Goal: Task Accomplishment & Management: Complete application form

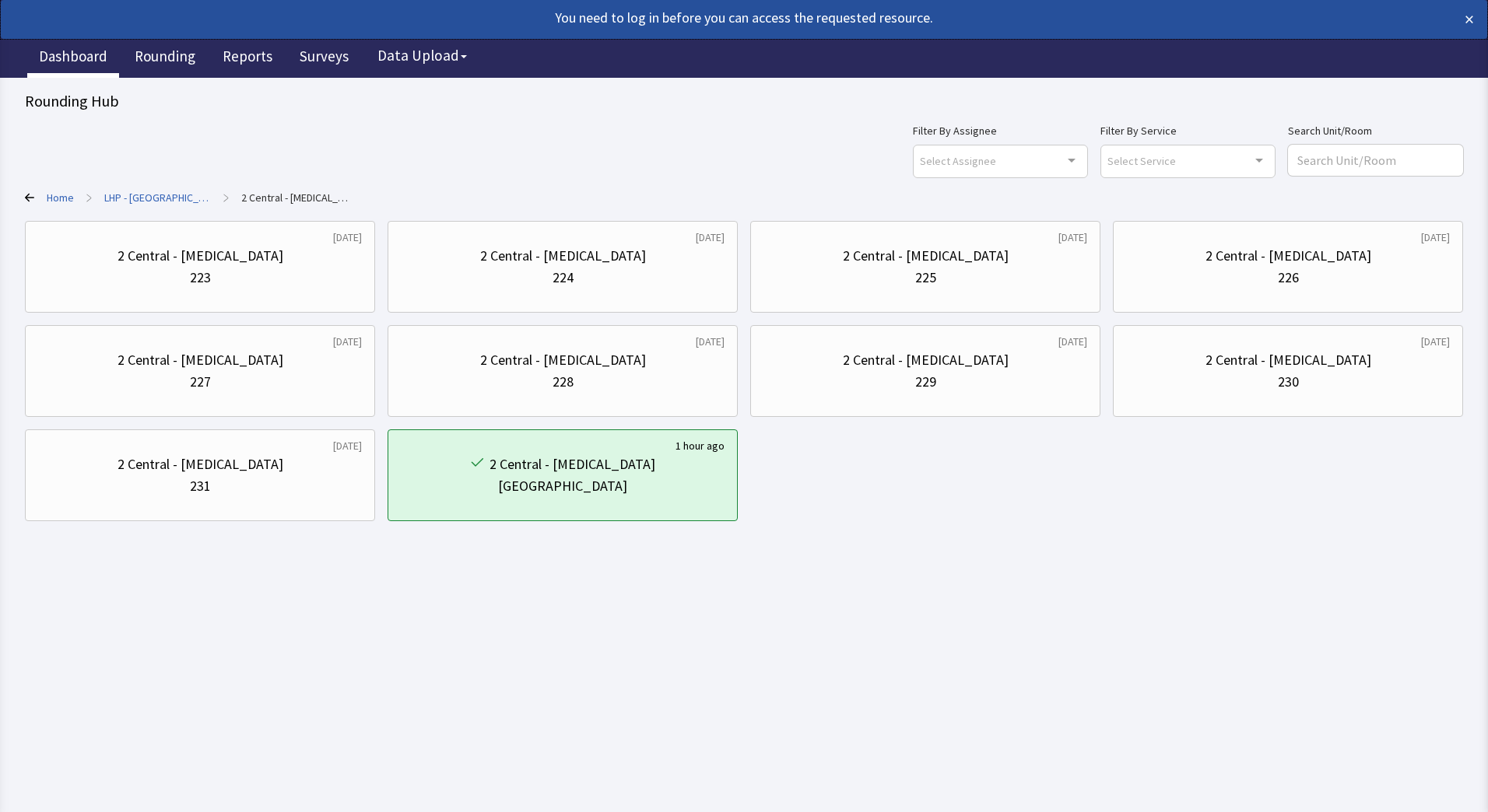
click at [89, 67] on link "Dashboard" at bounding box center [72, 58] width 92 height 39
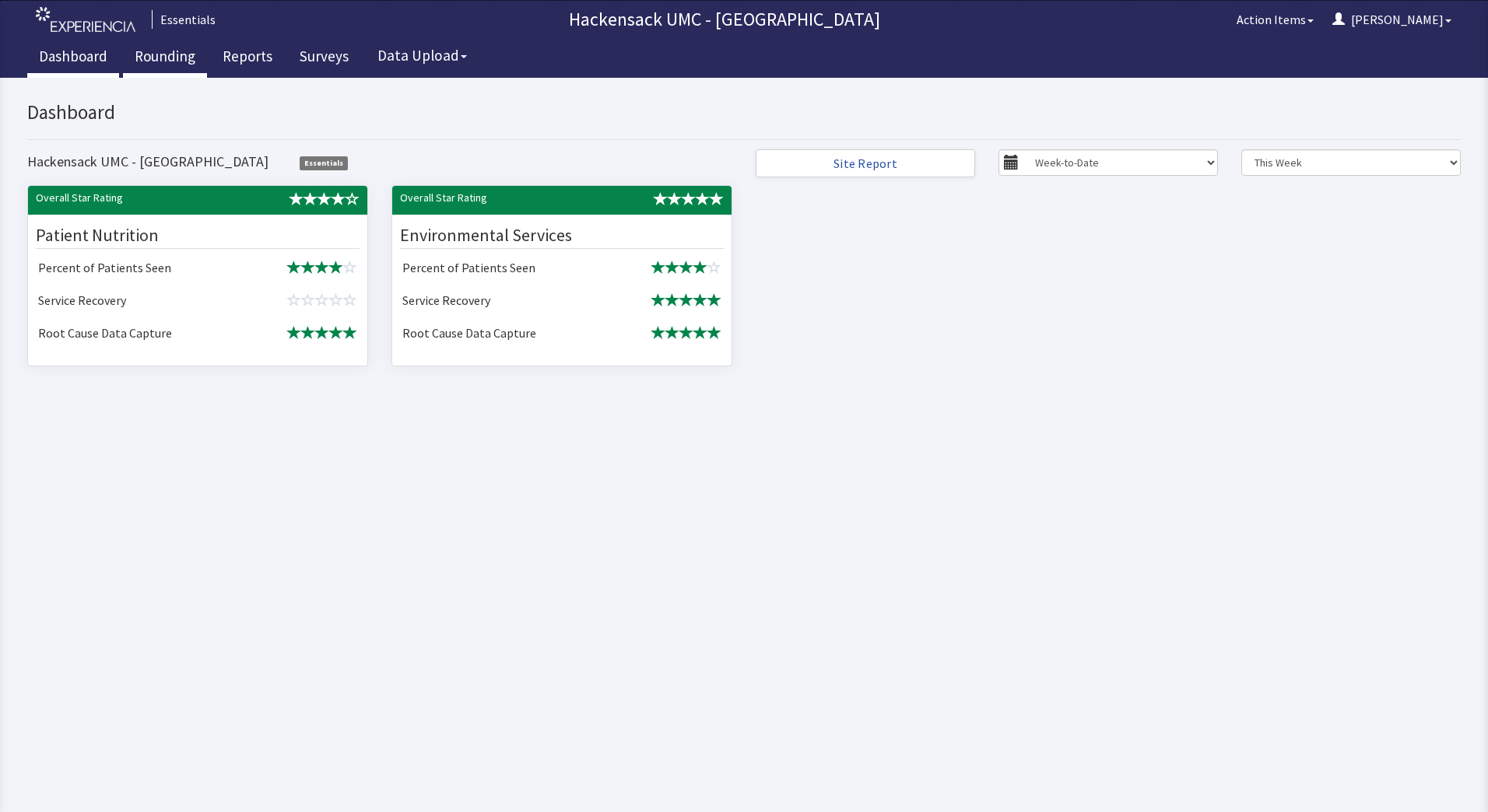
click at [154, 51] on link "Rounding" at bounding box center [165, 58] width 84 height 39
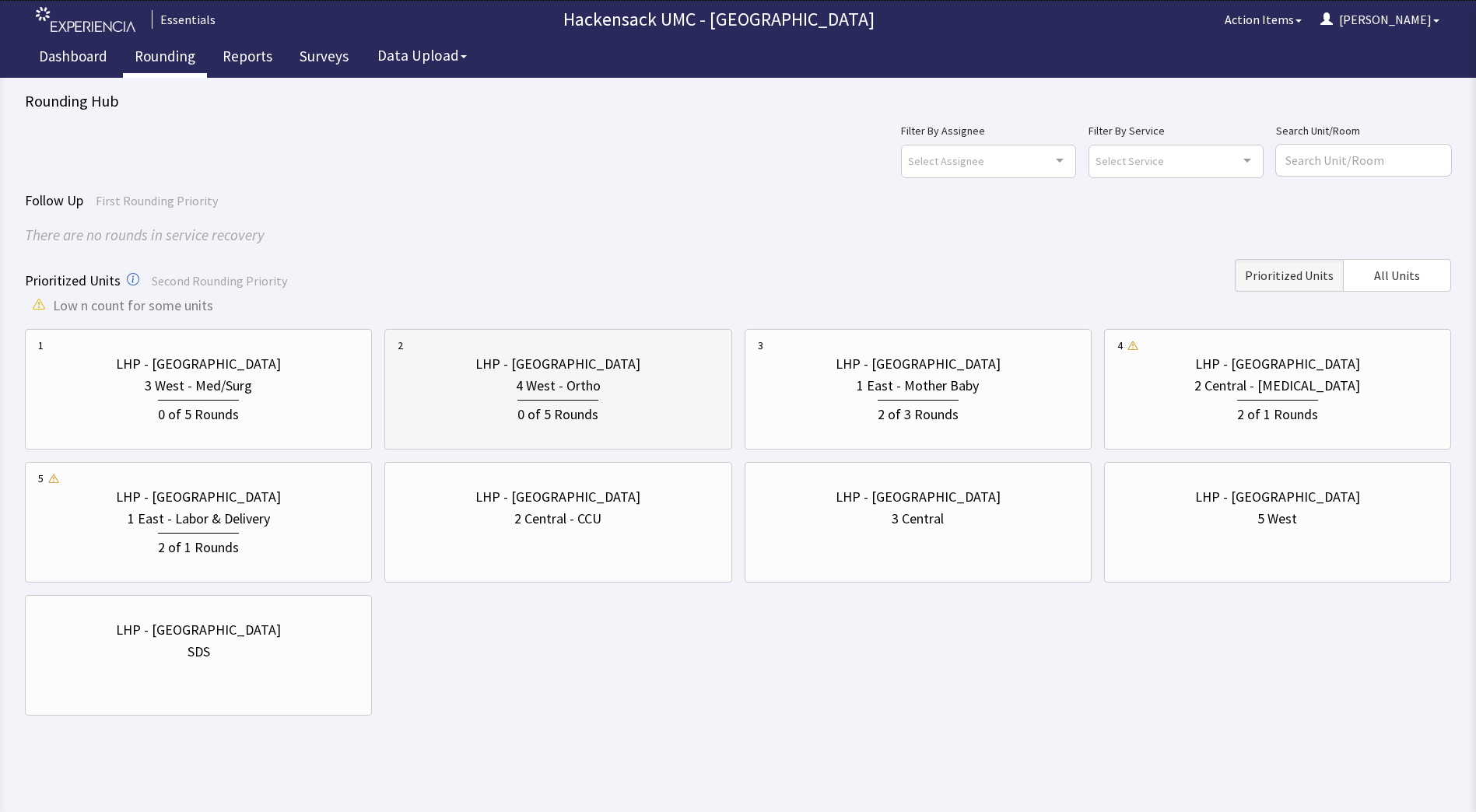
click at [570, 371] on div "LHP - Pascack Valley" at bounding box center [558, 364] width 165 height 22
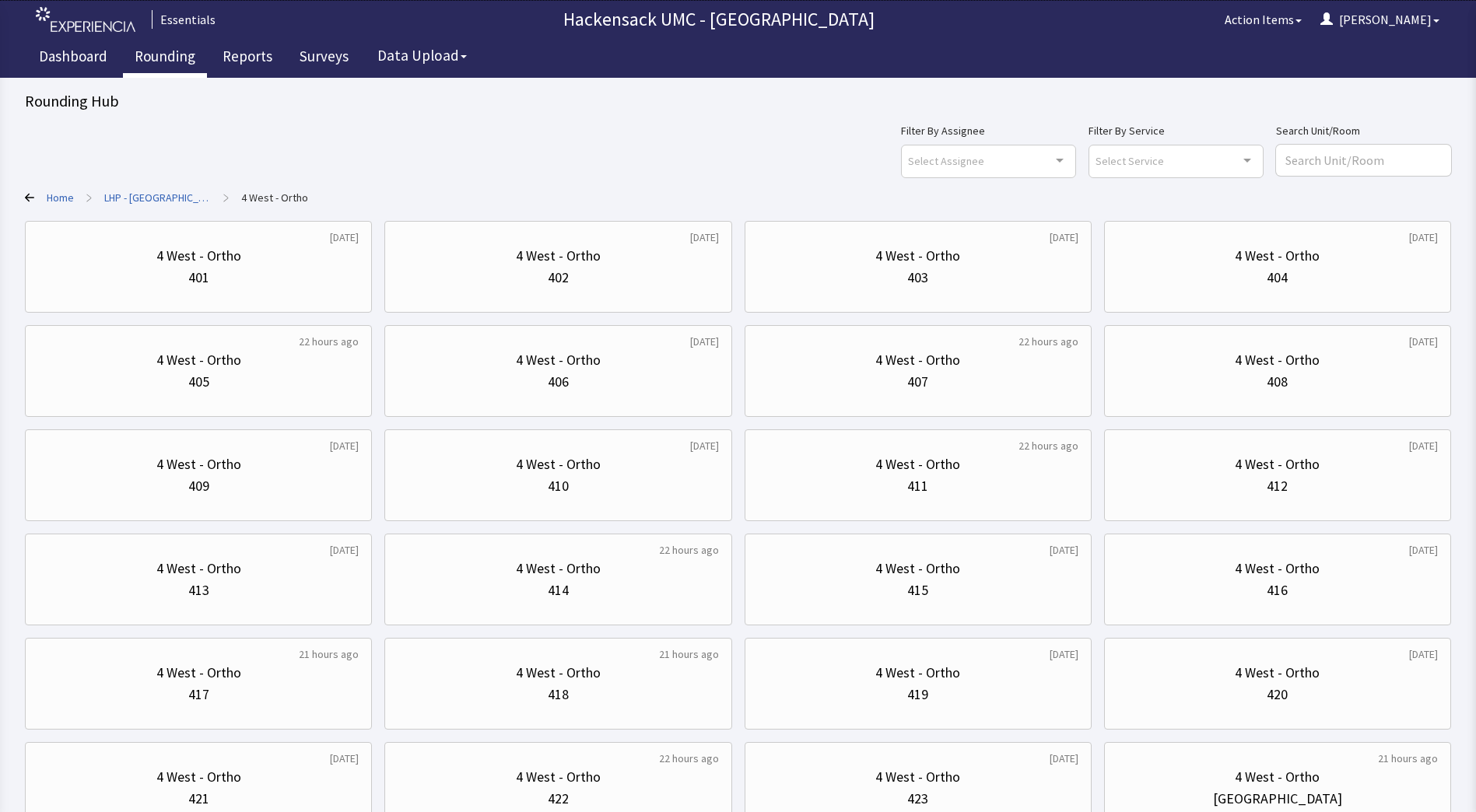
click at [121, 199] on link "LHP - [GEOGRAPHIC_DATA]" at bounding box center [158, 197] width 107 height 15
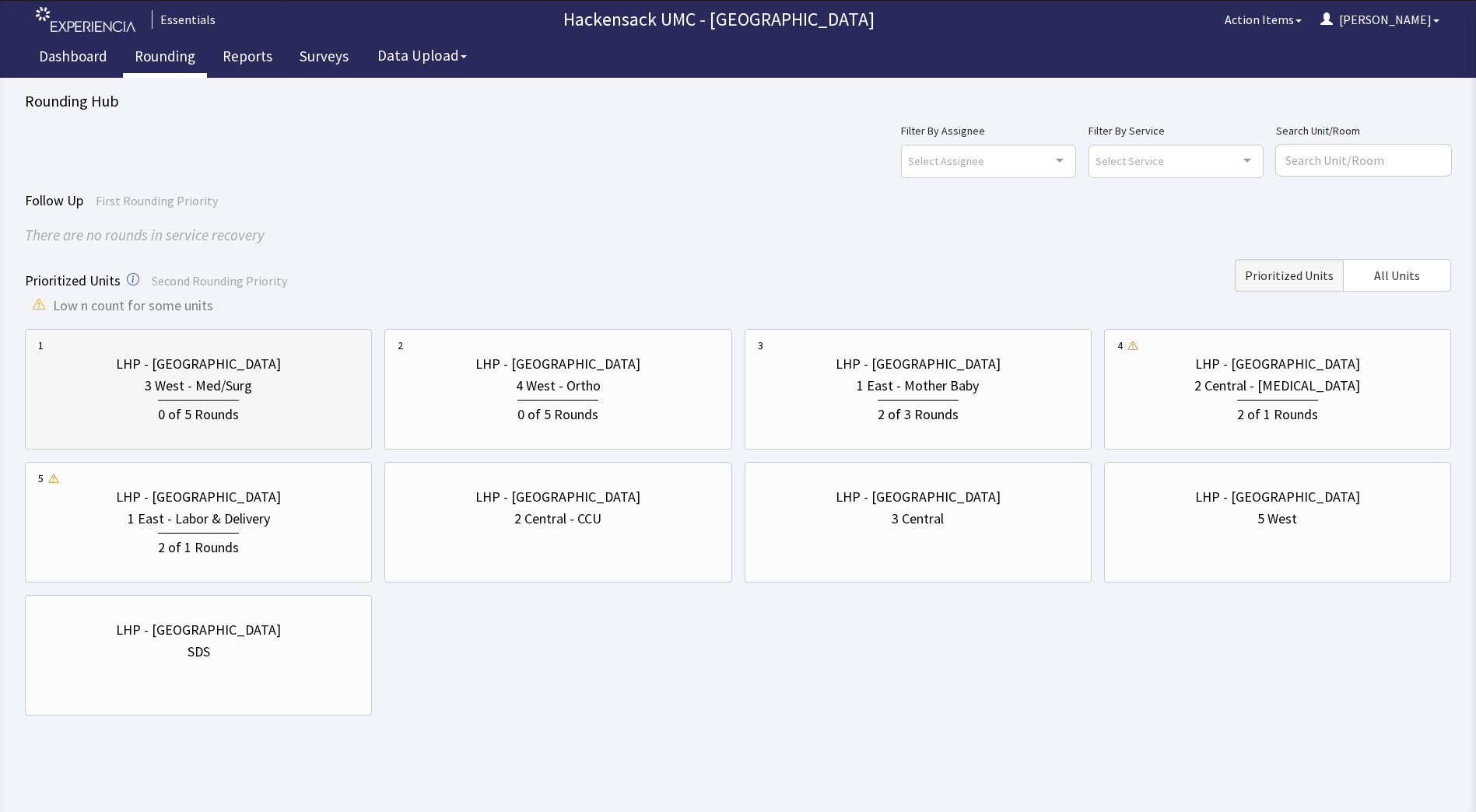
click at [222, 407] on div "0 of 5 Rounds" at bounding box center [199, 413] width 81 height 25
click at [553, 386] on div "4 West - Ortho" at bounding box center [558, 386] width 85 height 22
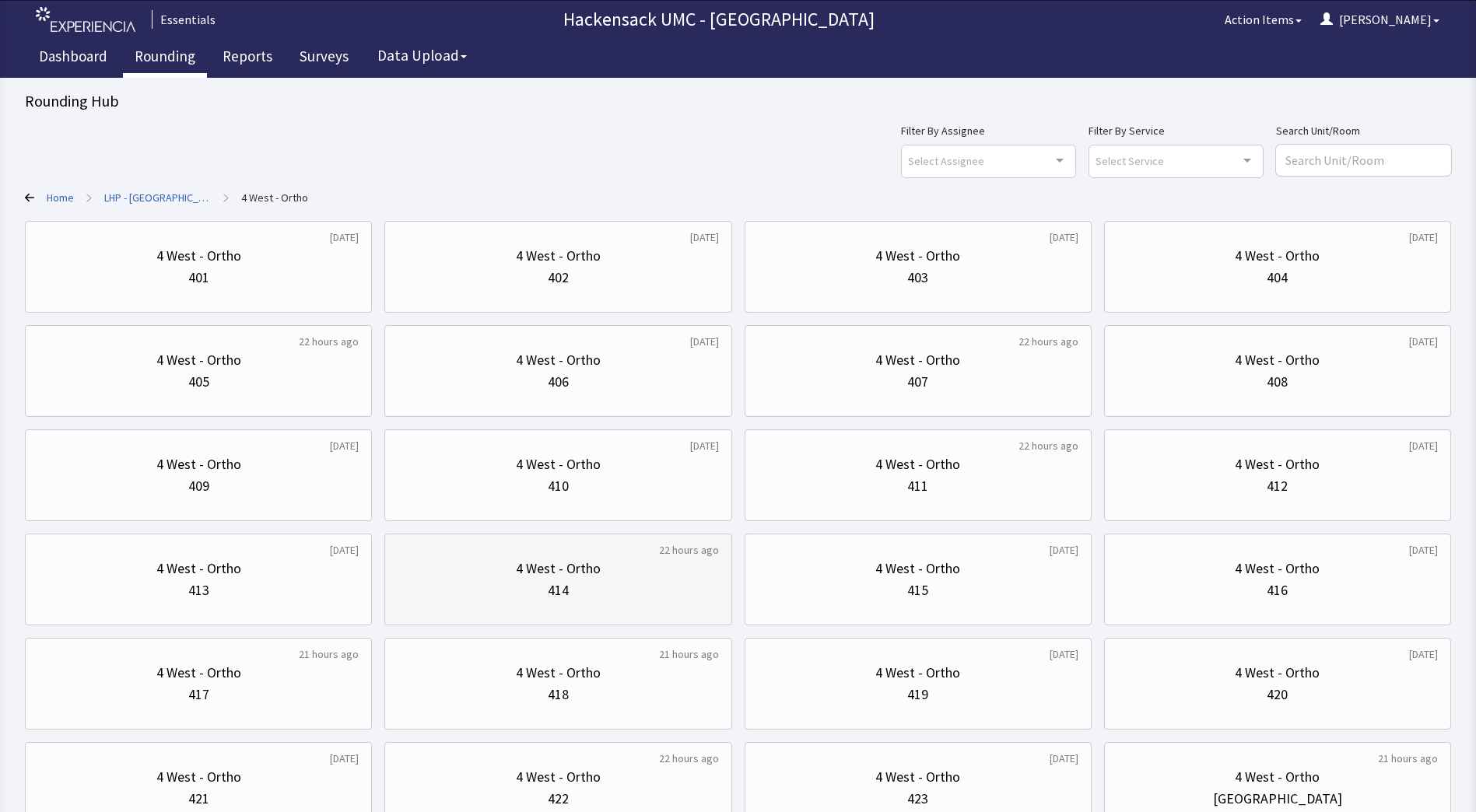
click at [497, 608] on div "4 West - Ortho 414" at bounding box center [558, 580] width 321 height 75
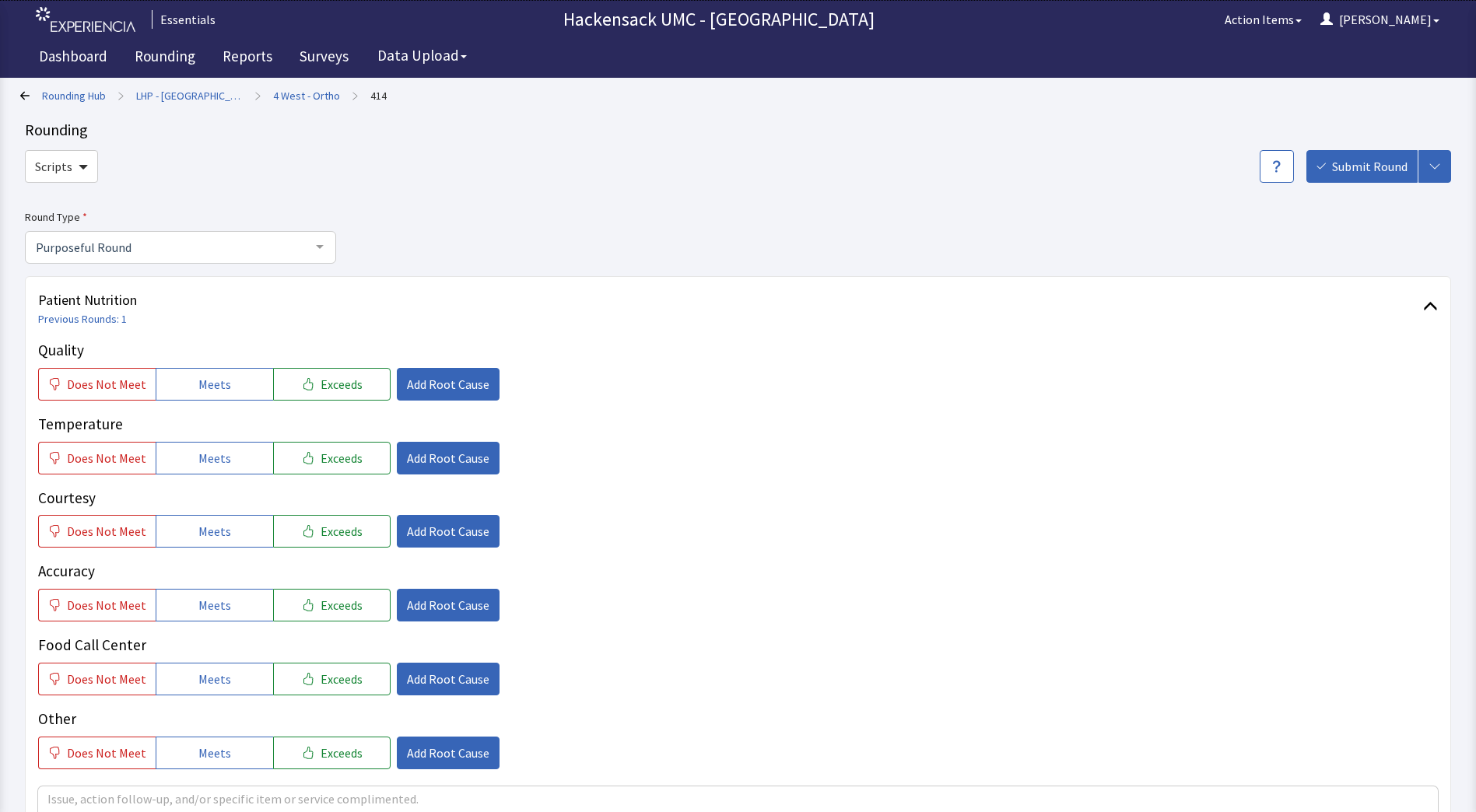
click at [202, 98] on link "LHP - [GEOGRAPHIC_DATA]" at bounding box center [190, 95] width 107 height 15
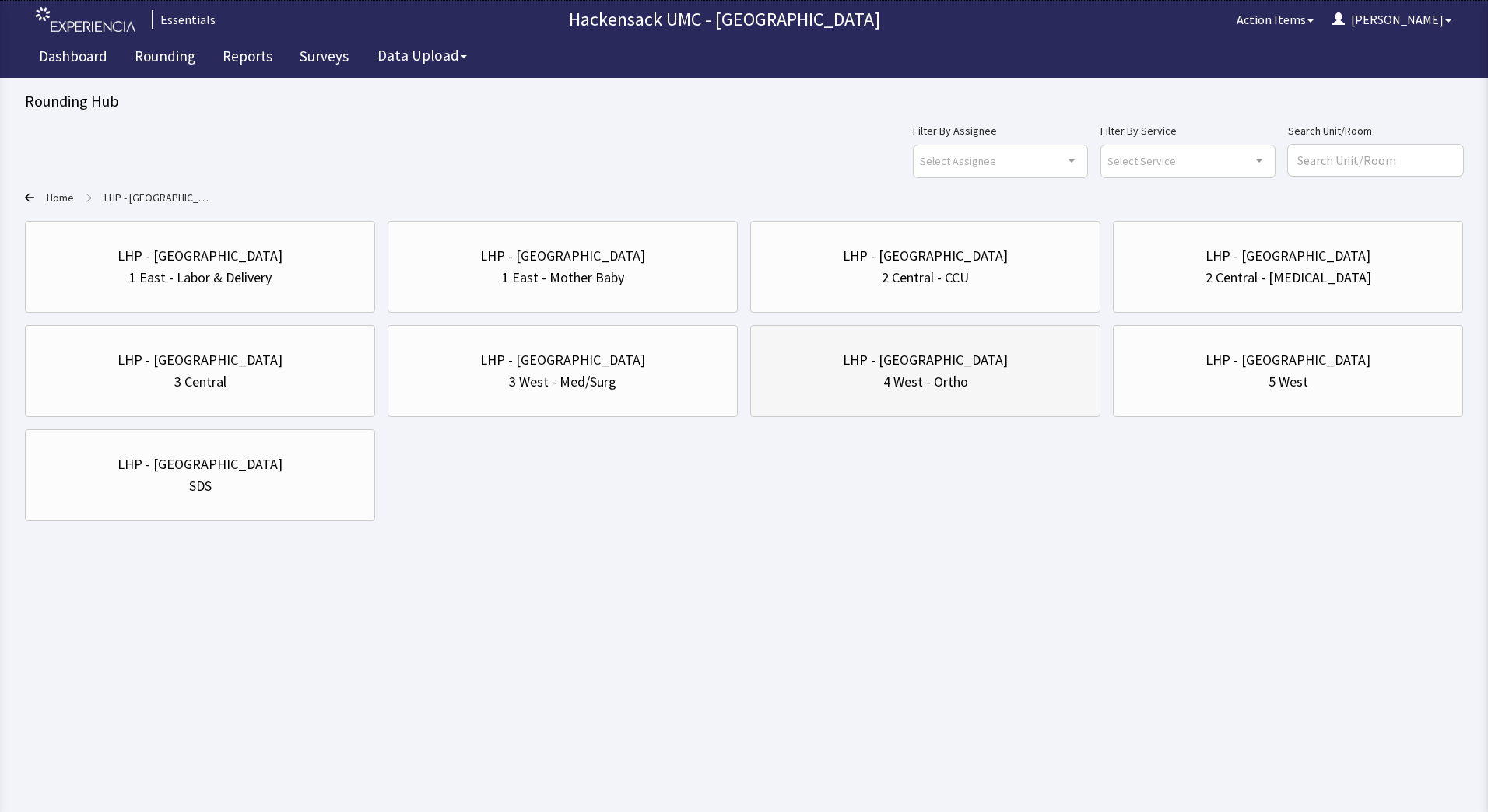
click at [891, 403] on div "LHP - Pascack Valley 4 West - Ortho" at bounding box center [925, 371] width 324 height 75
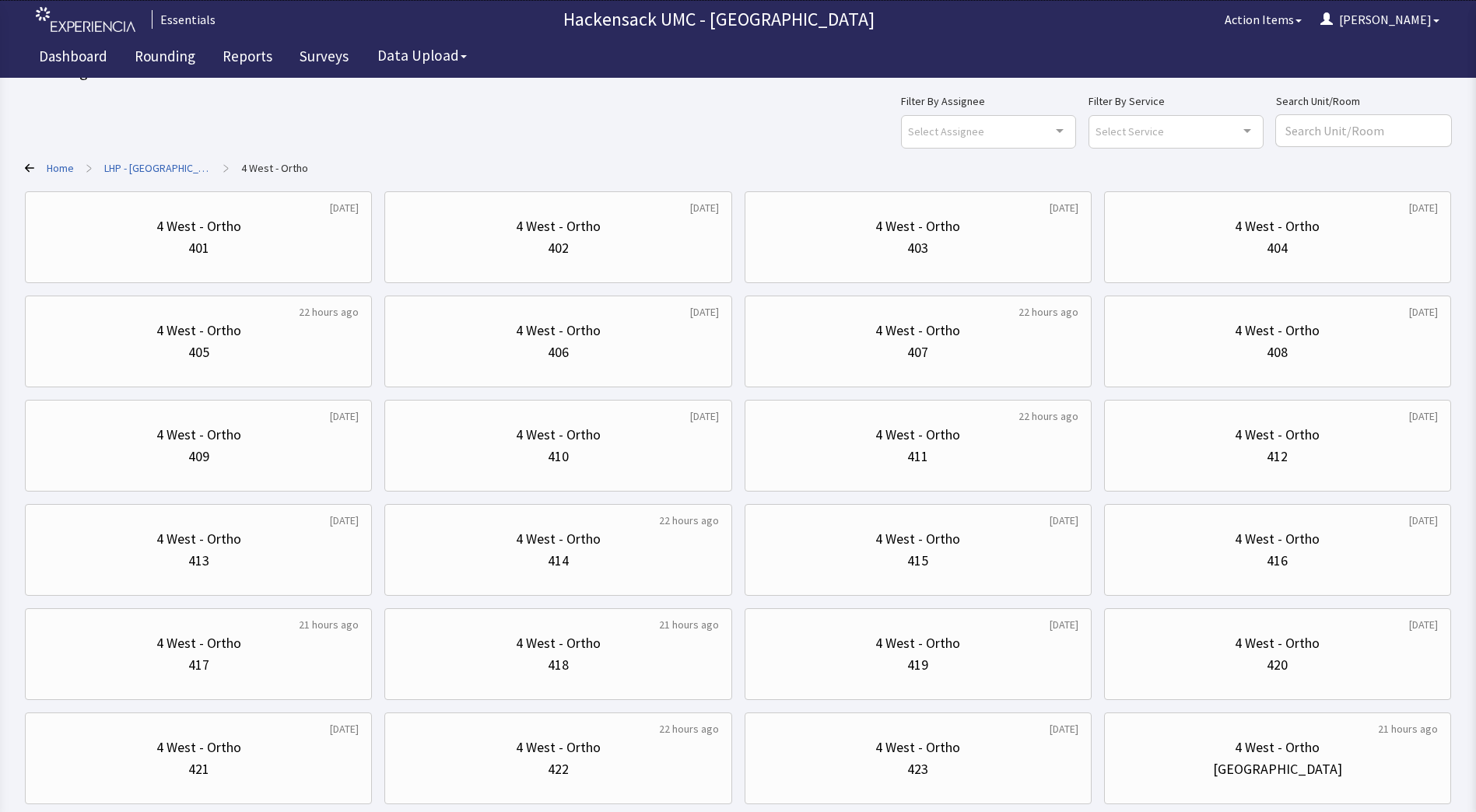
scroll to position [25, 0]
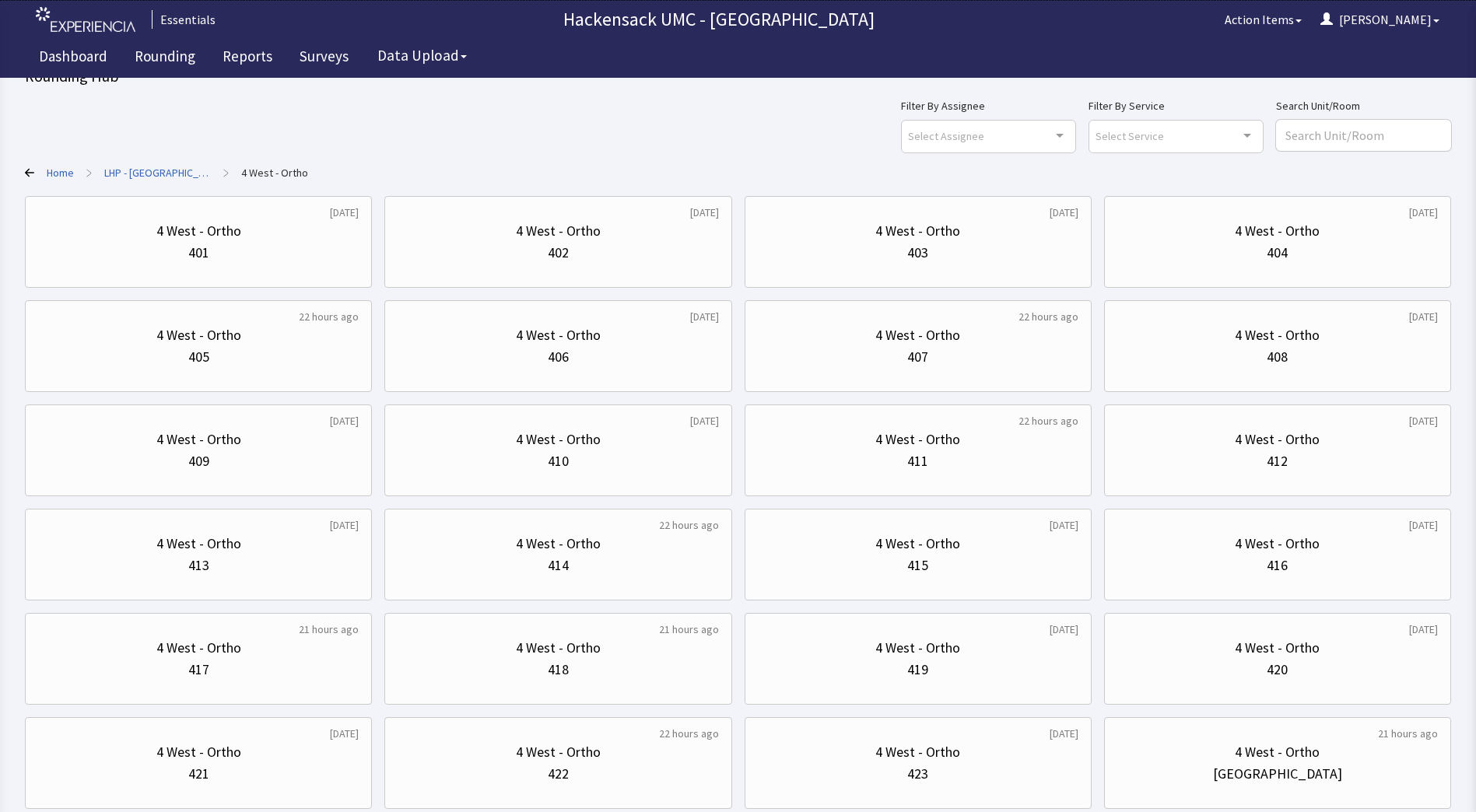
click at [158, 168] on link "LHP - [GEOGRAPHIC_DATA]" at bounding box center [158, 173] width 107 height 15
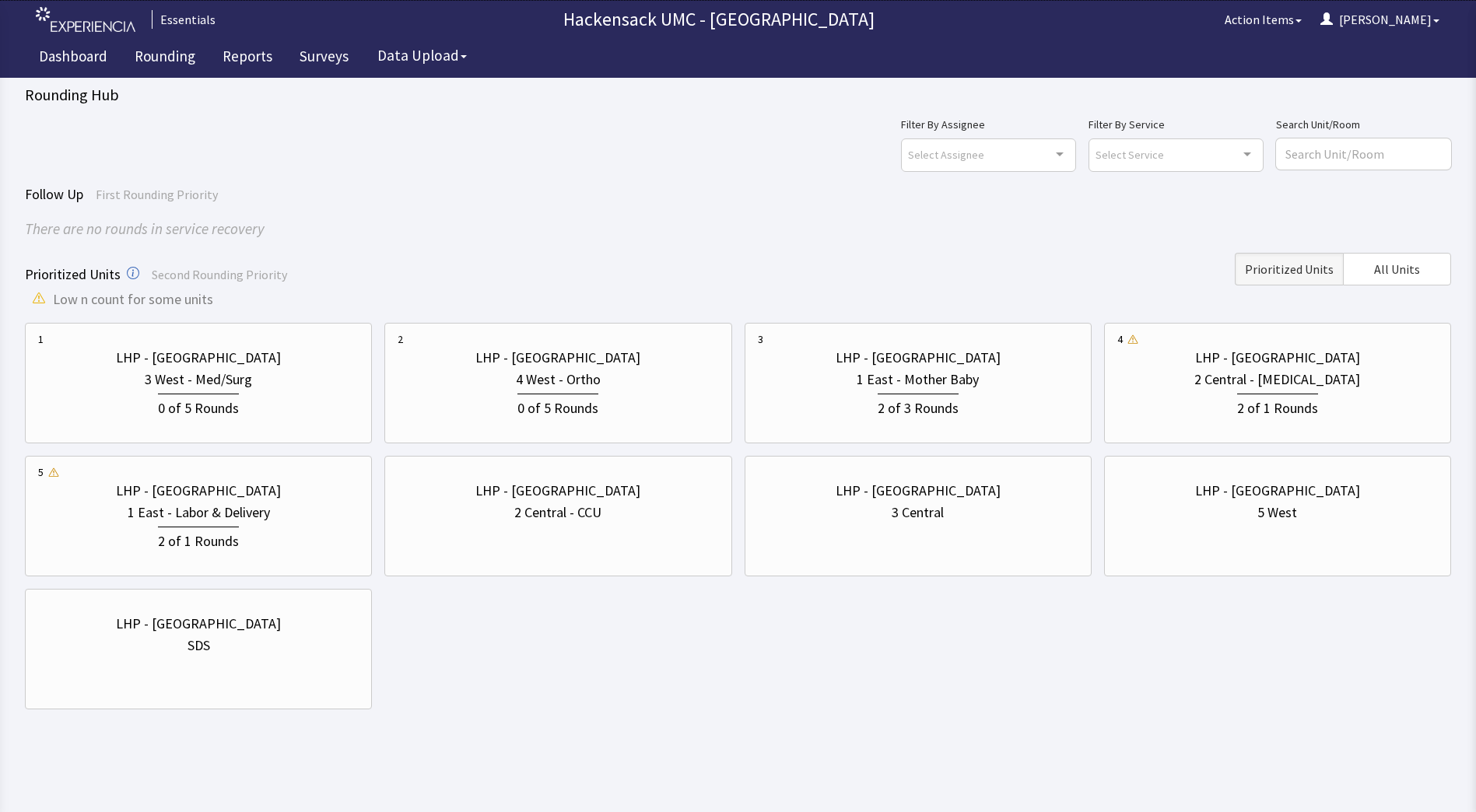
scroll to position [6, 0]
click at [261, 382] on div "3 West - Med/Surg" at bounding box center [198, 380] width 321 height 22
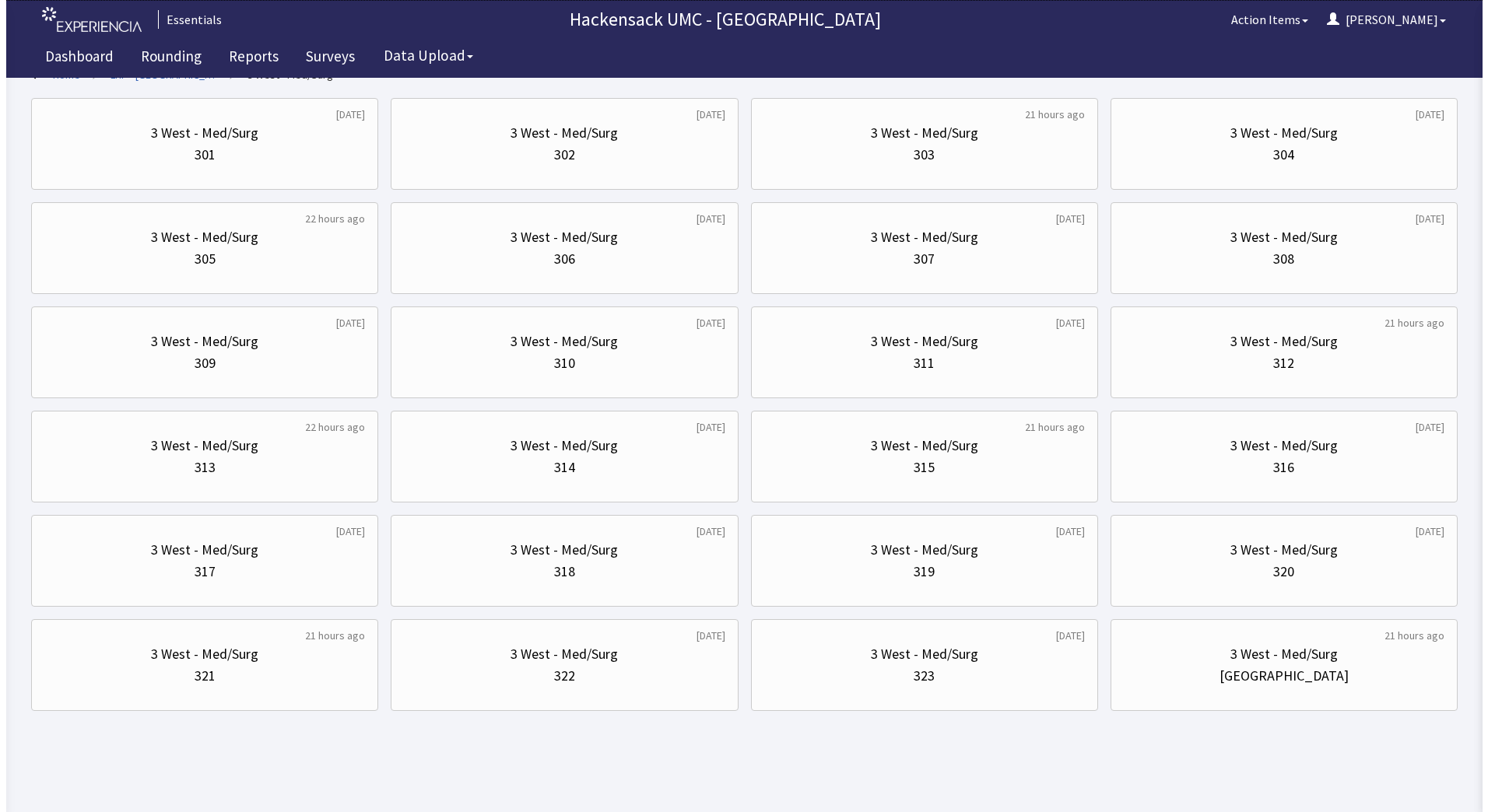
scroll to position [125, 0]
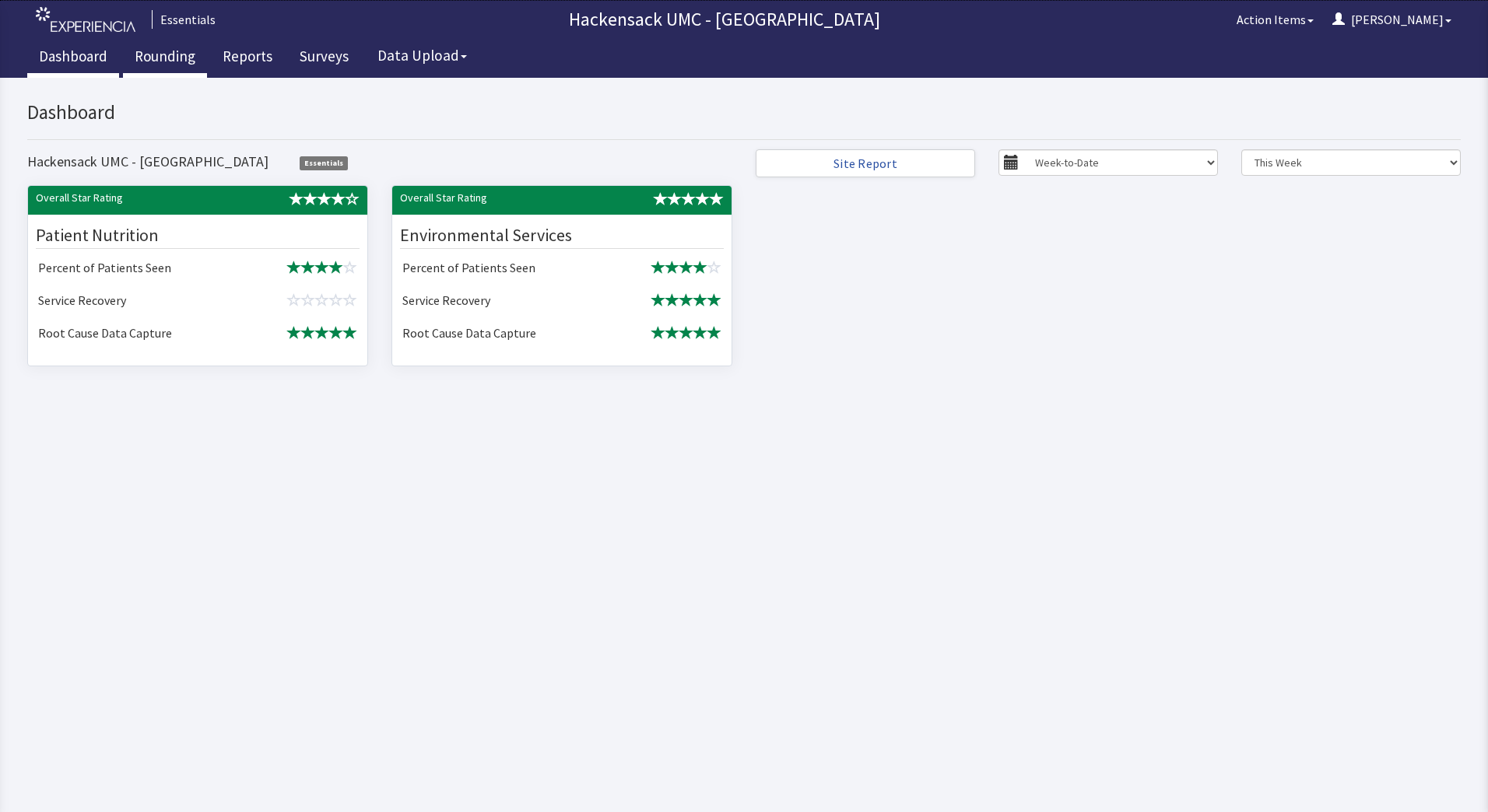
click at [169, 52] on link "Rounding" at bounding box center [165, 58] width 84 height 39
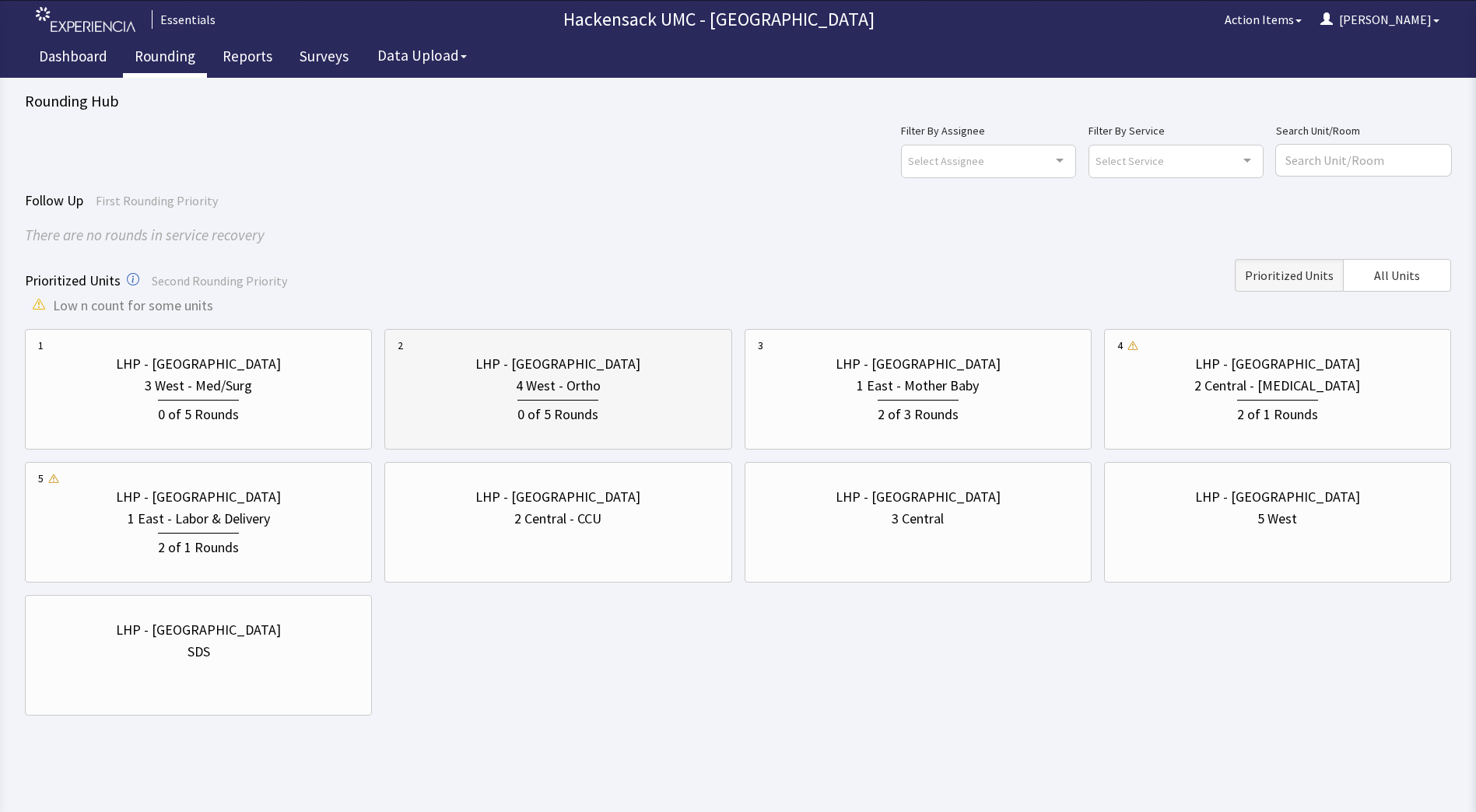
click at [545, 361] on div "LHP - [GEOGRAPHIC_DATA]" at bounding box center [558, 364] width 165 height 22
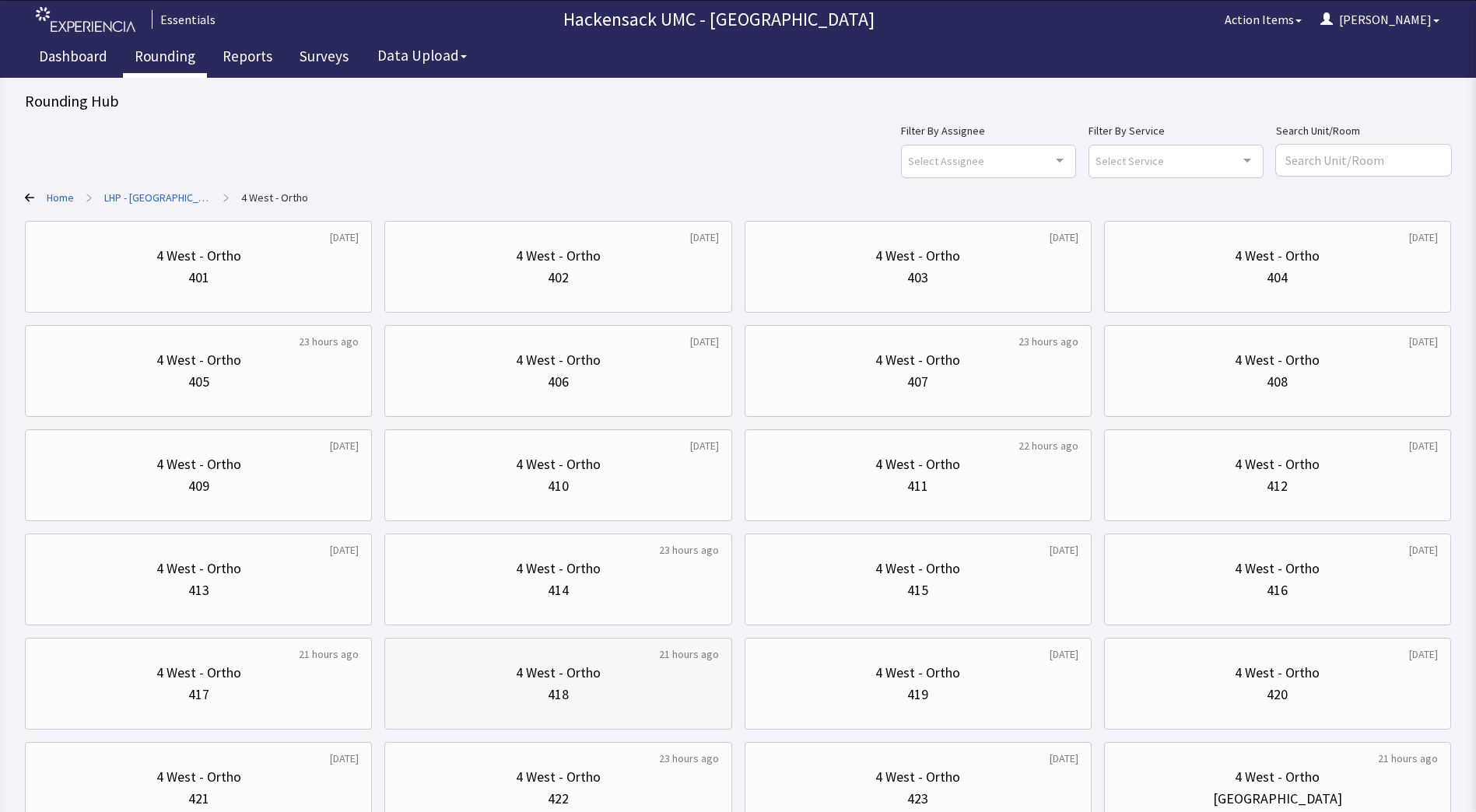
click at [592, 683] on div "4 West - Ortho" at bounding box center [558, 673] width 85 height 22
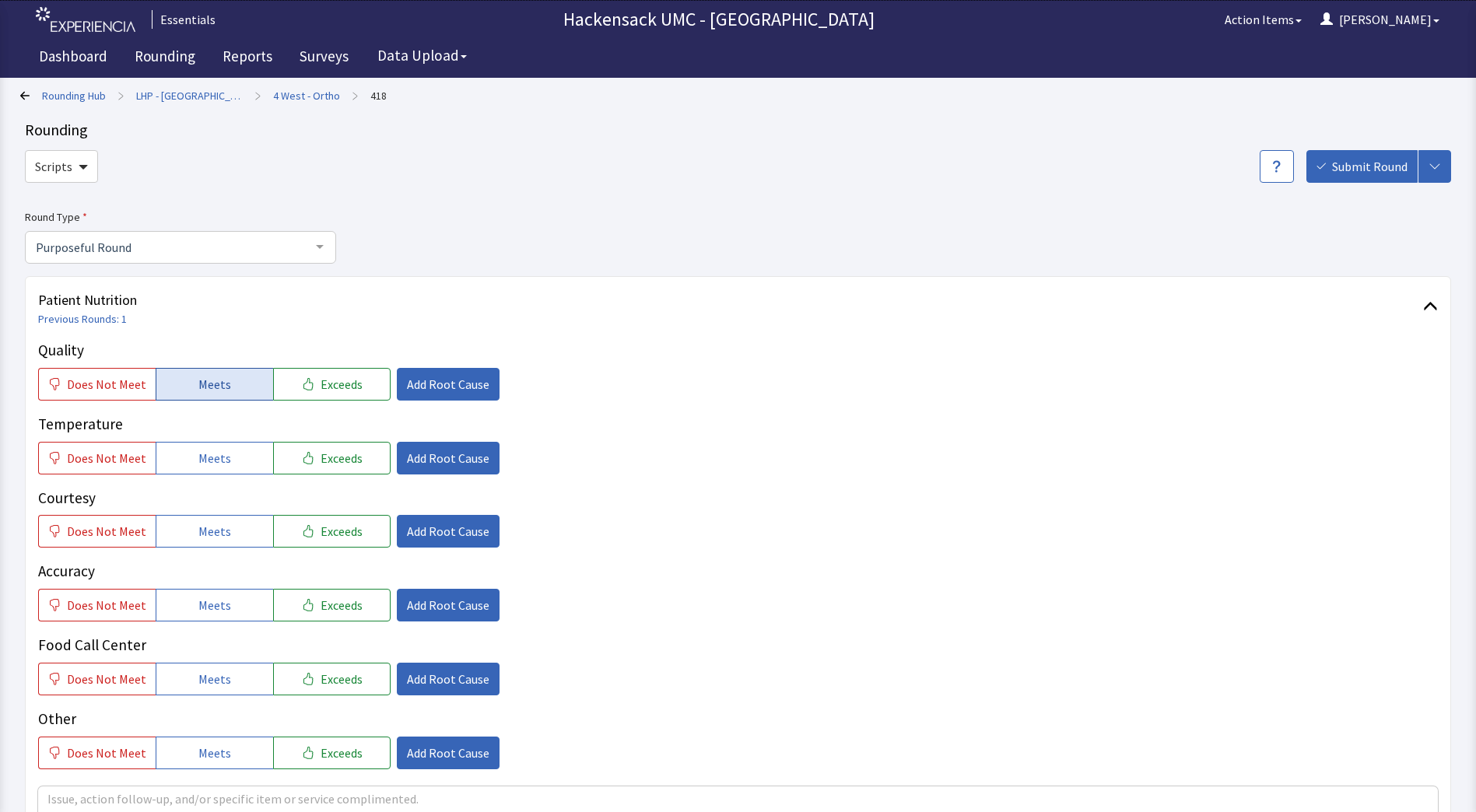
click at [238, 382] on button "Meets" at bounding box center [214, 384] width 117 height 33
click at [223, 462] on span "Meets" at bounding box center [215, 458] width 33 height 19
click at [227, 527] on button "Meets" at bounding box center [214, 531] width 117 height 33
click at [219, 599] on span "Meets" at bounding box center [215, 606] width 33 height 19
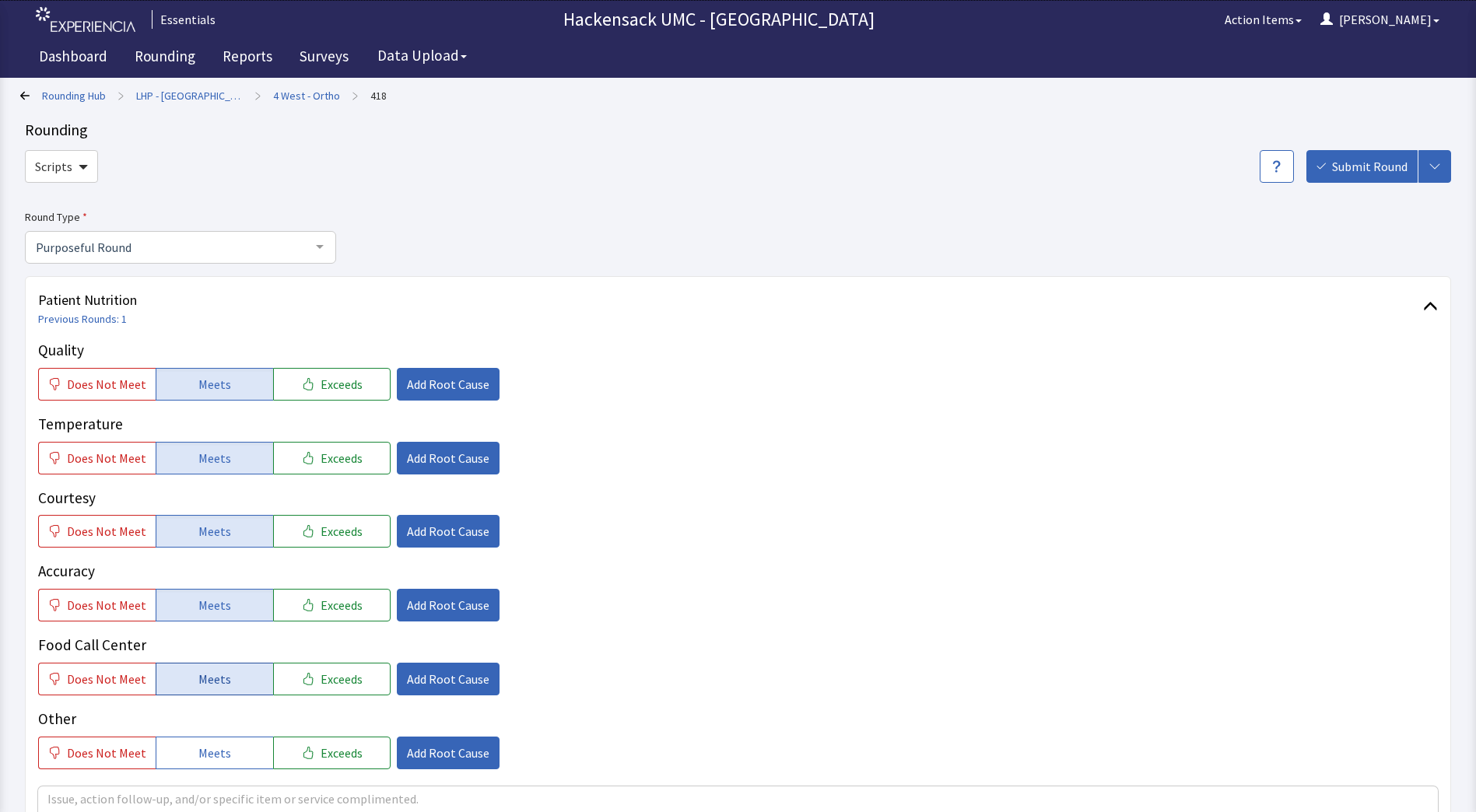
click at [221, 688] on span "Meets" at bounding box center [215, 679] width 33 height 19
click at [220, 752] on span "Meets" at bounding box center [215, 753] width 33 height 19
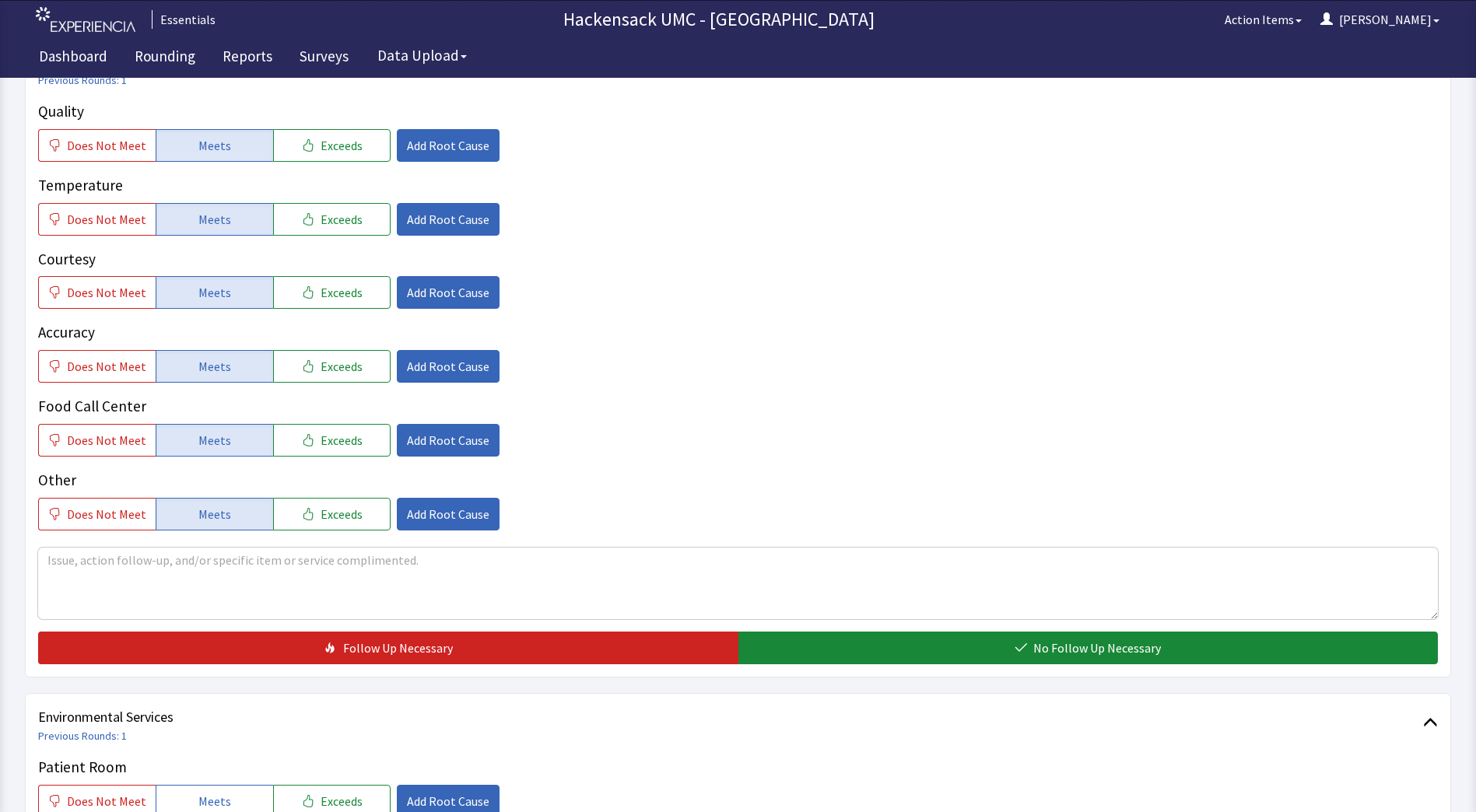
scroll to position [294, 0]
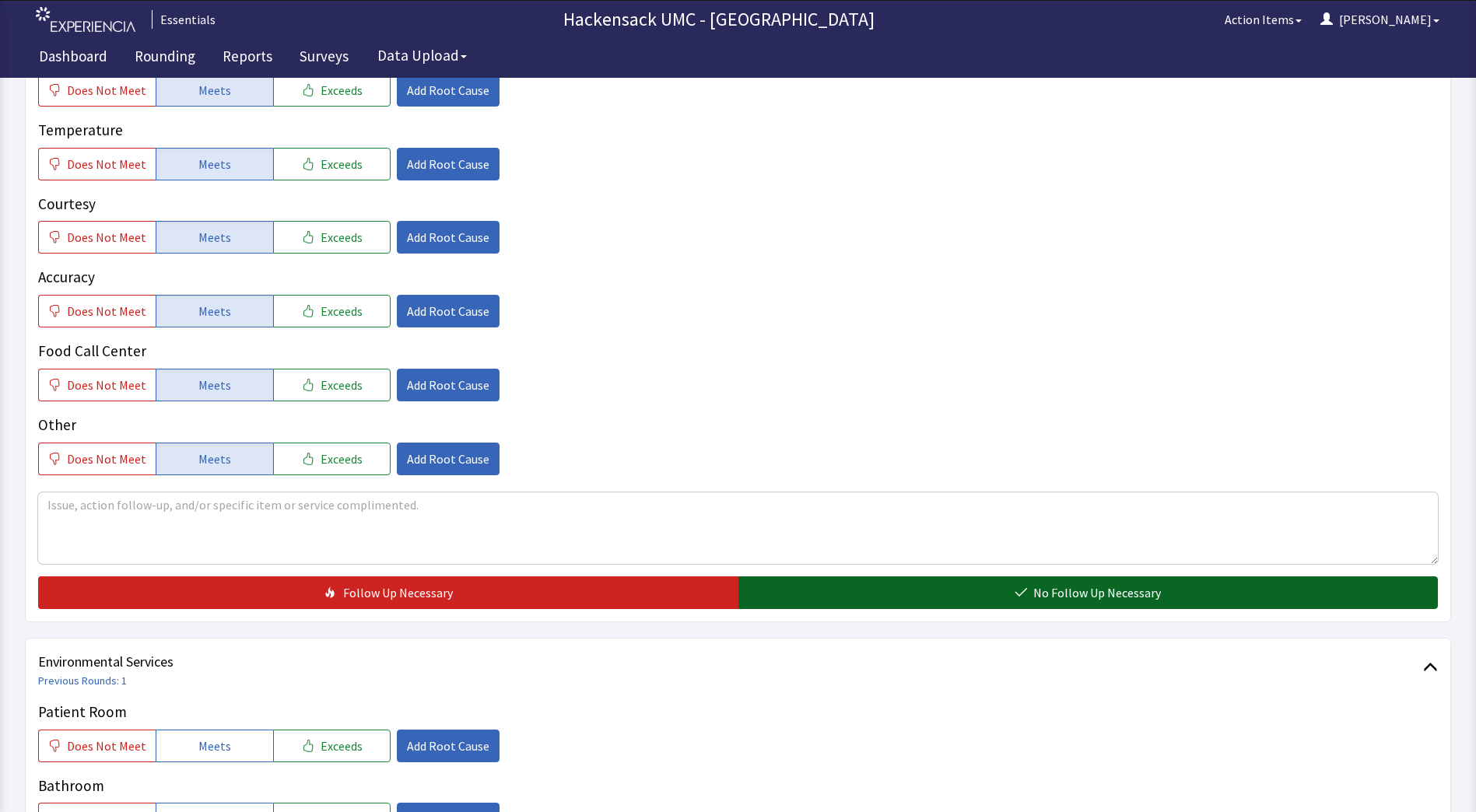
click at [960, 591] on button "No Follow Up Necessary" at bounding box center [1088, 592] width 700 height 33
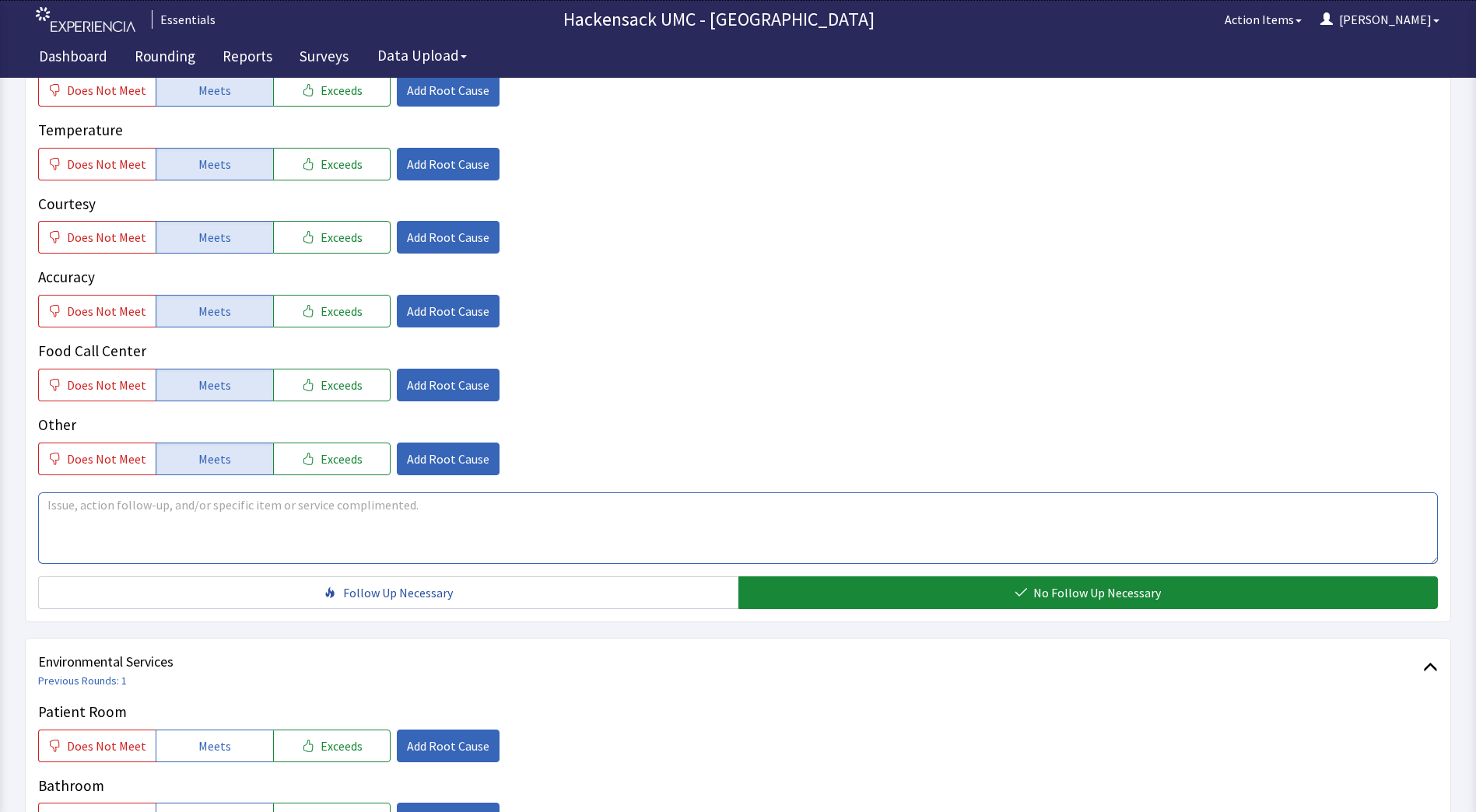
click at [390, 521] on textarea at bounding box center [738, 528] width 1400 height 72
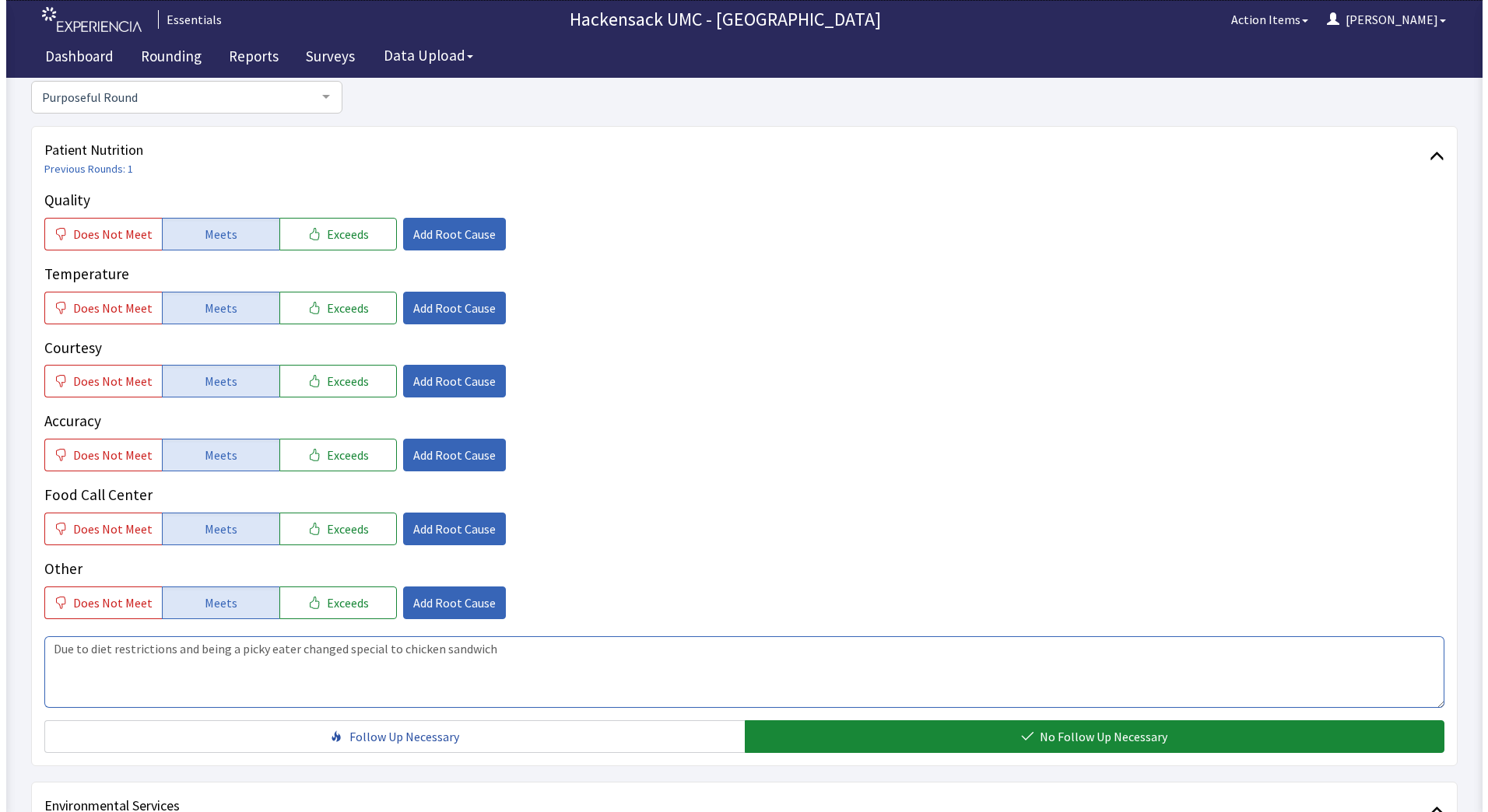
scroll to position [144, 0]
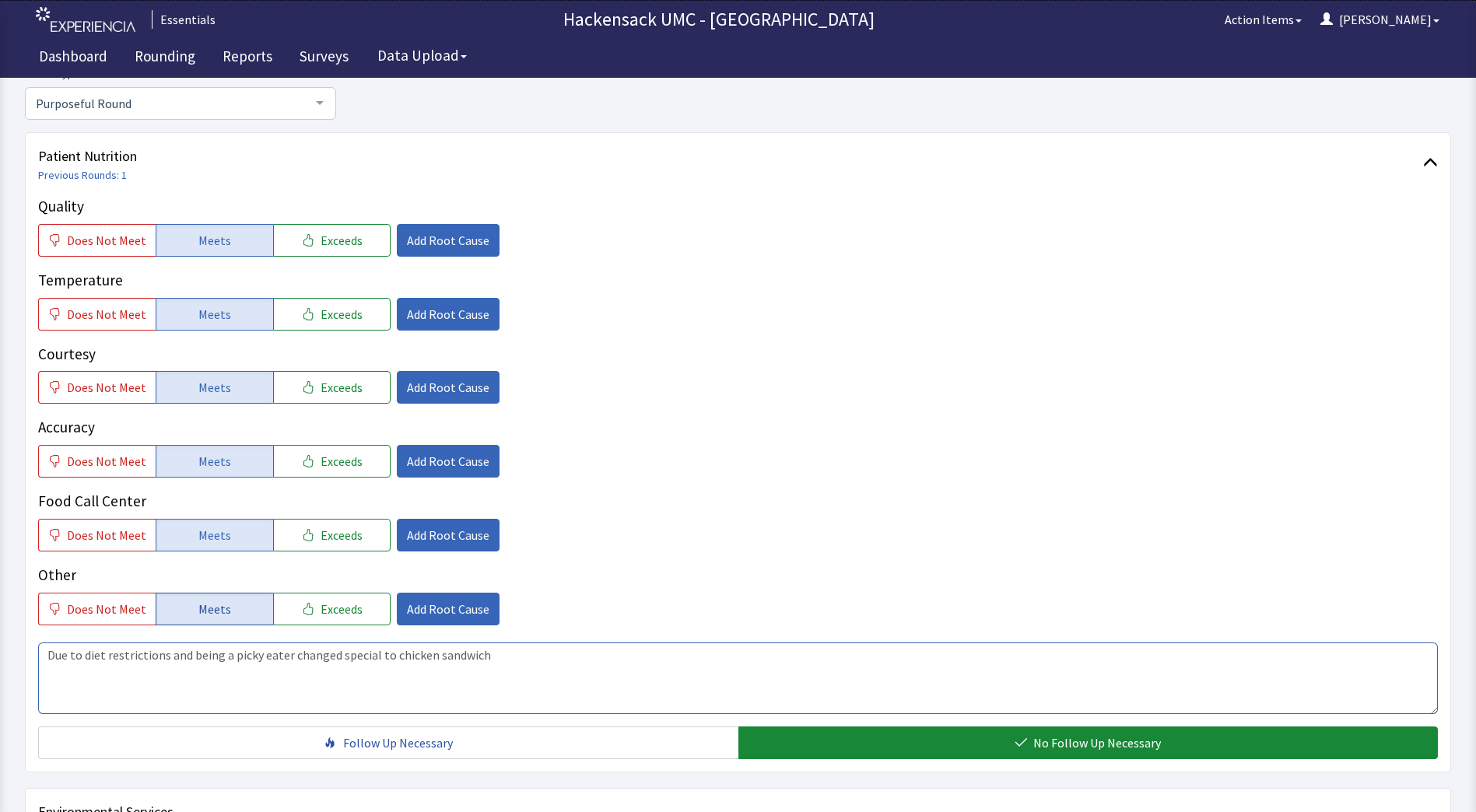
type textarea "Due to diet restrictions and being a picky eater changed special to chicken san…"
click at [205, 608] on span "Meets" at bounding box center [215, 609] width 33 height 19
click at [436, 609] on span "Add Root Cause" at bounding box center [448, 609] width 83 height 19
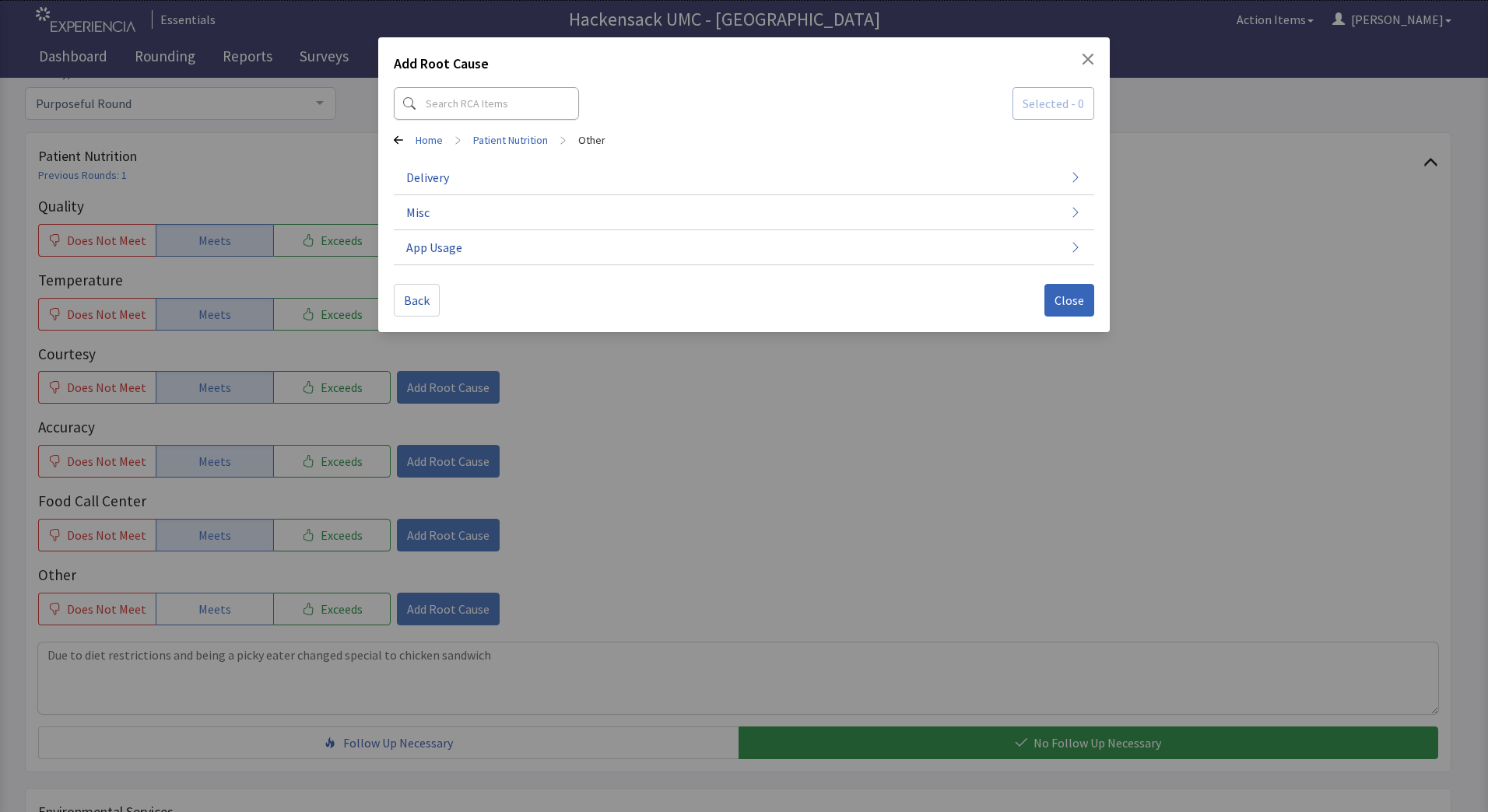
click at [215, 617] on div "Add Root Cause Selected - 0 Home > Patient Nutrition > Other Delivery Misc App …" at bounding box center [744, 406] width 1488 height 812
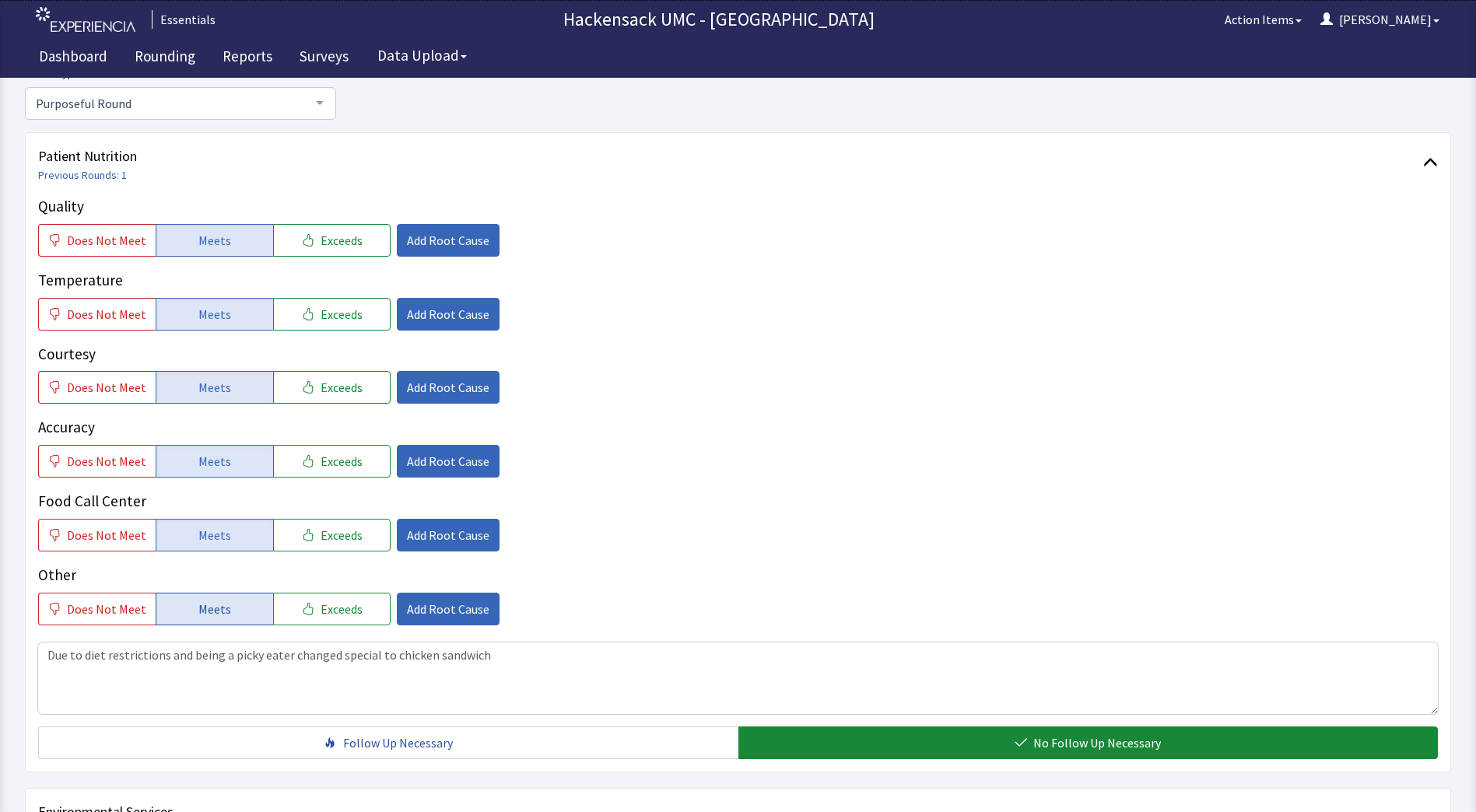
click at [213, 606] on span "Meets" at bounding box center [215, 609] width 33 height 19
click at [416, 606] on span "Add Root Cause" at bounding box center [448, 609] width 83 height 19
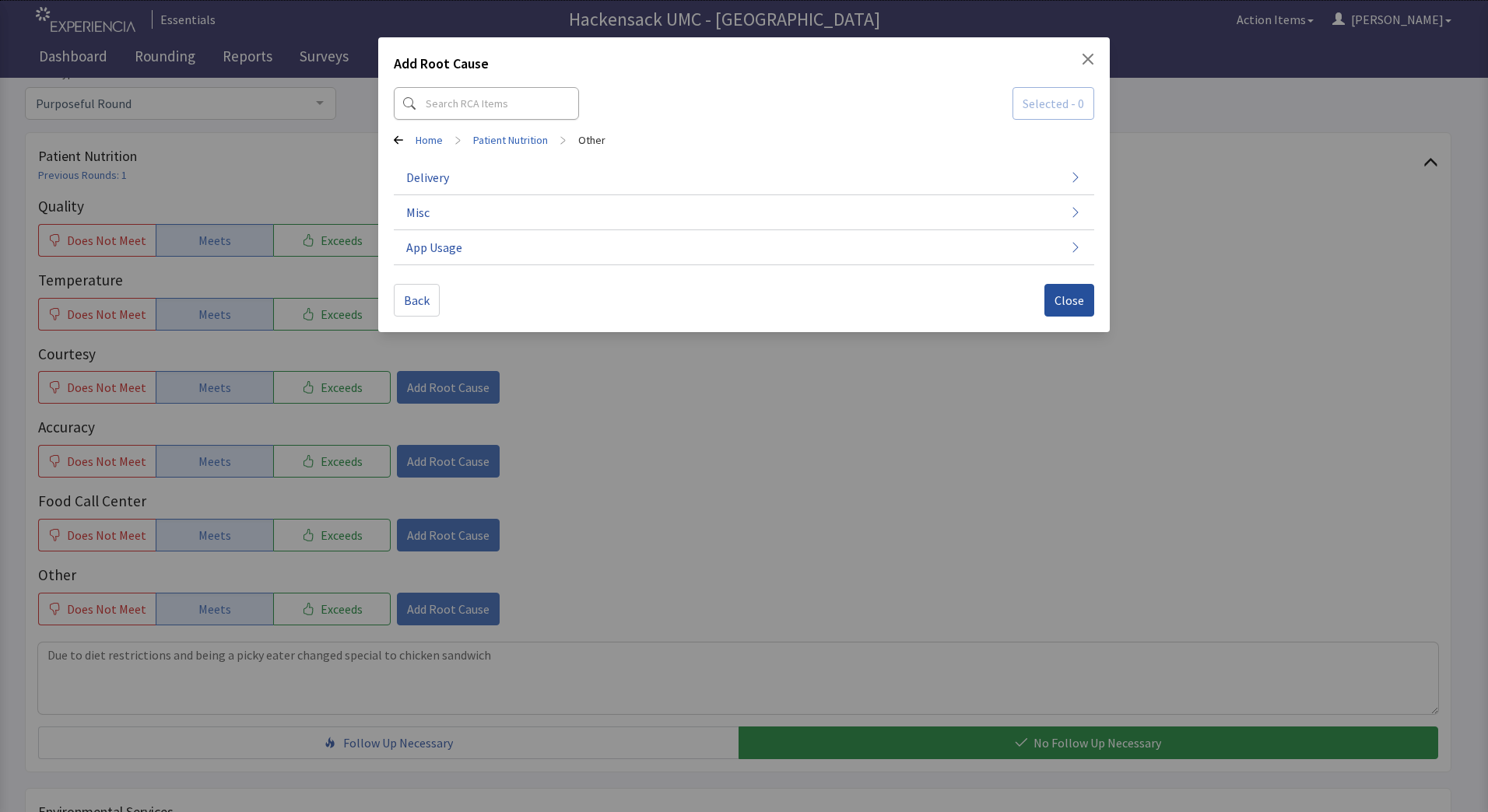
click at [1068, 302] on span "Close" at bounding box center [1069, 300] width 29 height 19
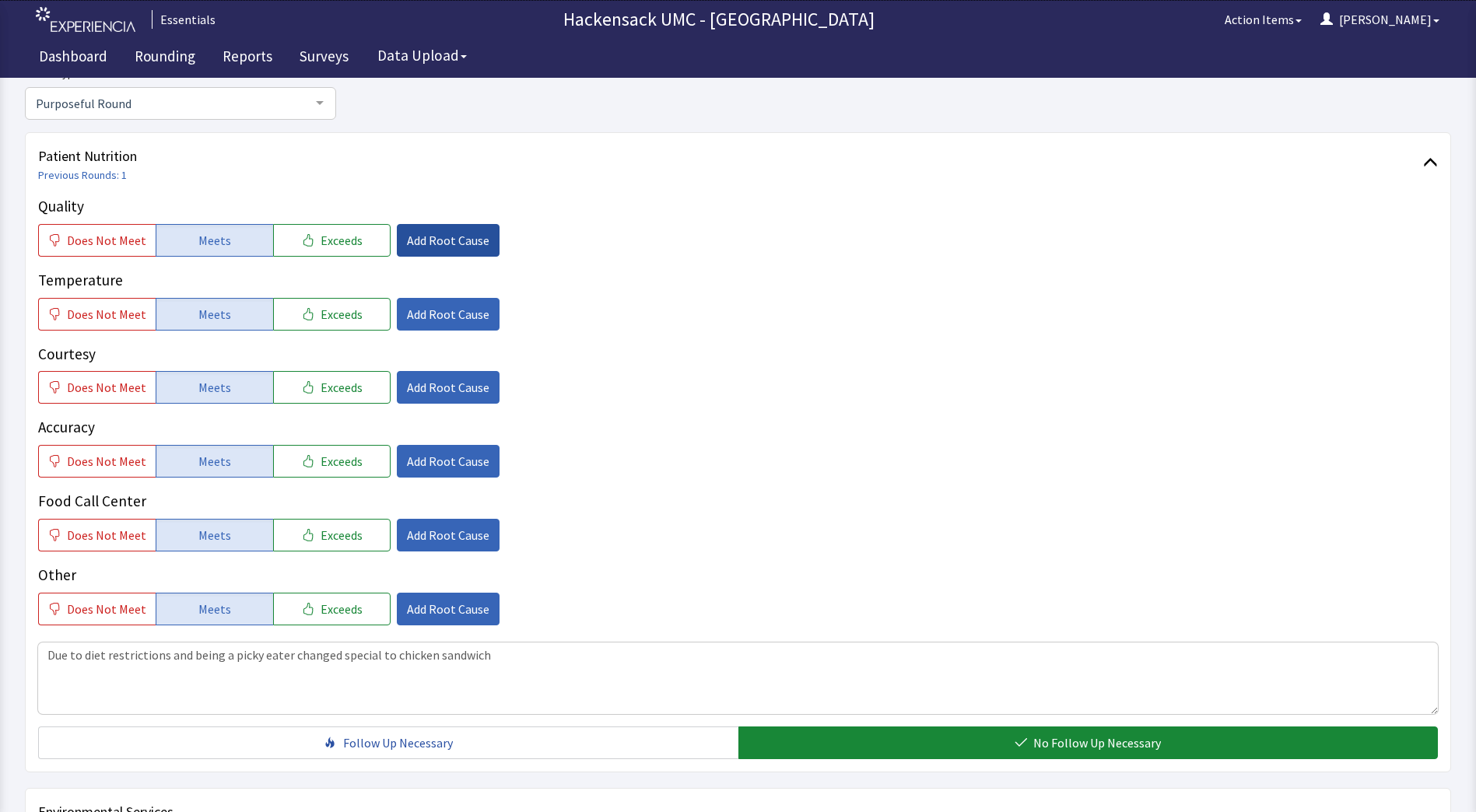
click at [440, 243] on span "Add Root Cause" at bounding box center [448, 240] width 83 height 19
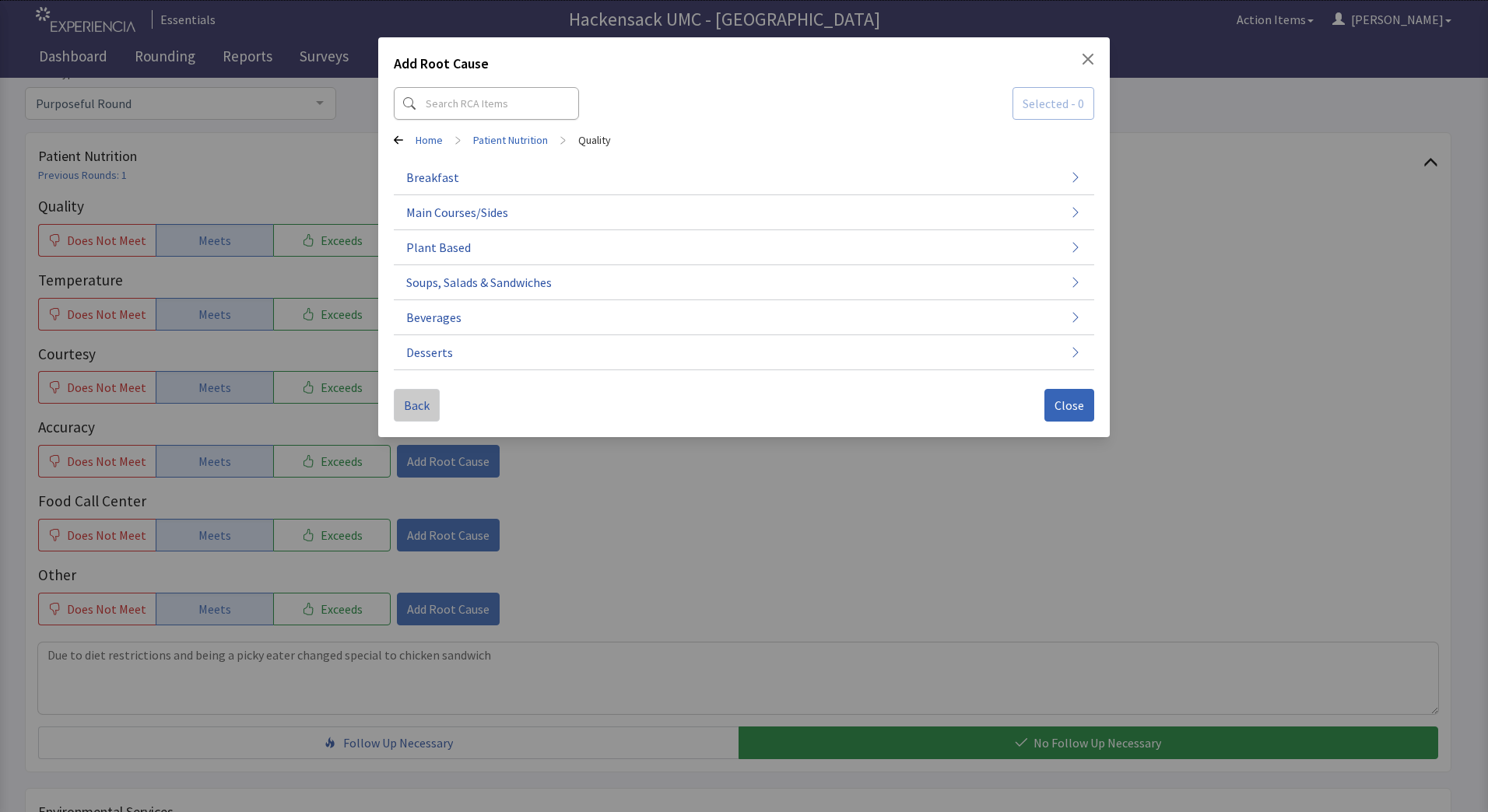
click at [420, 408] on span "Back" at bounding box center [416, 405] width 25 height 19
click at [1104, 407] on div "Add Root Cause Selected - 0 Home > Patient Nutrition Quality Temperature Courte…" at bounding box center [744, 237] width 731 height 400
click at [1075, 407] on span "Close" at bounding box center [1069, 405] width 29 height 19
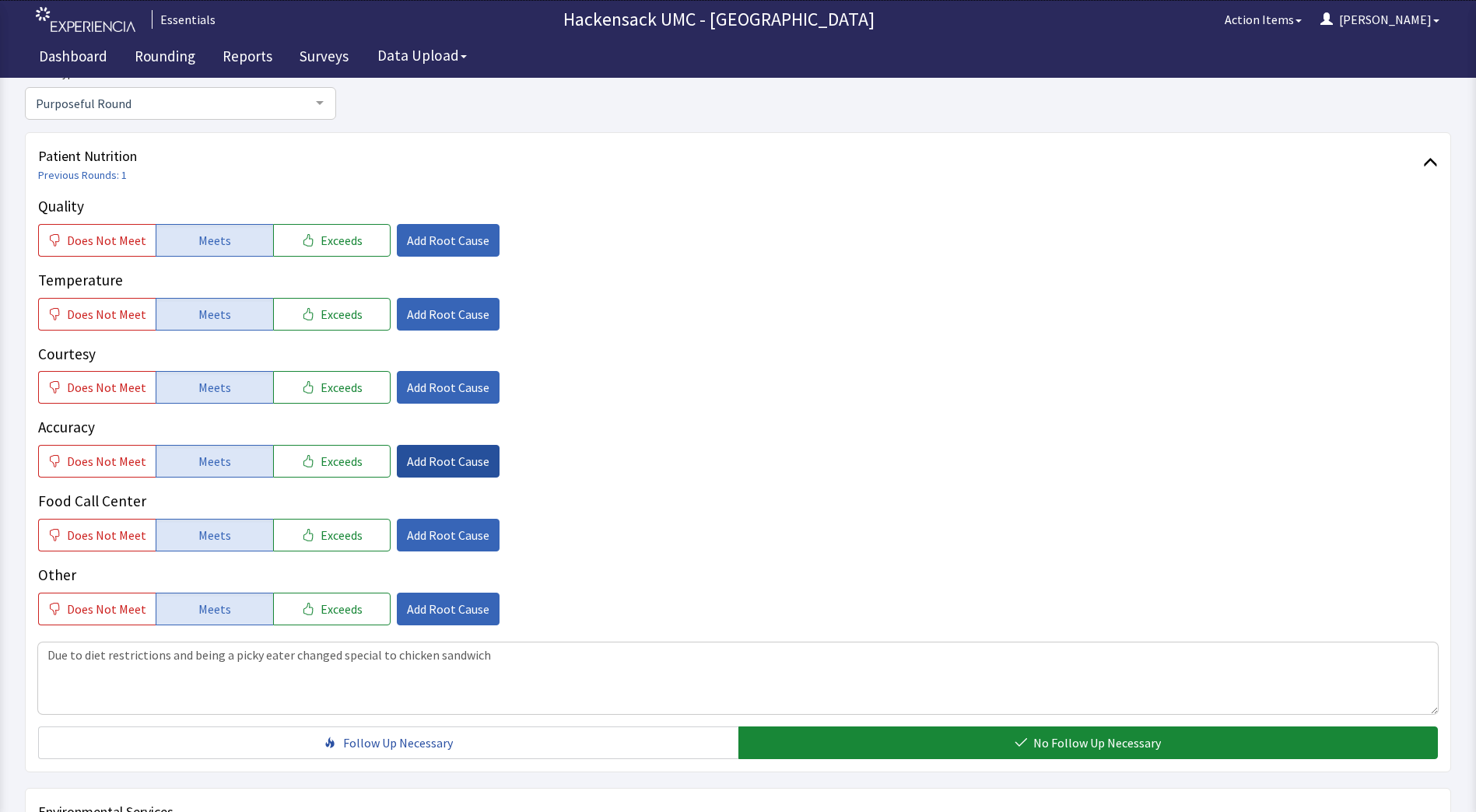
click at [452, 468] on span "Add Root Cause" at bounding box center [448, 462] width 83 height 19
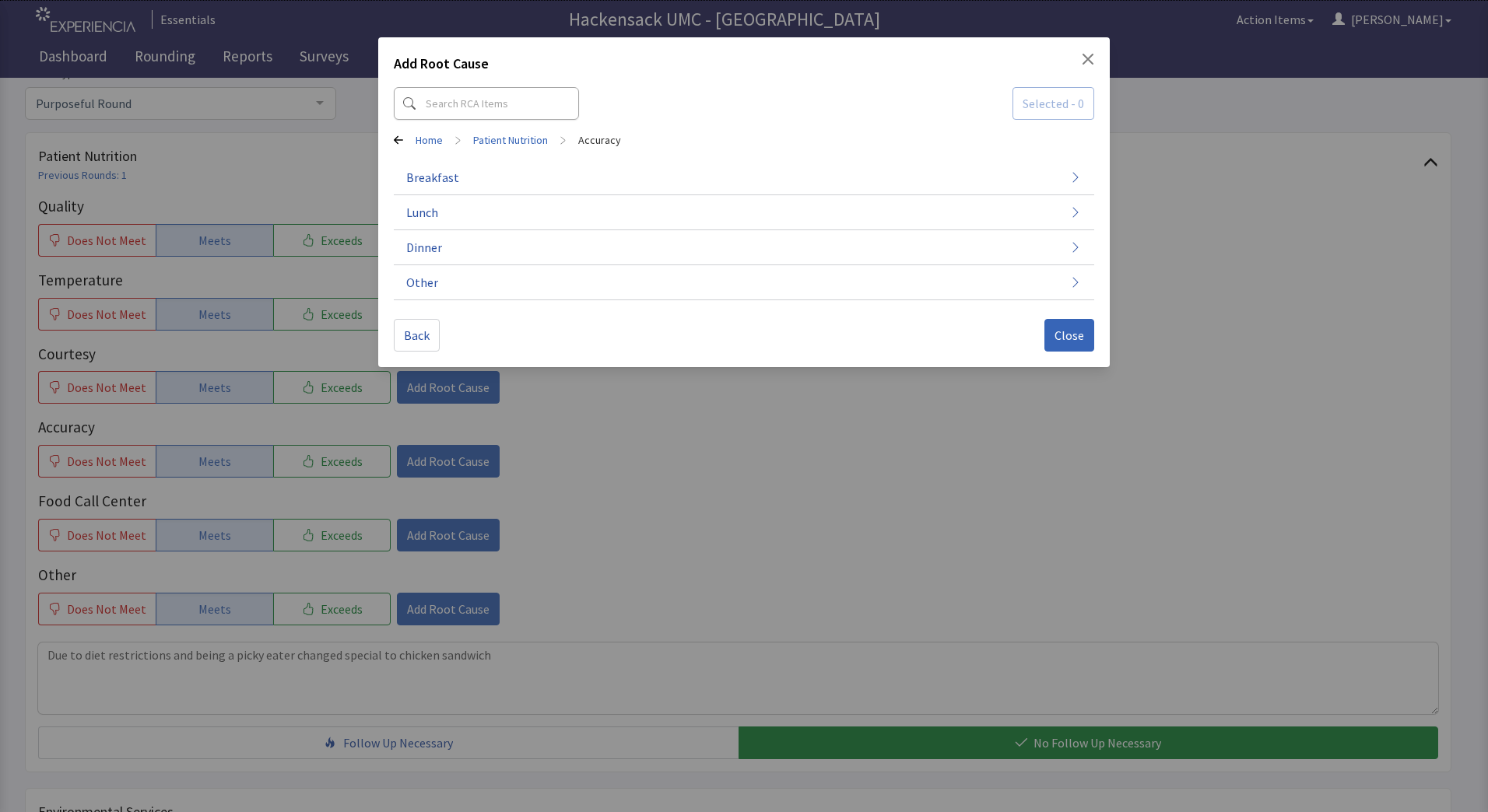
click at [432, 531] on div "Add Root Cause Selected - 0 Home > Patient Nutrition > Accuracy Breakfast Lunch…" at bounding box center [744, 406] width 1488 height 812
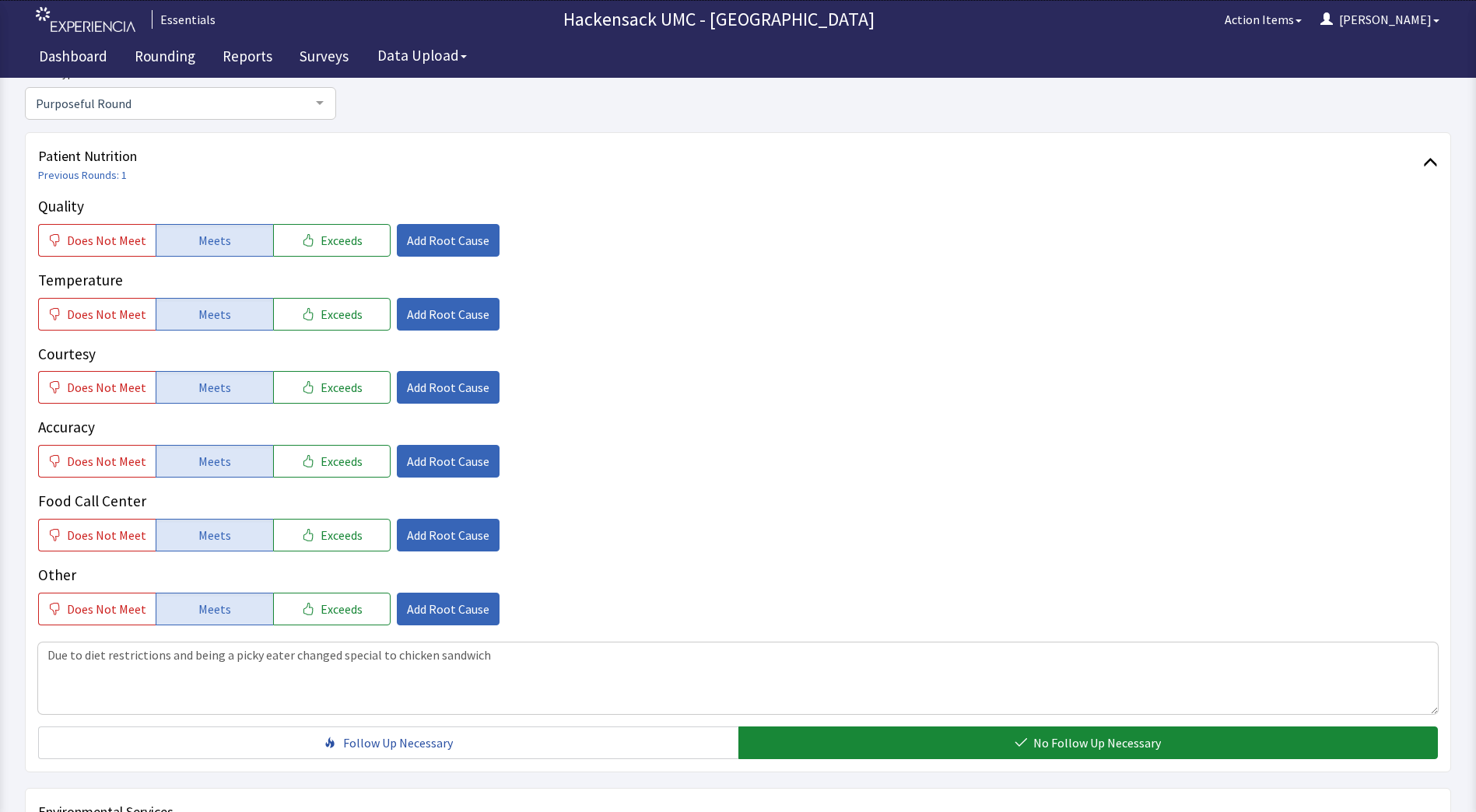
click at [432, 531] on span "Add Root Cause" at bounding box center [448, 535] width 83 height 19
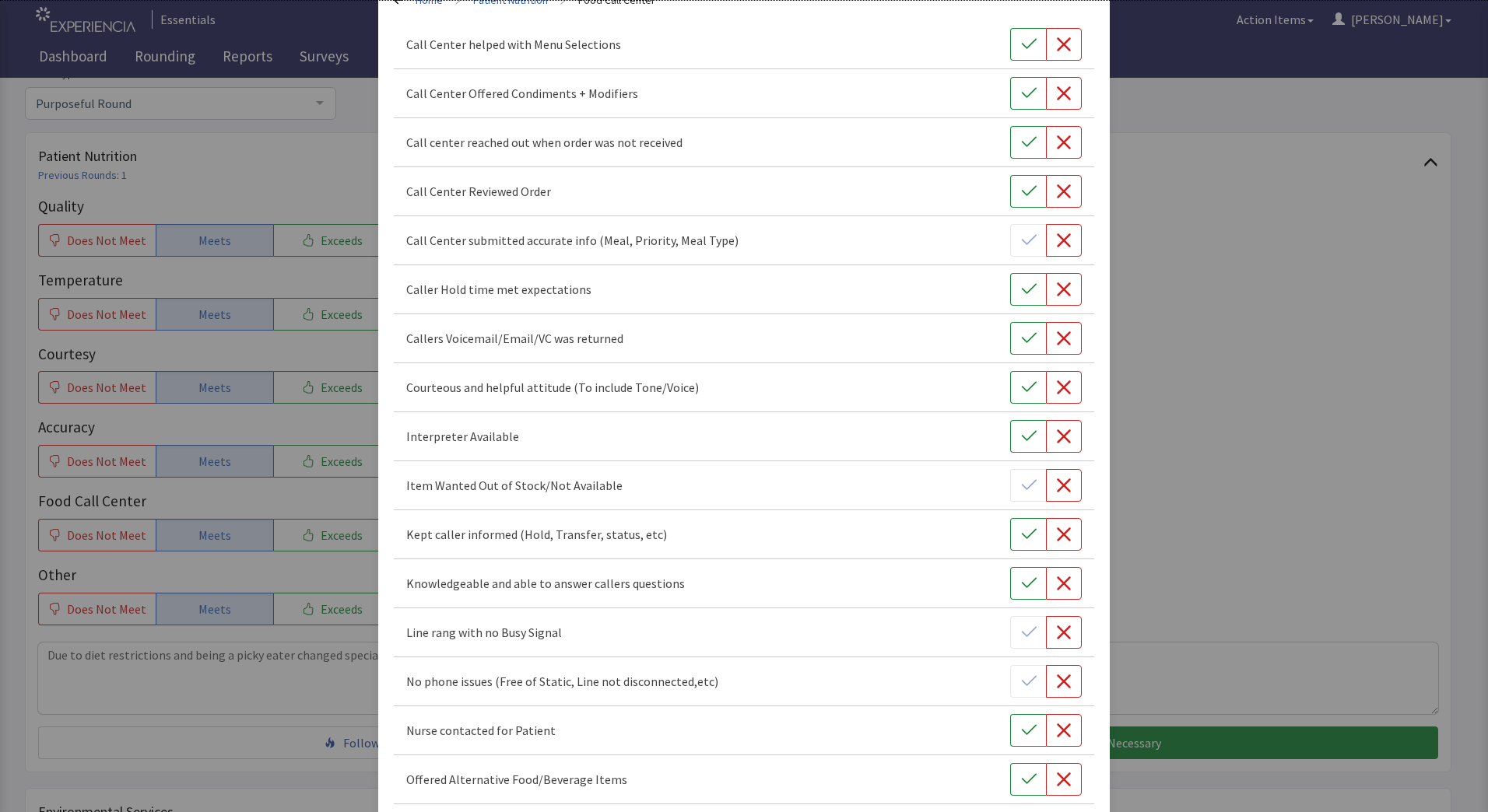
scroll to position [0, 0]
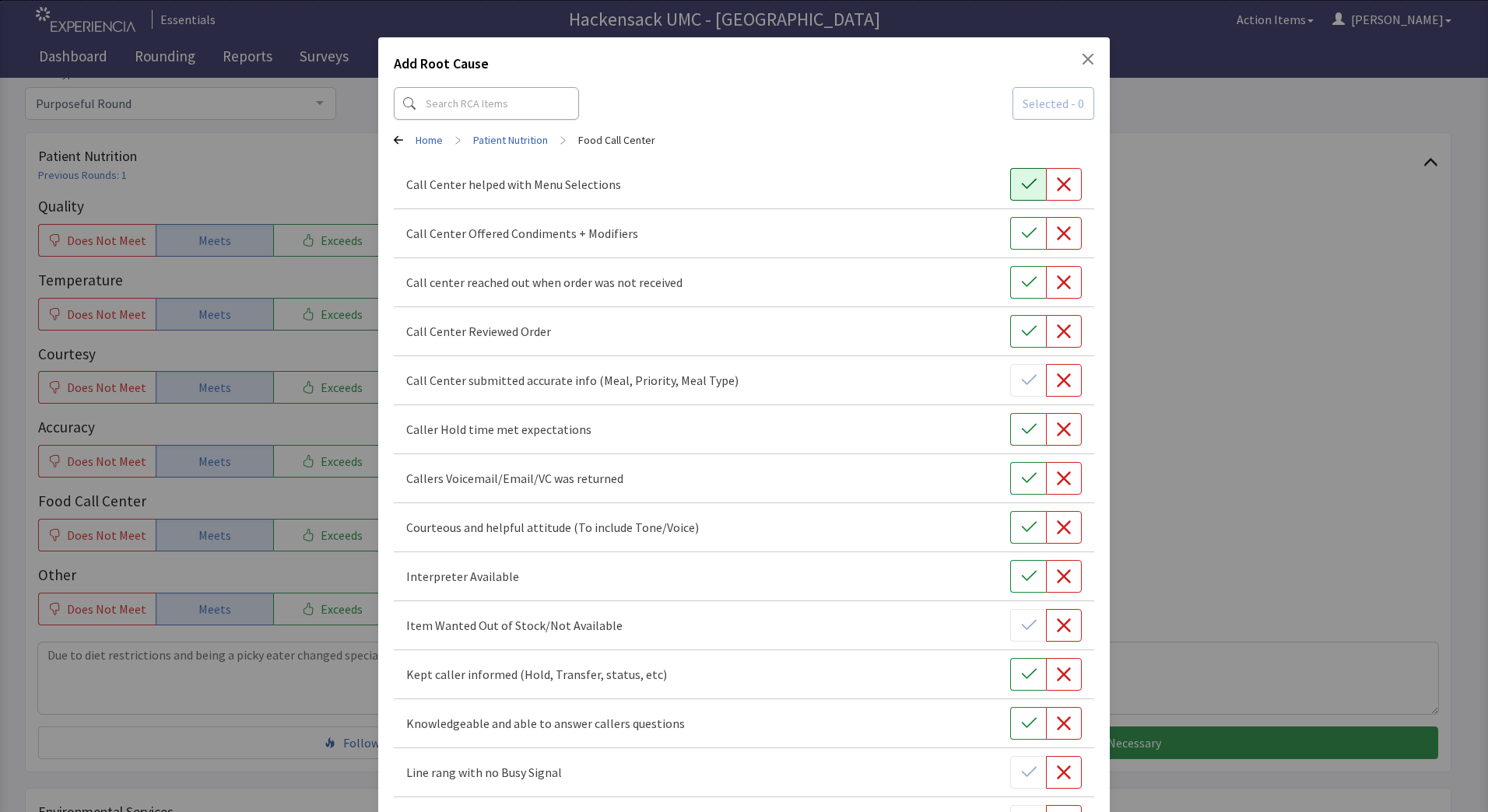
click at [1025, 185] on icon "button" at bounding box center [1029, 184] width 15 height 15
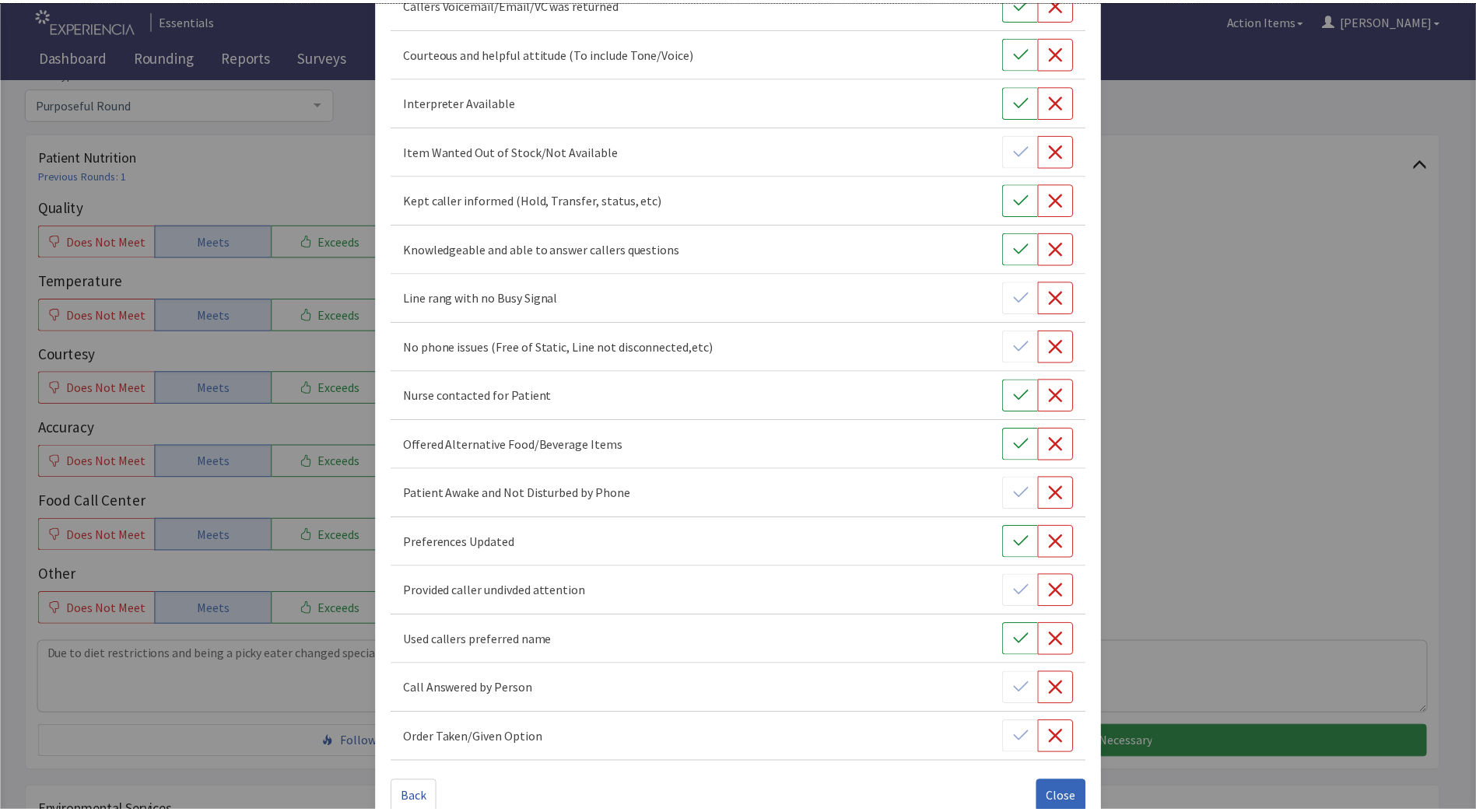
scroll to position [505, 0]
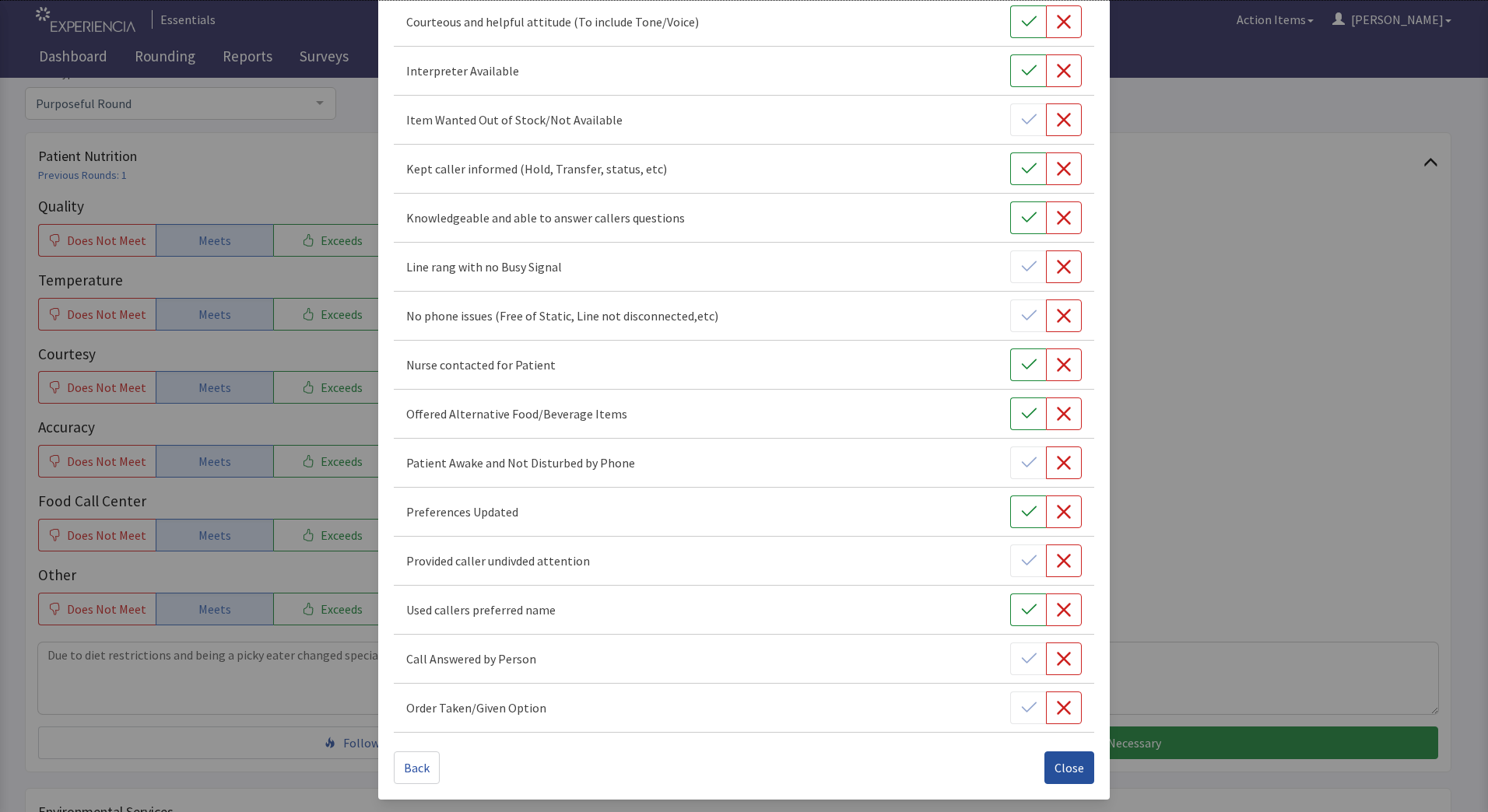
click at [1055, 759] on span "Close" at bounding box center [1069, 768] width 29 height 19
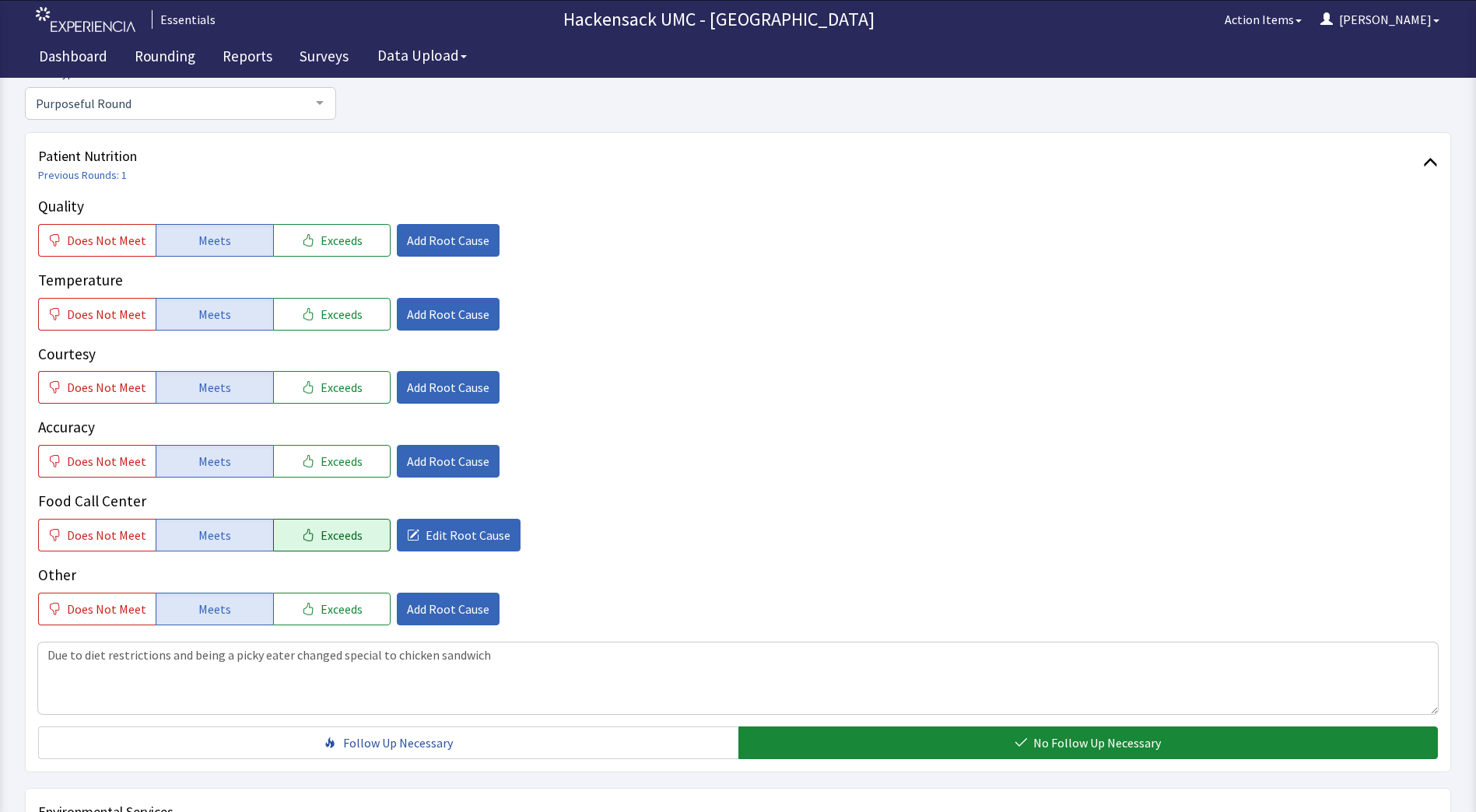
click at [321, 543] on span "Exceeds" at bounding box center [342, 535] width 42 height 19
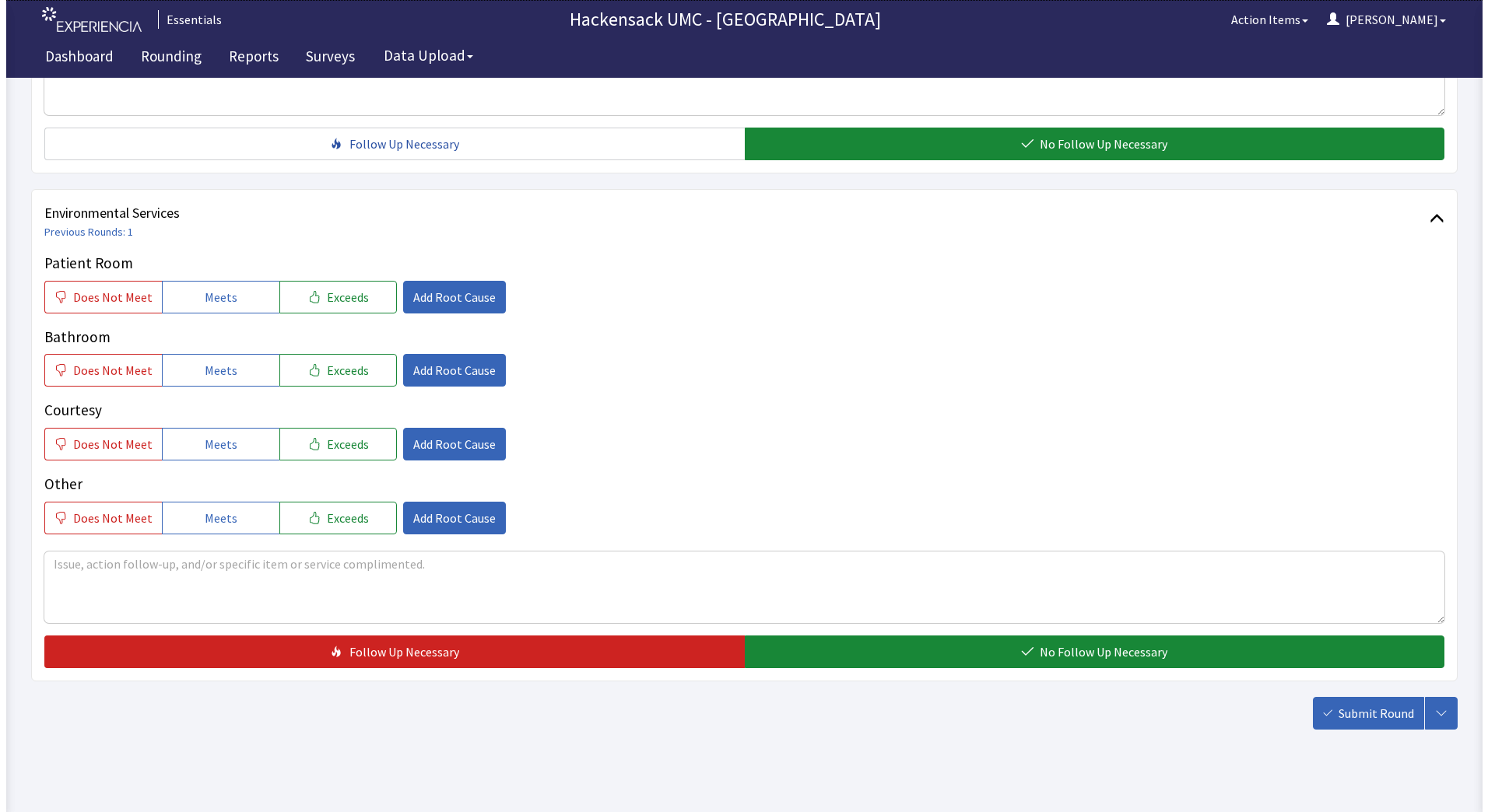
scroll to position [745, 0]
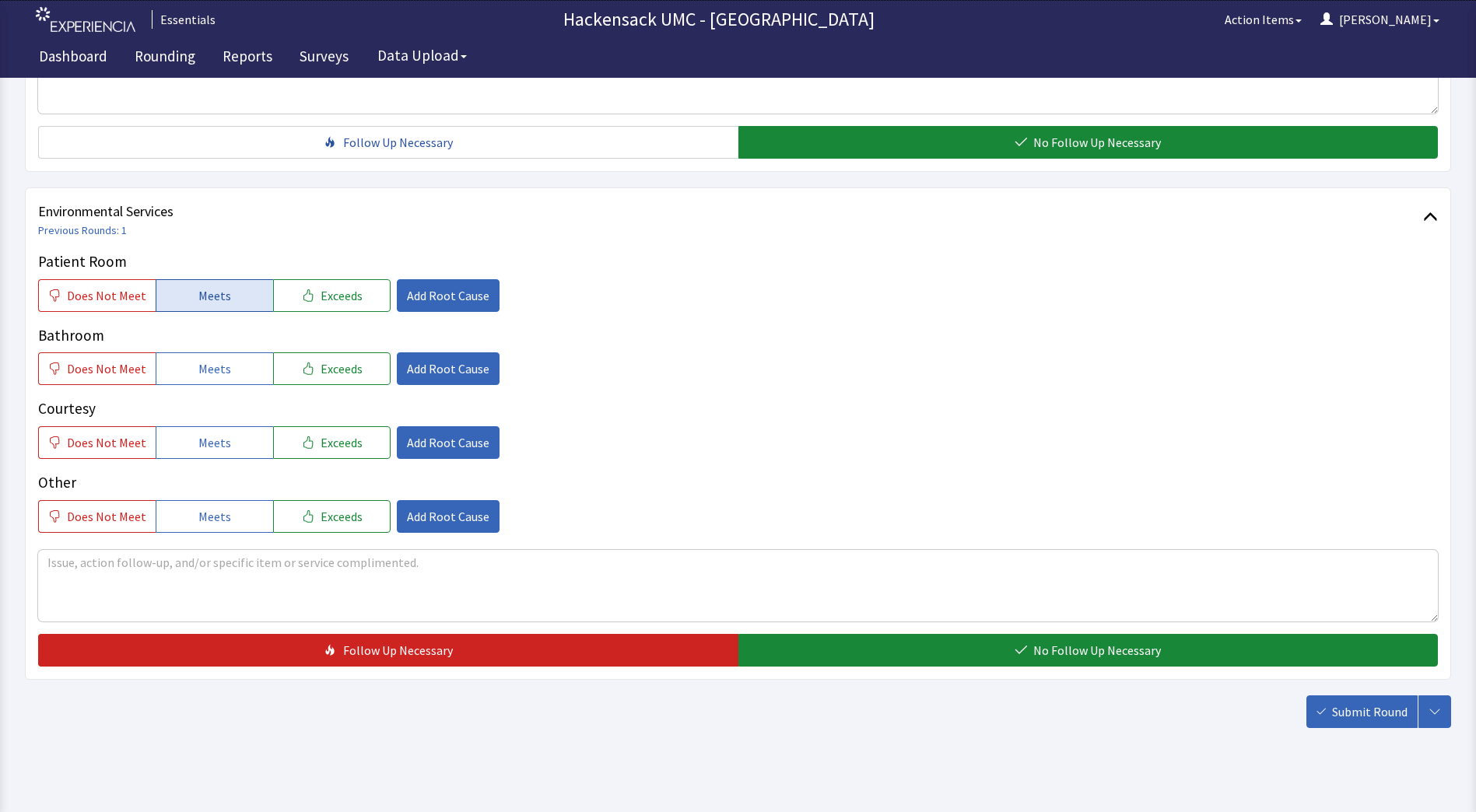
click at [195, 307] on button "Meets" at bounding box center [214, 296] width 117 height 33
click at [213, 372] on span "Meets" at bounding box center [215, 369] width 33 height 19
click at [206, 445] on span "Meets" at bounding box center [215, 442] width 33 height 19
click at [199, 510] on span "Meets" at bounding box center [215, 516] width 33 height 19
click at [333, 446] on span "Exceeds" at bounding box center [342, 442] width 42 height 19
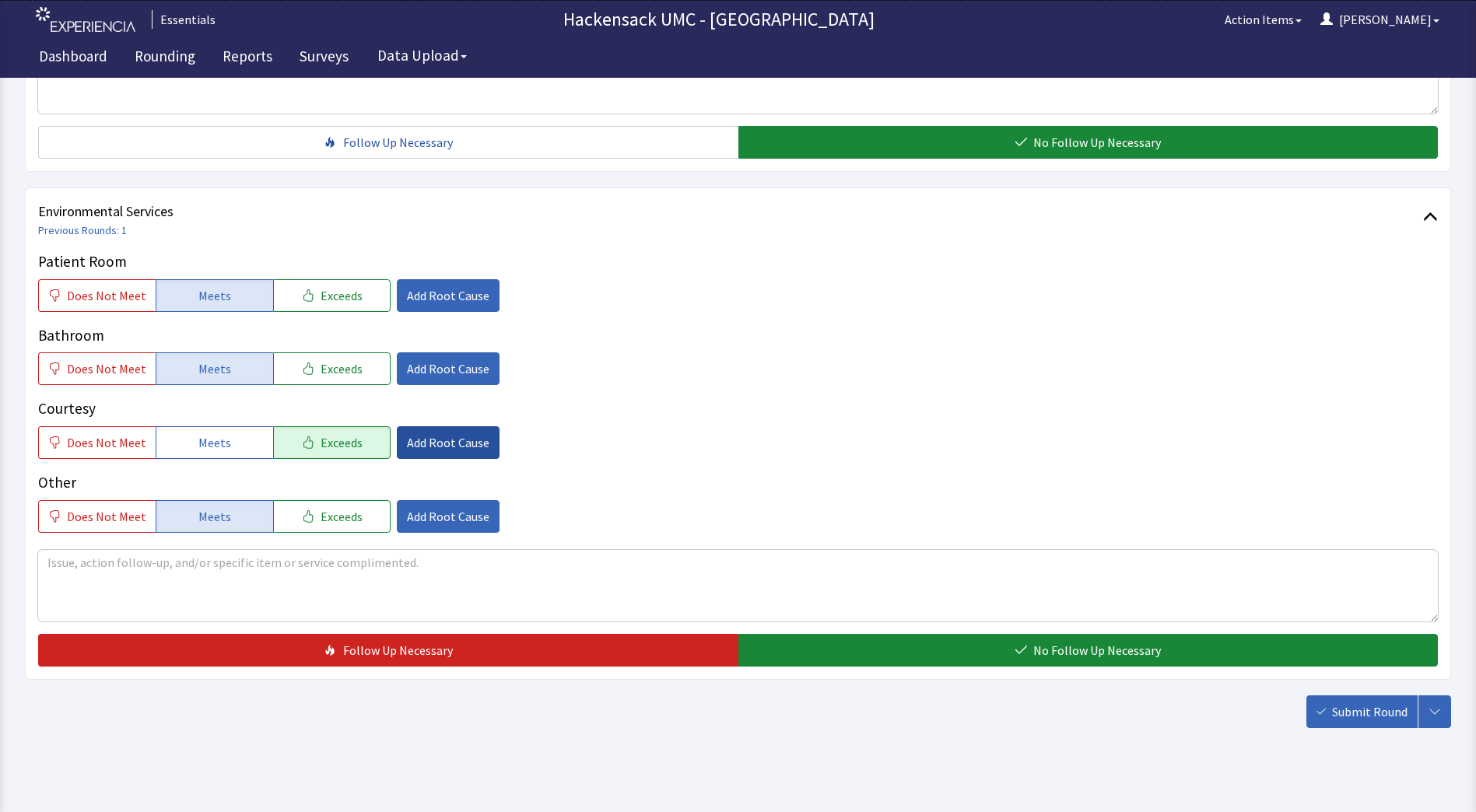
click at [452, 442] on span "Add Root Cause" at bounding box center [448, 442] width 83 height 19
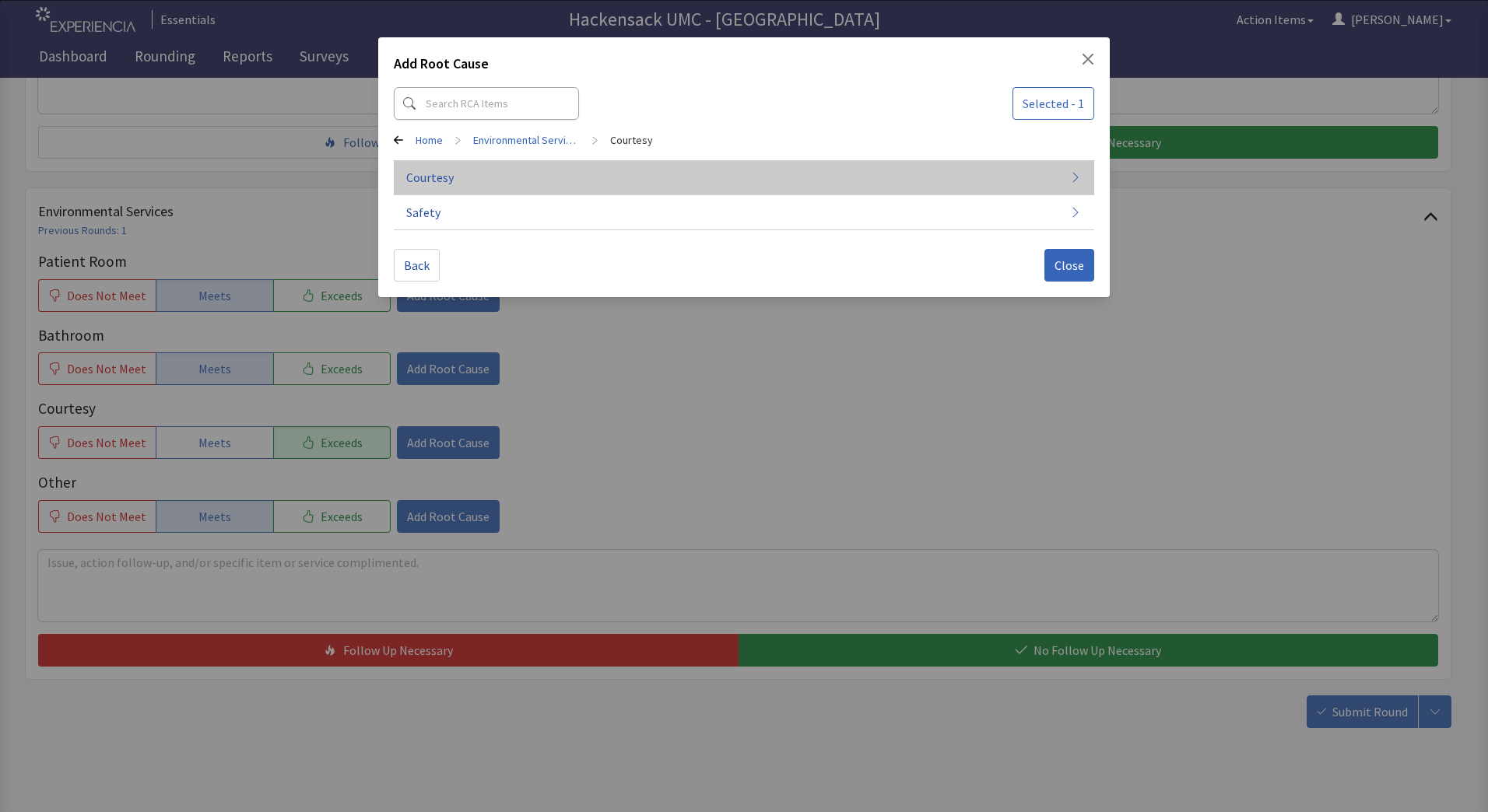
click at [433, 185] on span "Courtesy" at bounding box center [430, 178] width 47 height 19
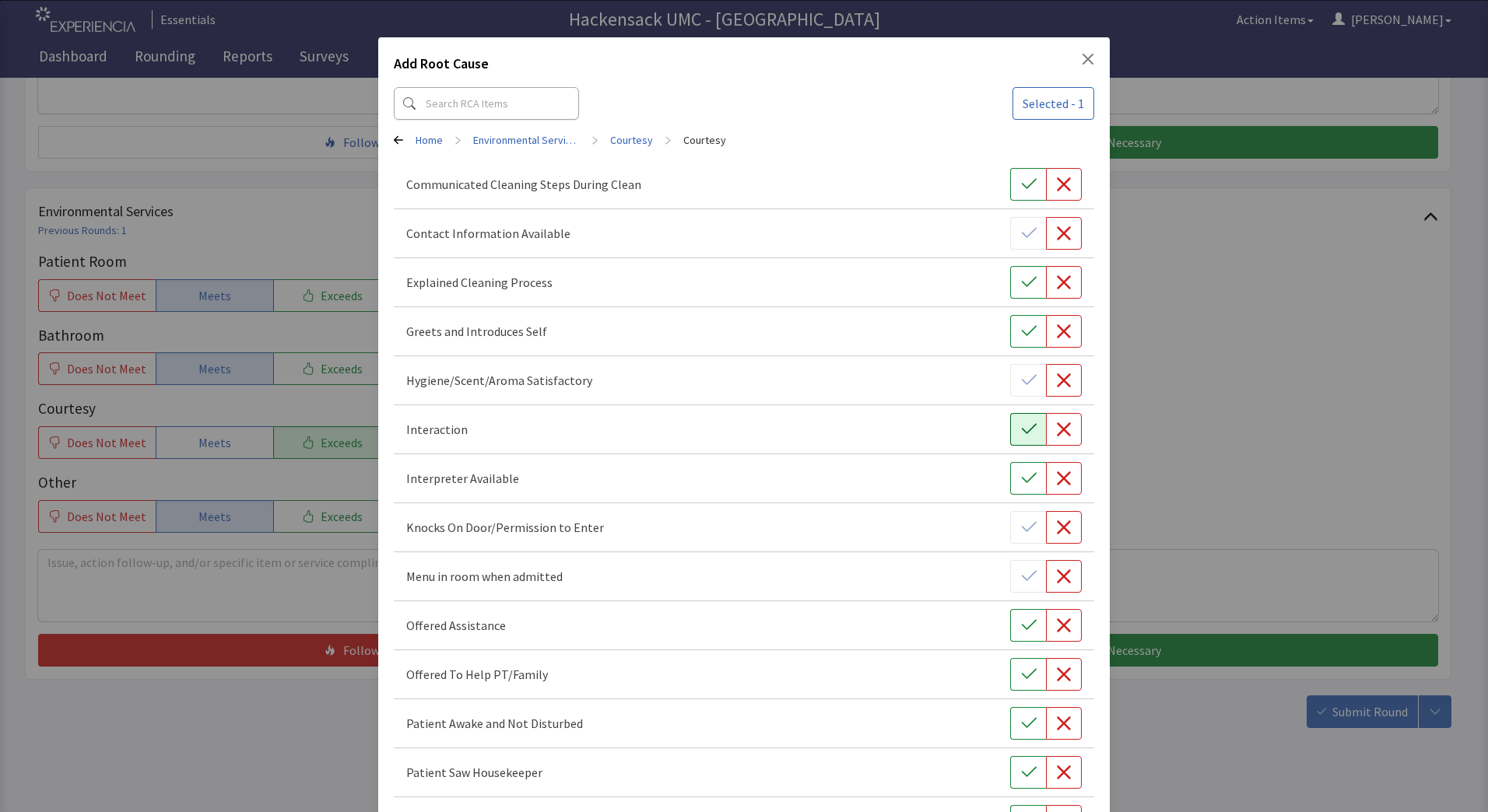
click at [1021, 424] on icon "button" at bounding box center [1029, 430] width 15 height 15
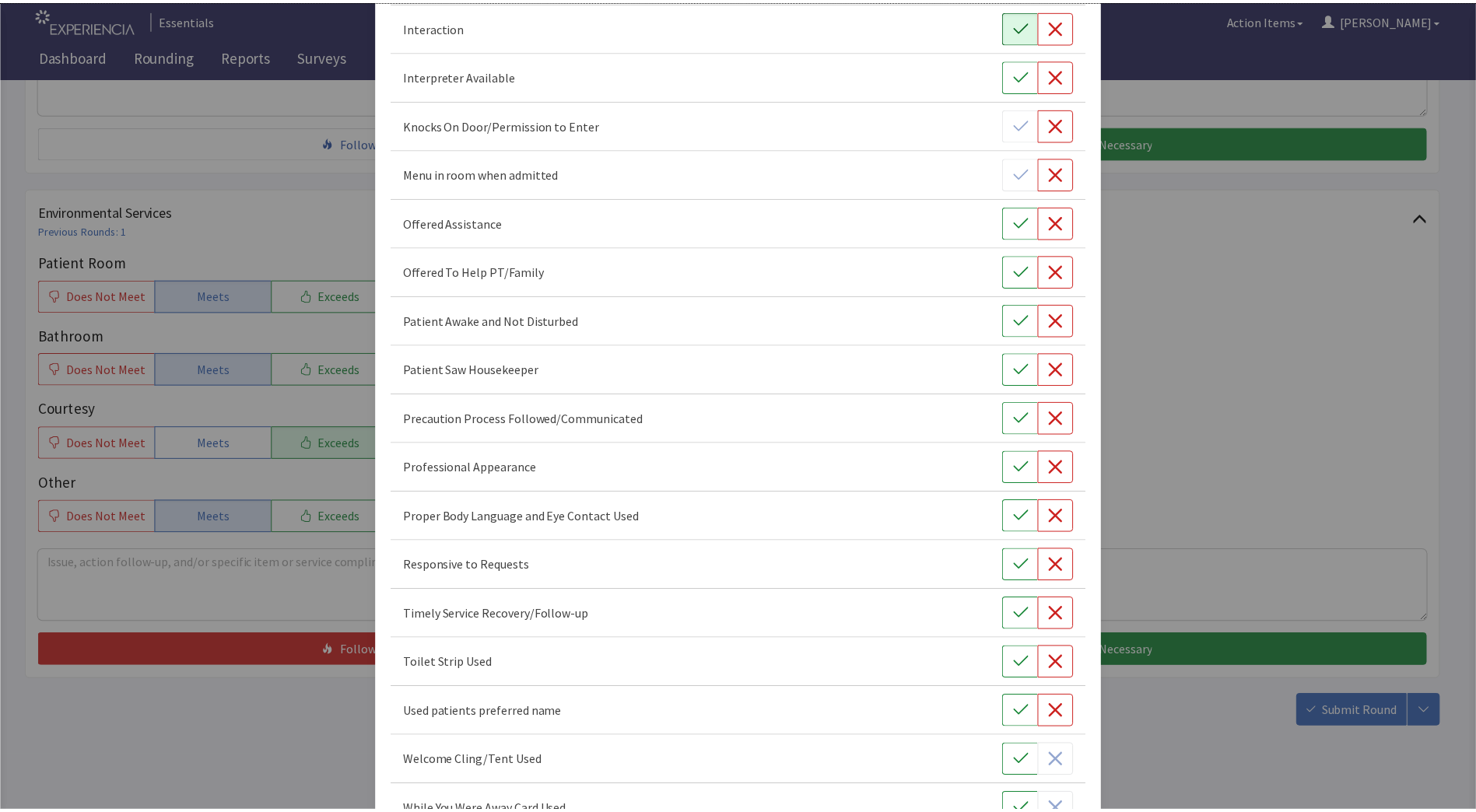
scroll to position [505, 0]
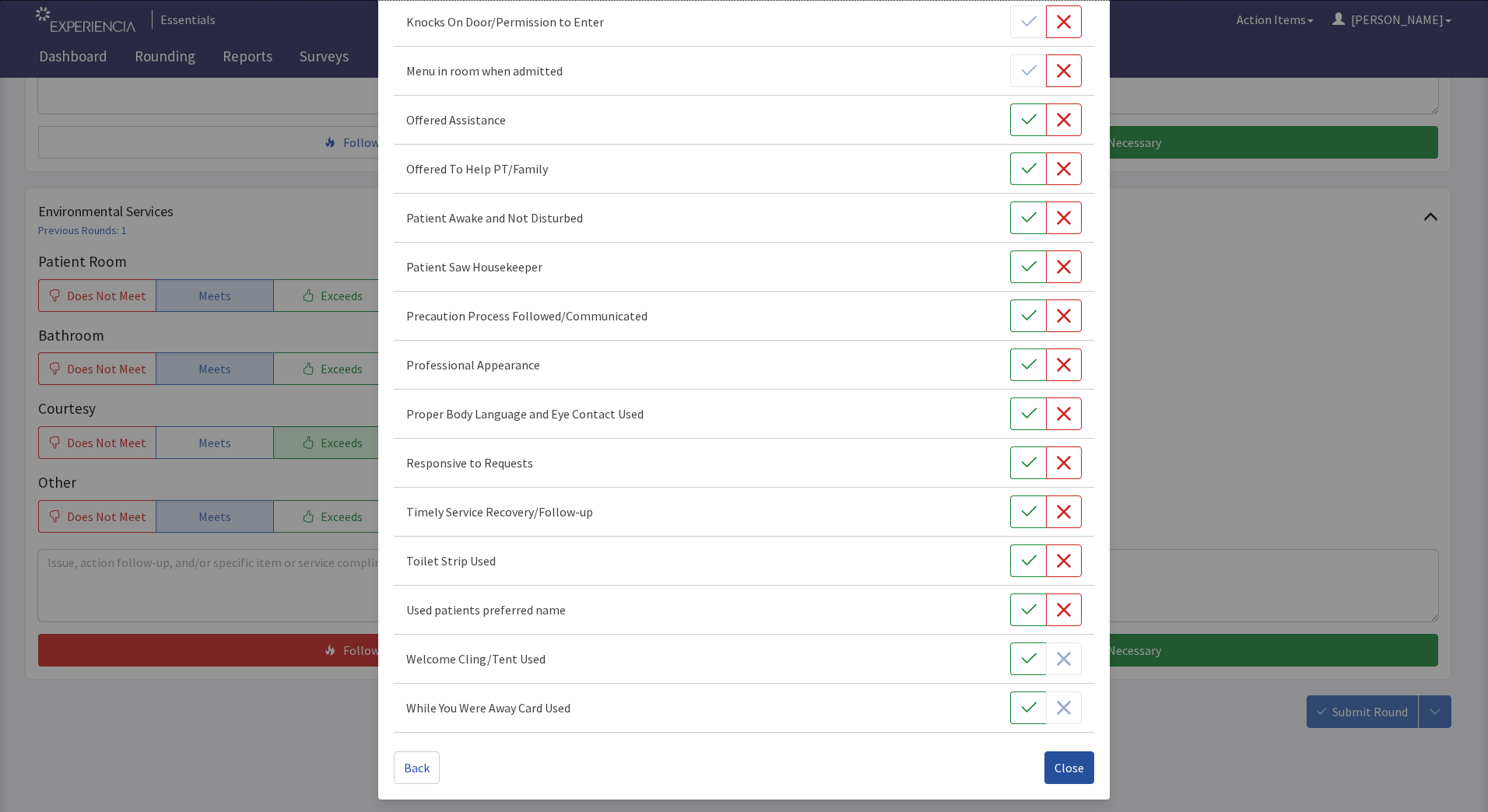
click at [1069, 775] on span "Close" at bounding box center [1069, 768] width 29 height 19
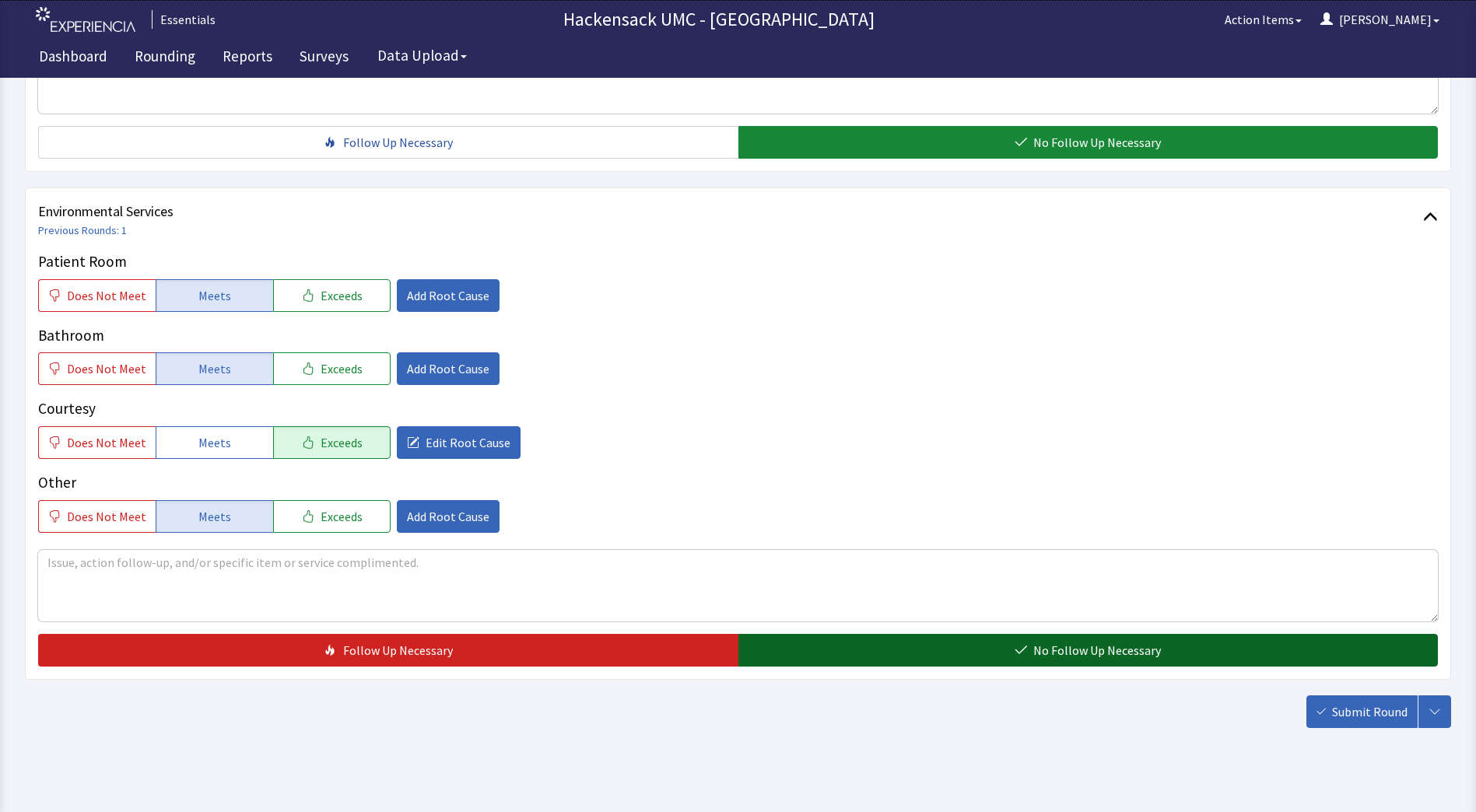
click at [825, 642] on button "No Follow Up Necessary" at bounding box center [1088, 650] width 700 height 33
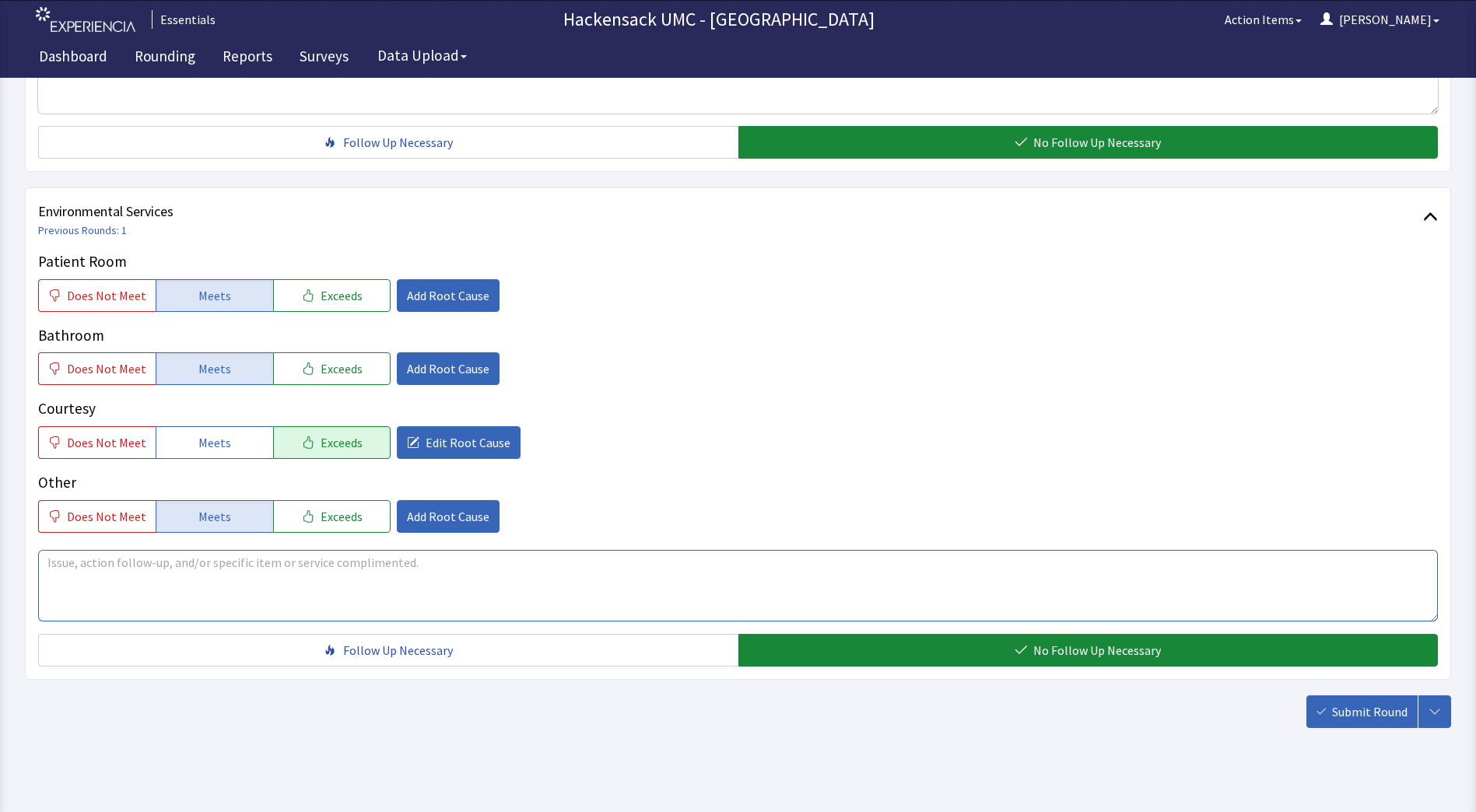
click at [340, 576] on textarea at bounding box center [738, 585] width 1400 height 72
click at [139, 592] on textarea "Fiztroy was very courteous...all of the staff have been very freindly and helpf…" at bounding box center [738, 585] width 1400 height 72
click at [557, 574] on textarea "Fiztroy was very courteous...all of the staff have been very friendly and helpf…" at bounding box center [738, 585] width 1400 height 72
type textarea "Fiztroy was very courteous...all of the staff have been very friendly and helpf…"
click at [350, 516] on span "Exceeds" at bounding box center [342, 516] width 42 height 19
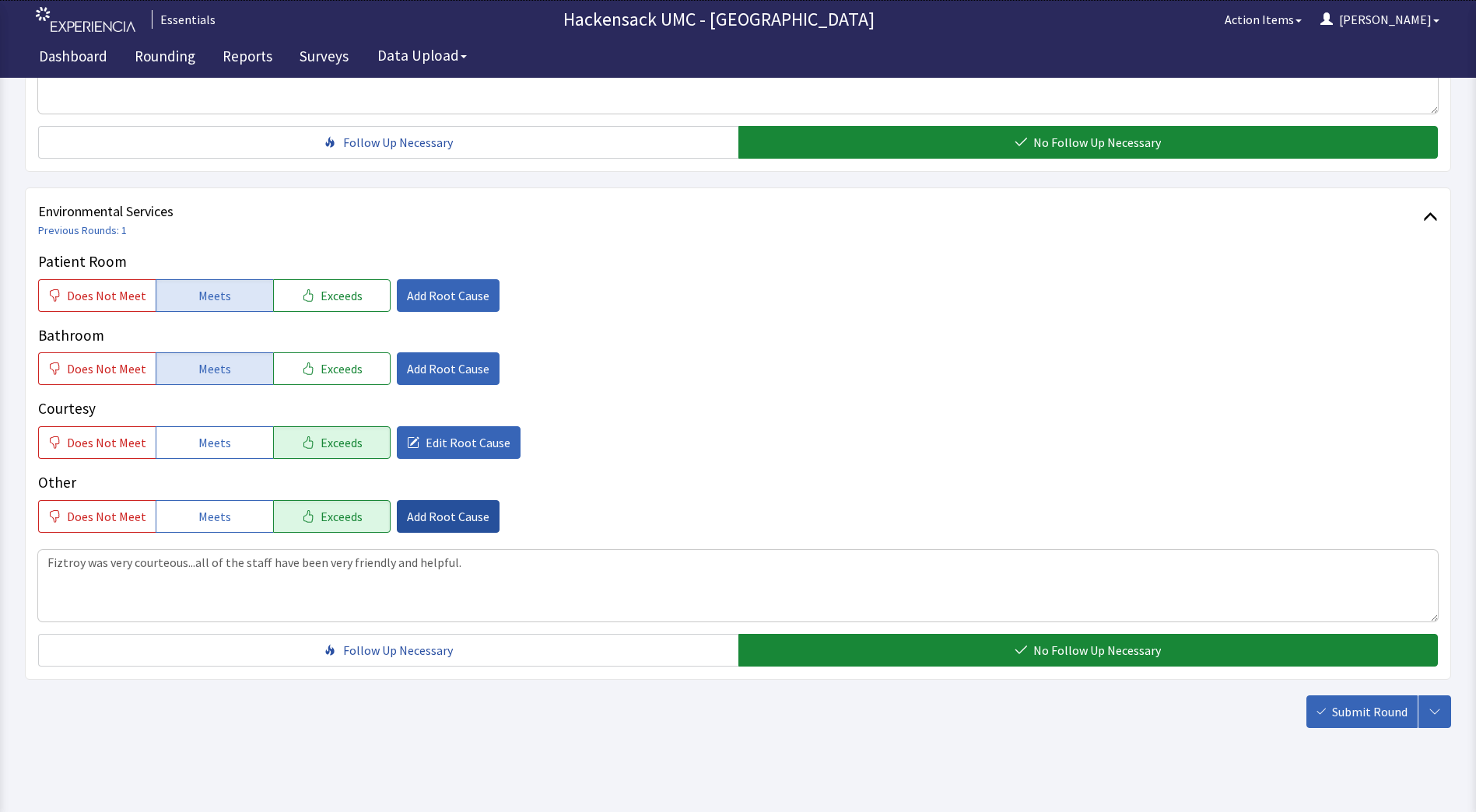
click at [453, 518] on span "Add Root Cause" at bounding box center [448, 516] width 83 height 19
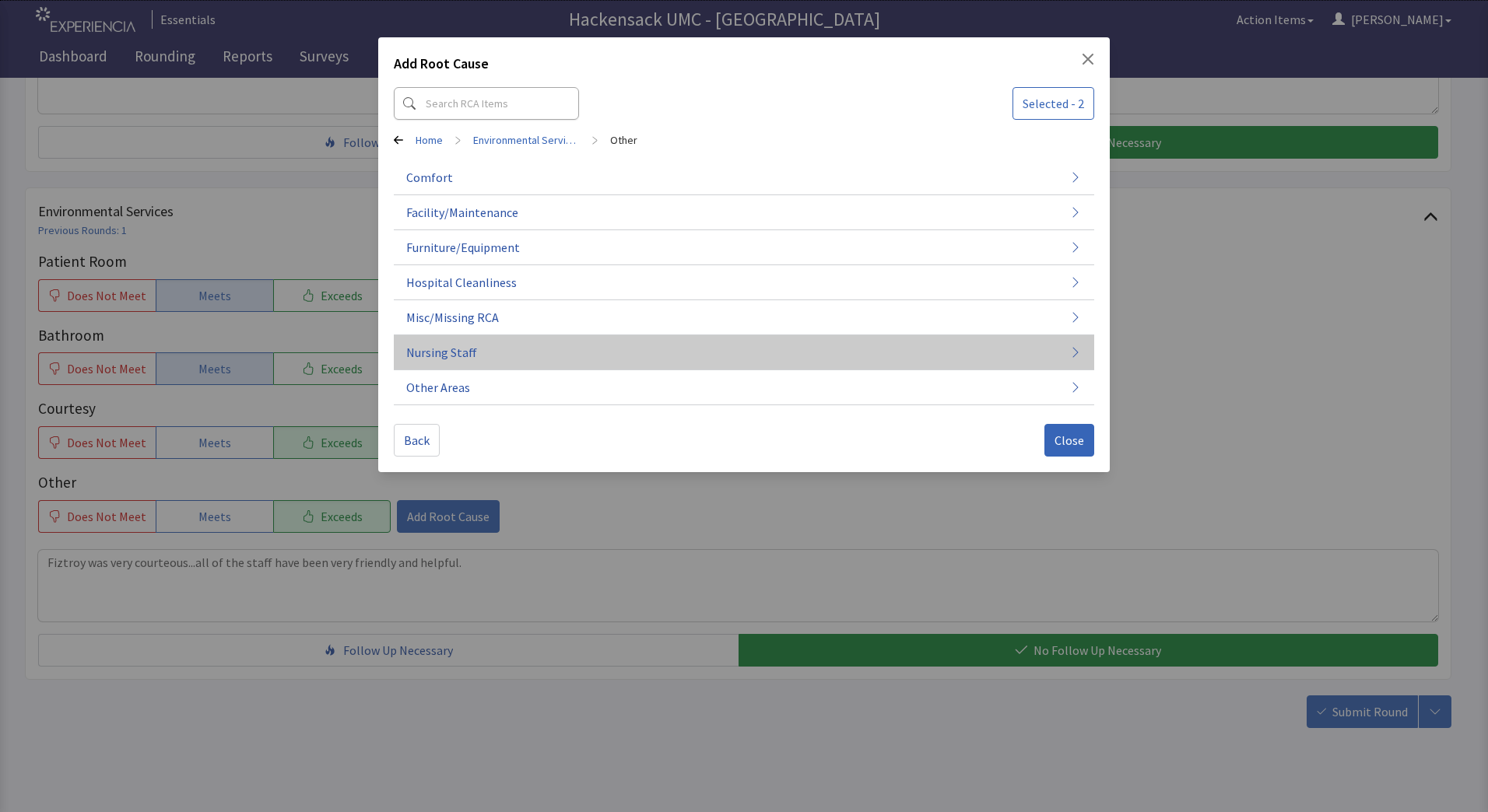
click at [485, 358] on button "Nursing Staff" at bounding box center [743, 353] width 700 height 35
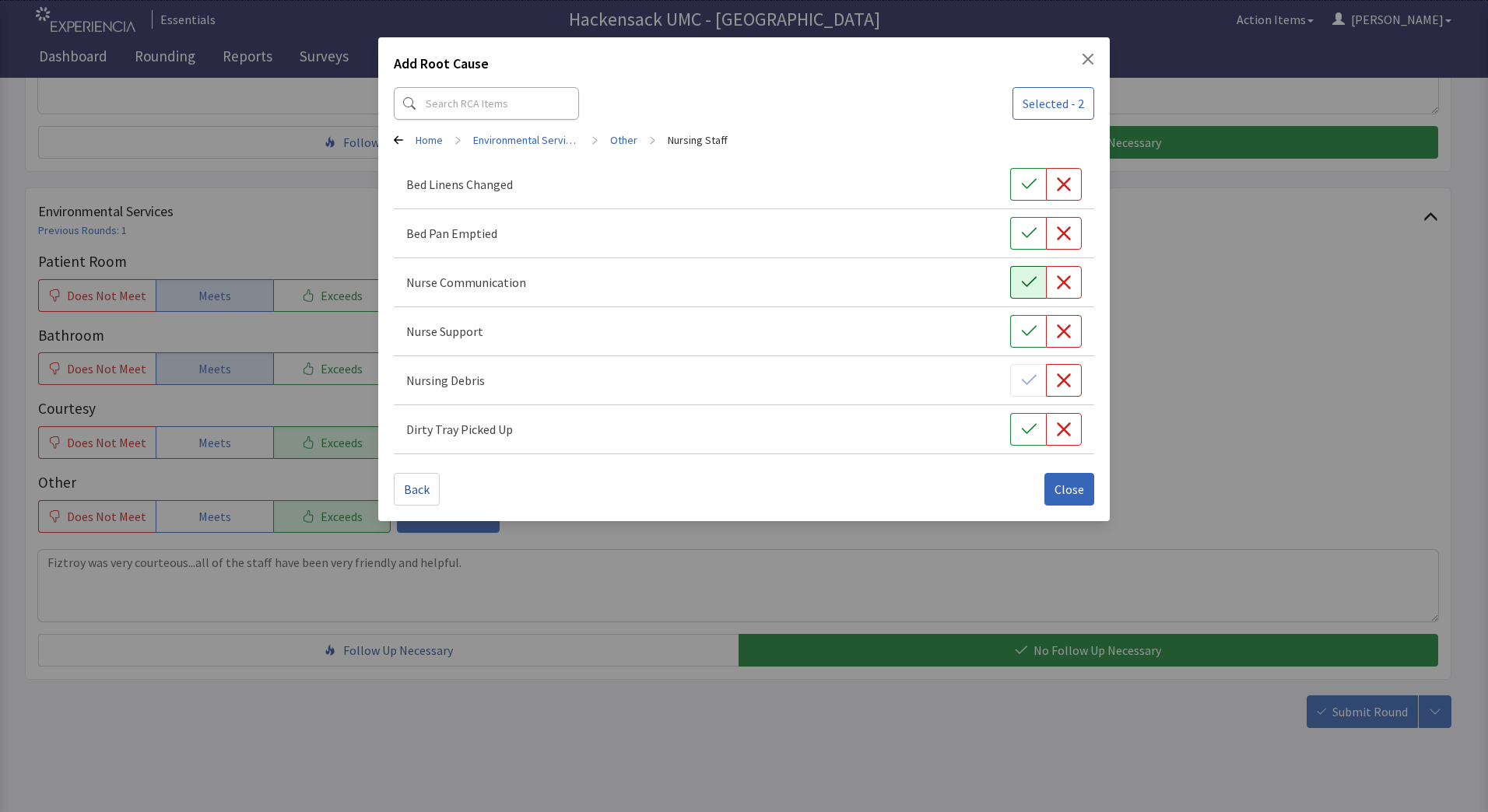
click at [1027, 289] on icon "button" at bounding box center [1029, 282] width 15 height 15
click at [1032, 351] on div "Nurse Support" at bounding box center [743, 332] width 700 height 49
click at [1030, 331] on icon "button" at bounding box center [1029, 331] width 15 height 10
click at [1073, 486] on span "Close" at bounding box center [1069, 489] width 29 height 19
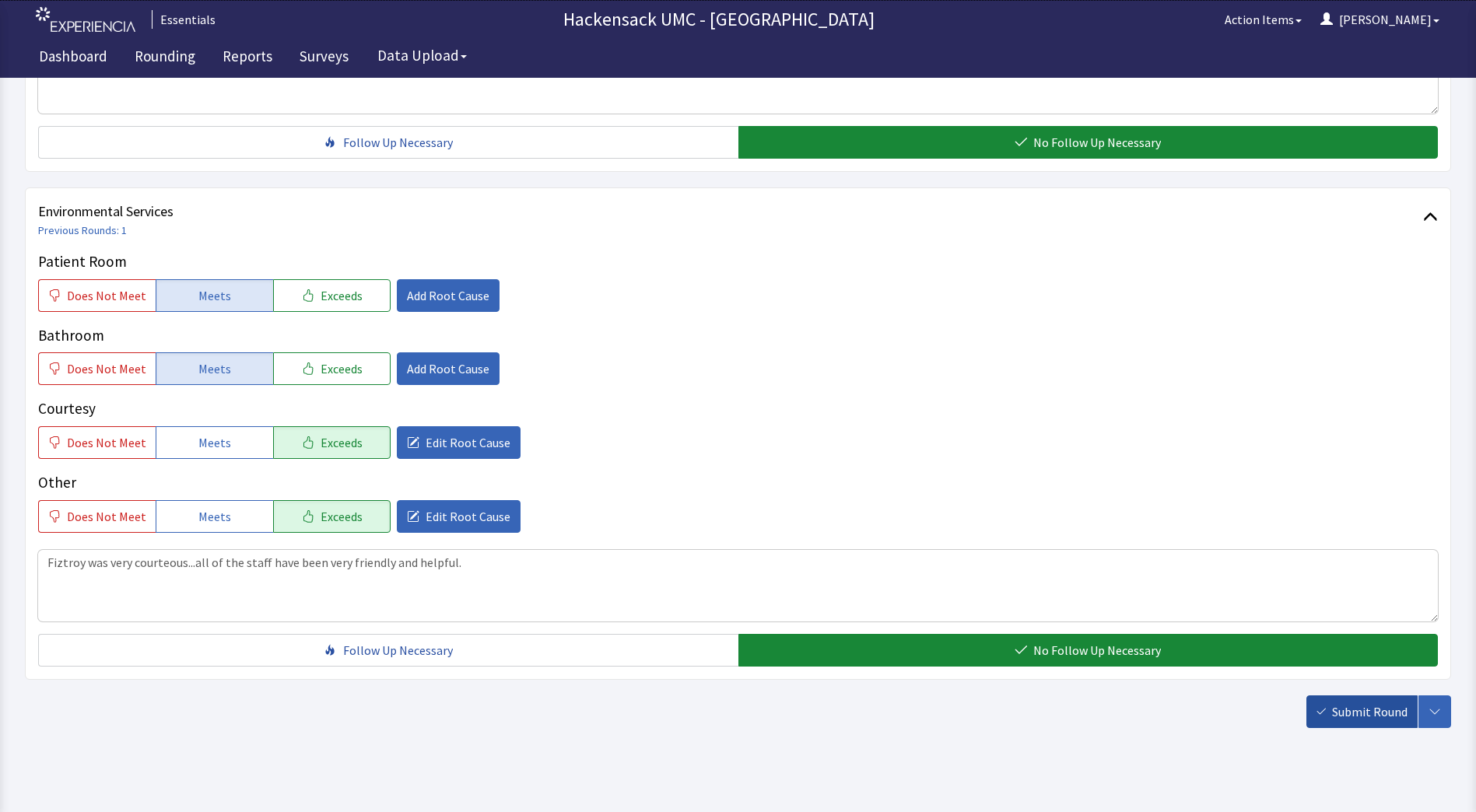
click at [1343, 713] on span "Submit Round" at bounding box center [1370, 712] width 76 height 19
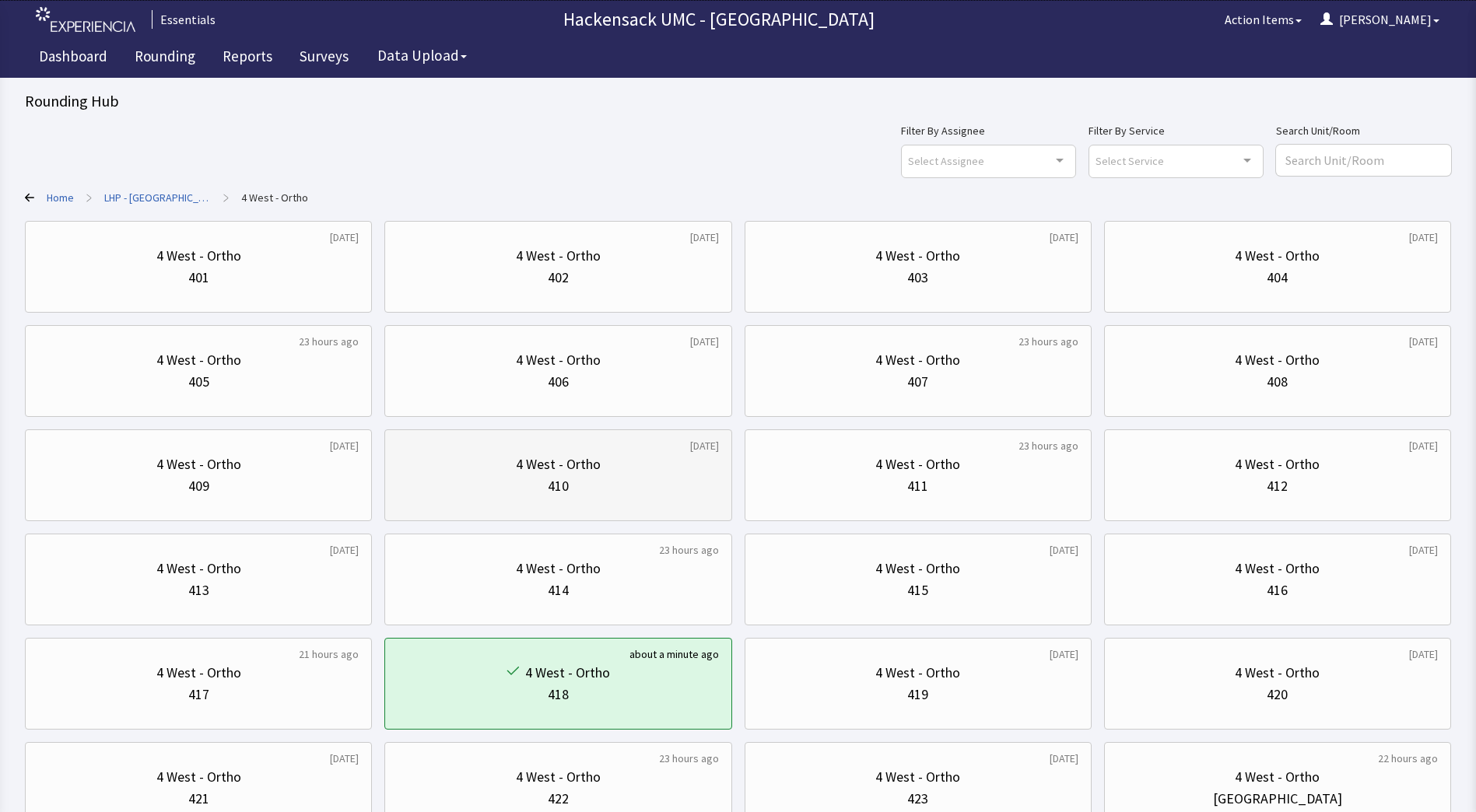
click at [604, 482] on div "410" at bounding box center [558, 486] width 321 height 22
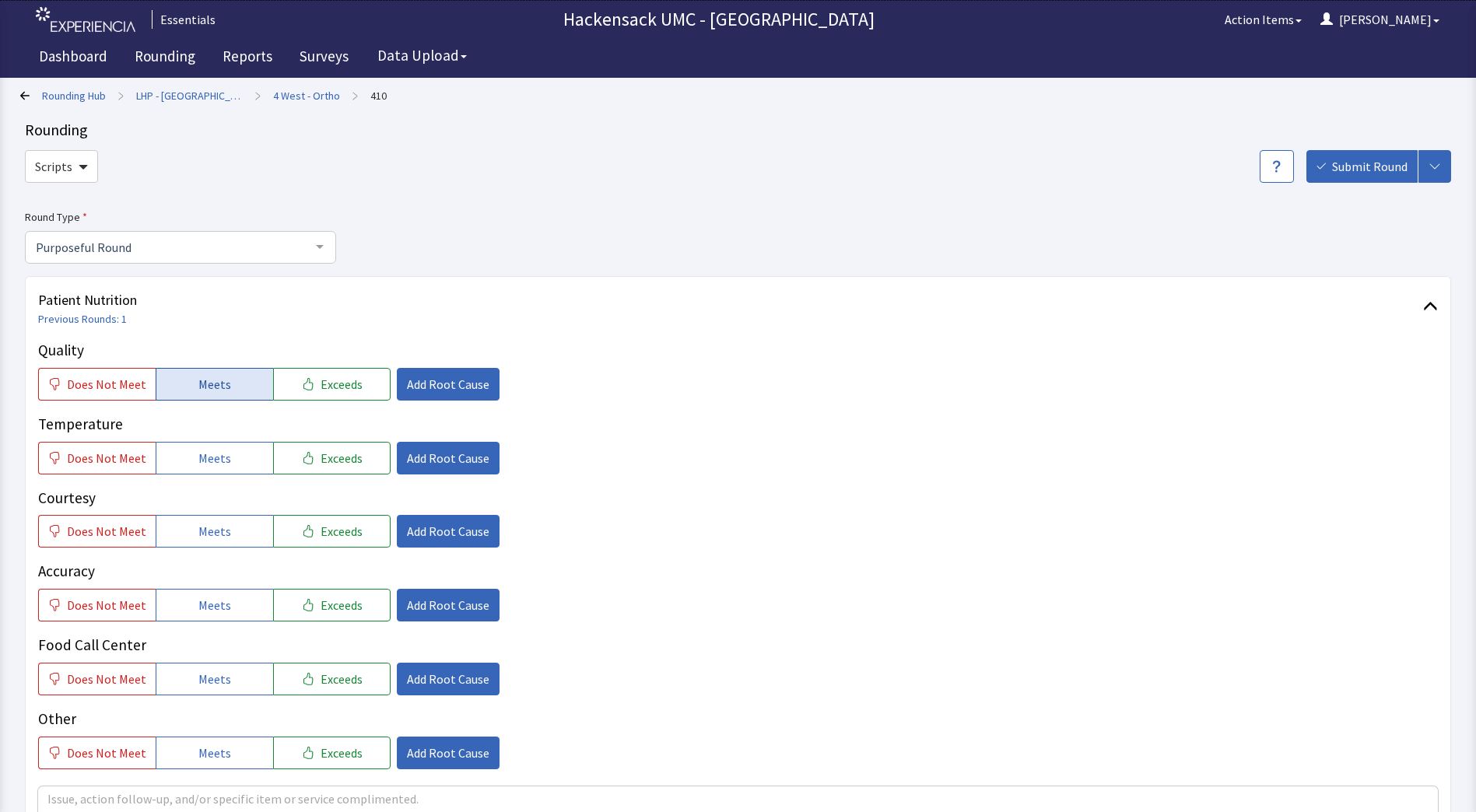
click at [215, 372] on button "Meets" at bounding box center [214, 384] width 117 height 33
click at [199, 470] on button "Meets" at bounding box center [214, 458] width 117 height 33
click at [200, 531] on span "Meets" at bounding box center [215, 532] width 33 height 19
click at [200, 606] on span "Meets" at bounding box center [215, 606] width 33 height 19
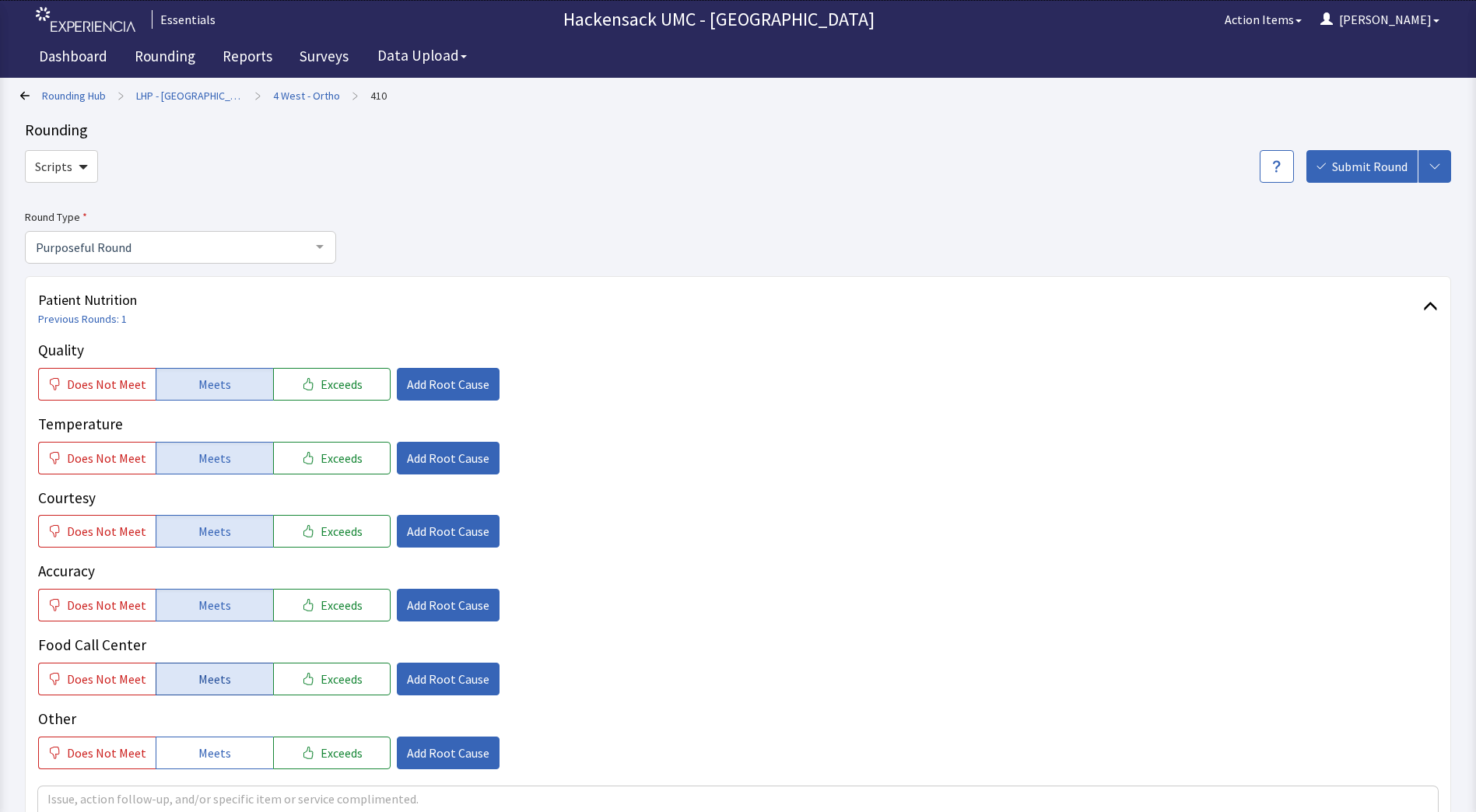
click at [203, 678] on span "Meets" at bounding box center [215, 679] width 33 height 19
click at [205, 749] on span "Meets" at bounding box center [215, 753] width 33 height 19
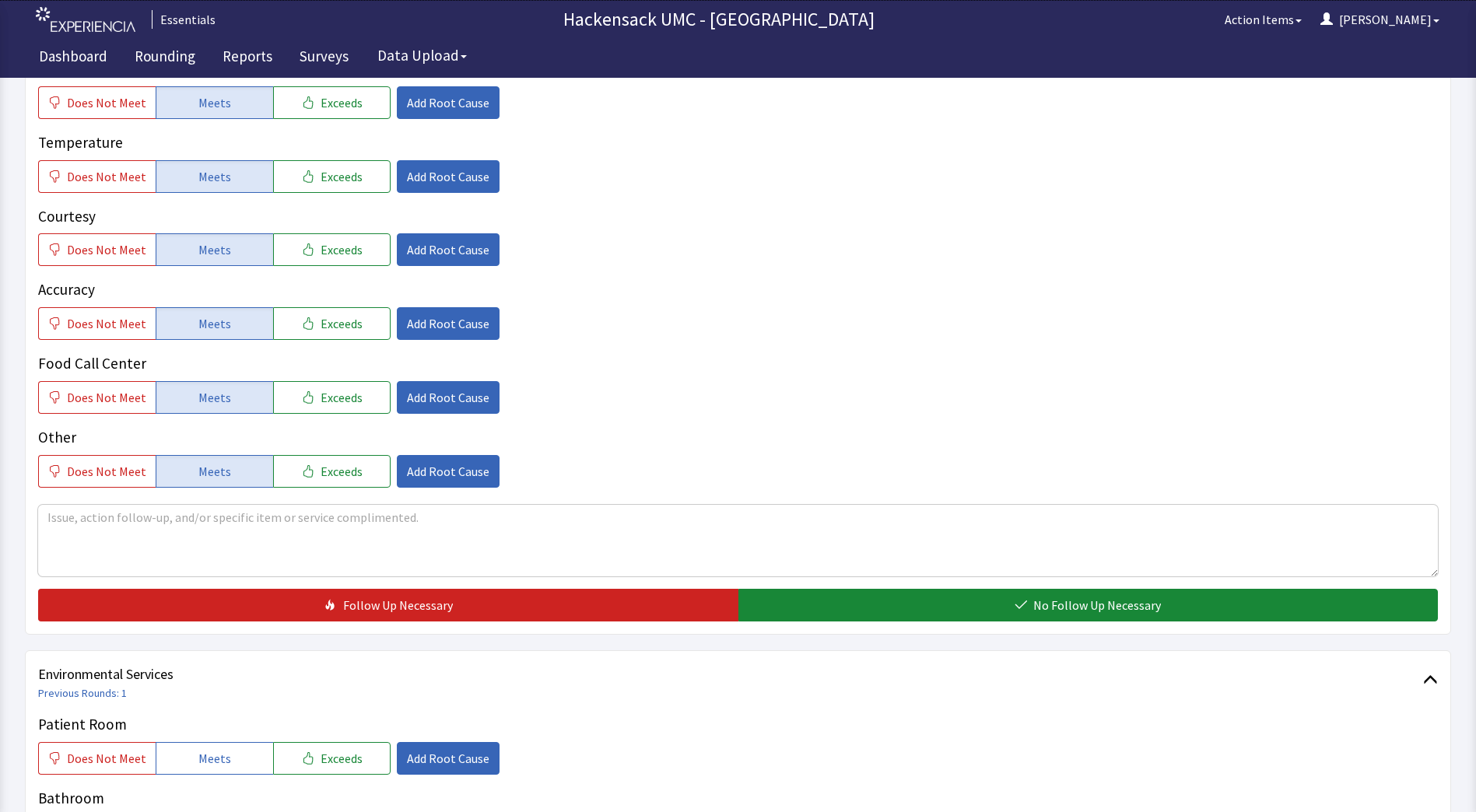
scroll to position [308, 0]
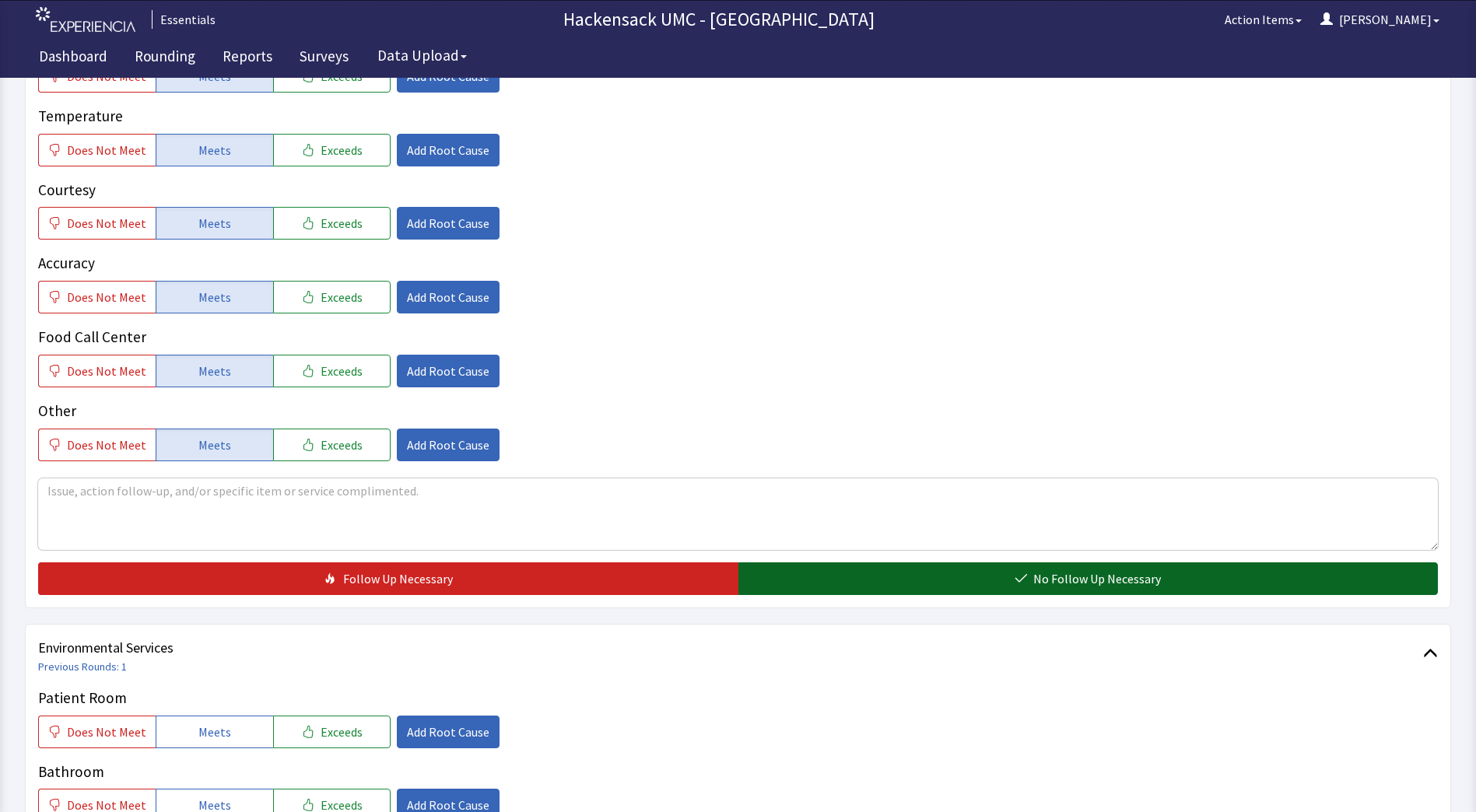
click at [1059, 574] on span "No Follow Up Necessary" at bounding box center [1097, 579] width 127 height 19
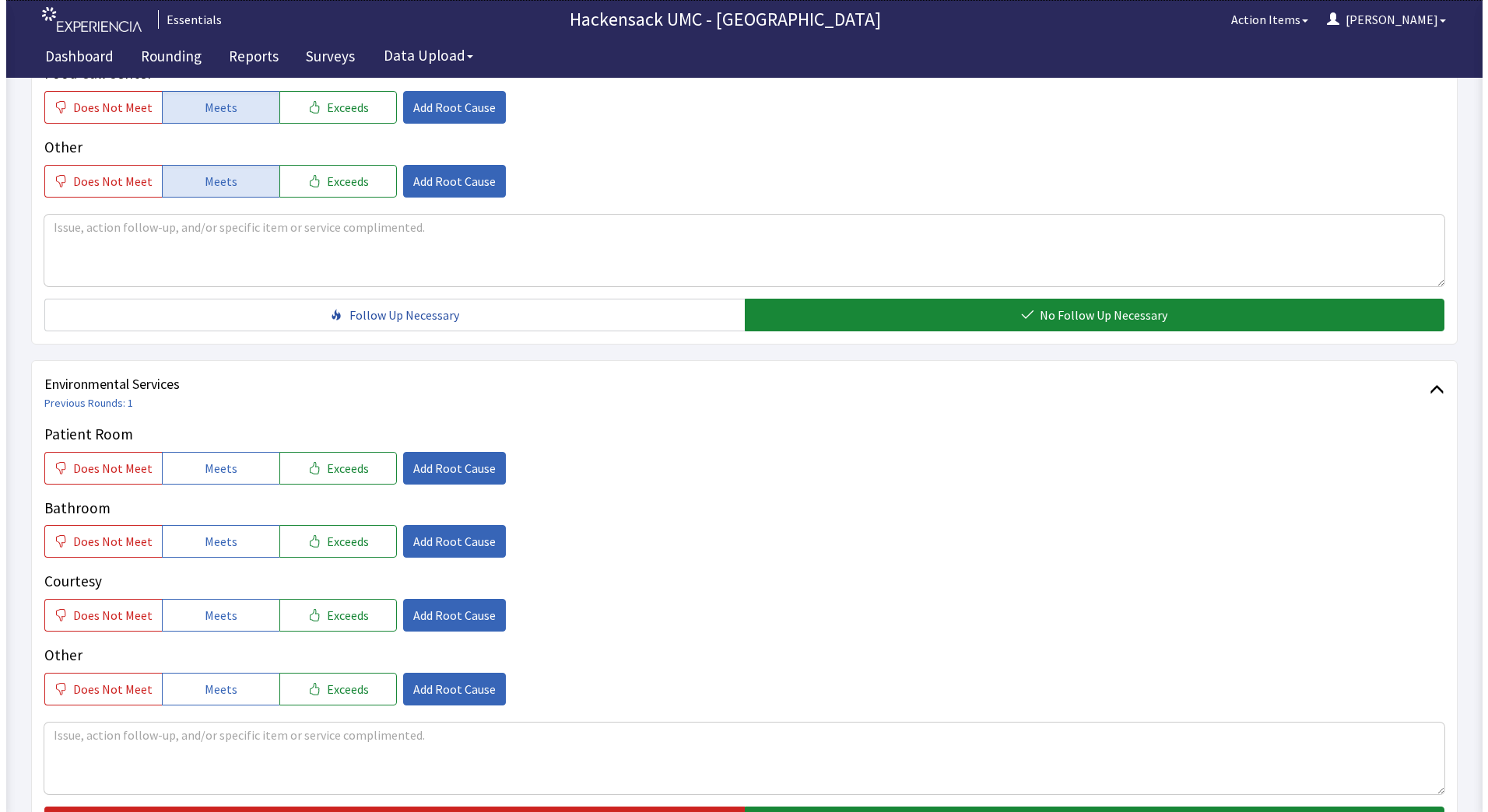
scroll to position [570, 0]
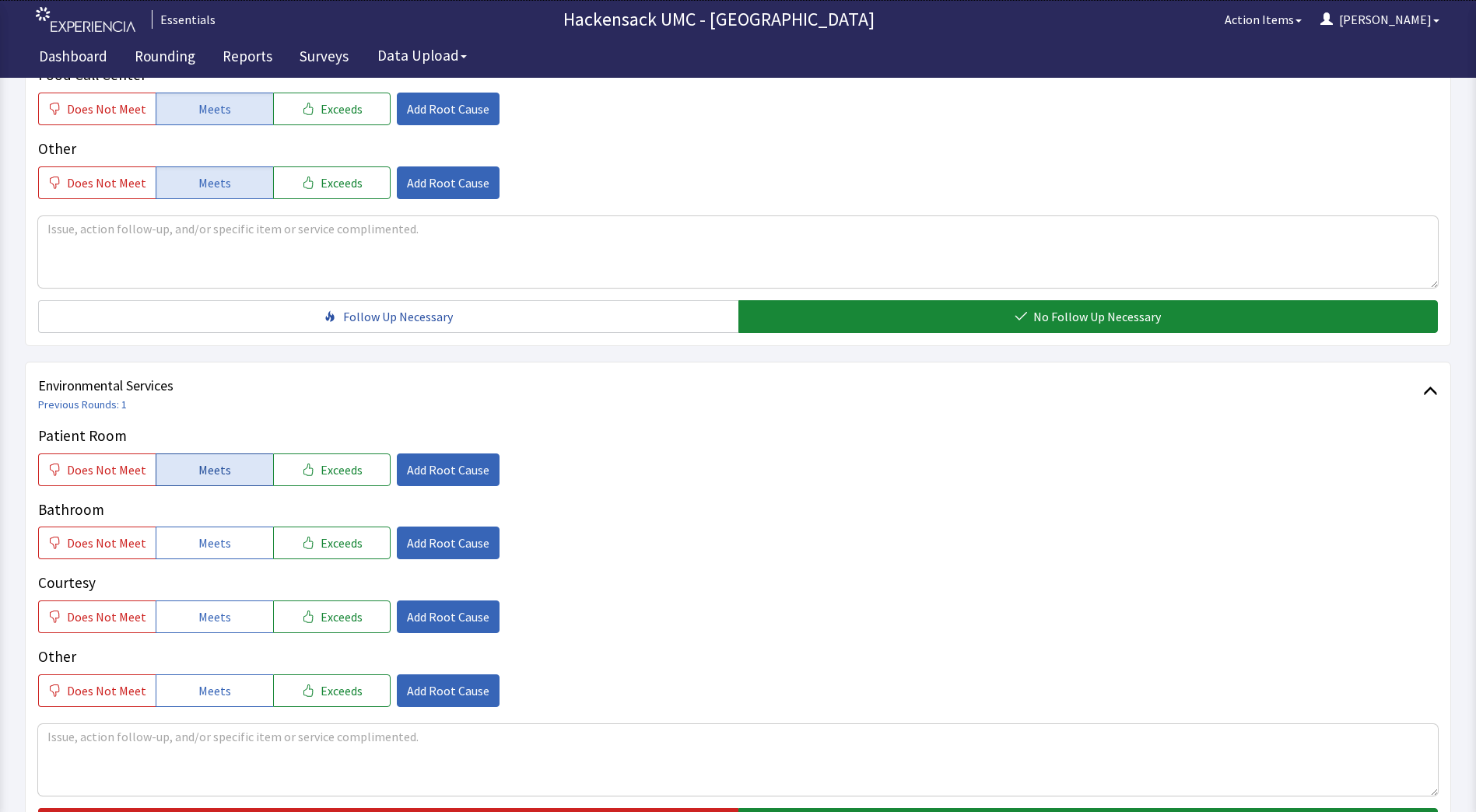
click at [221, 472] on span "Meets" at bounding box center [215, 470] width 33 height 19
click at [205, 539] on span "Meets" at bounding box center [215, 543] width 33 height 19
click at [437, 474] on span "Add Root Cause" at bounding box center [448, 470] width 83 height 19
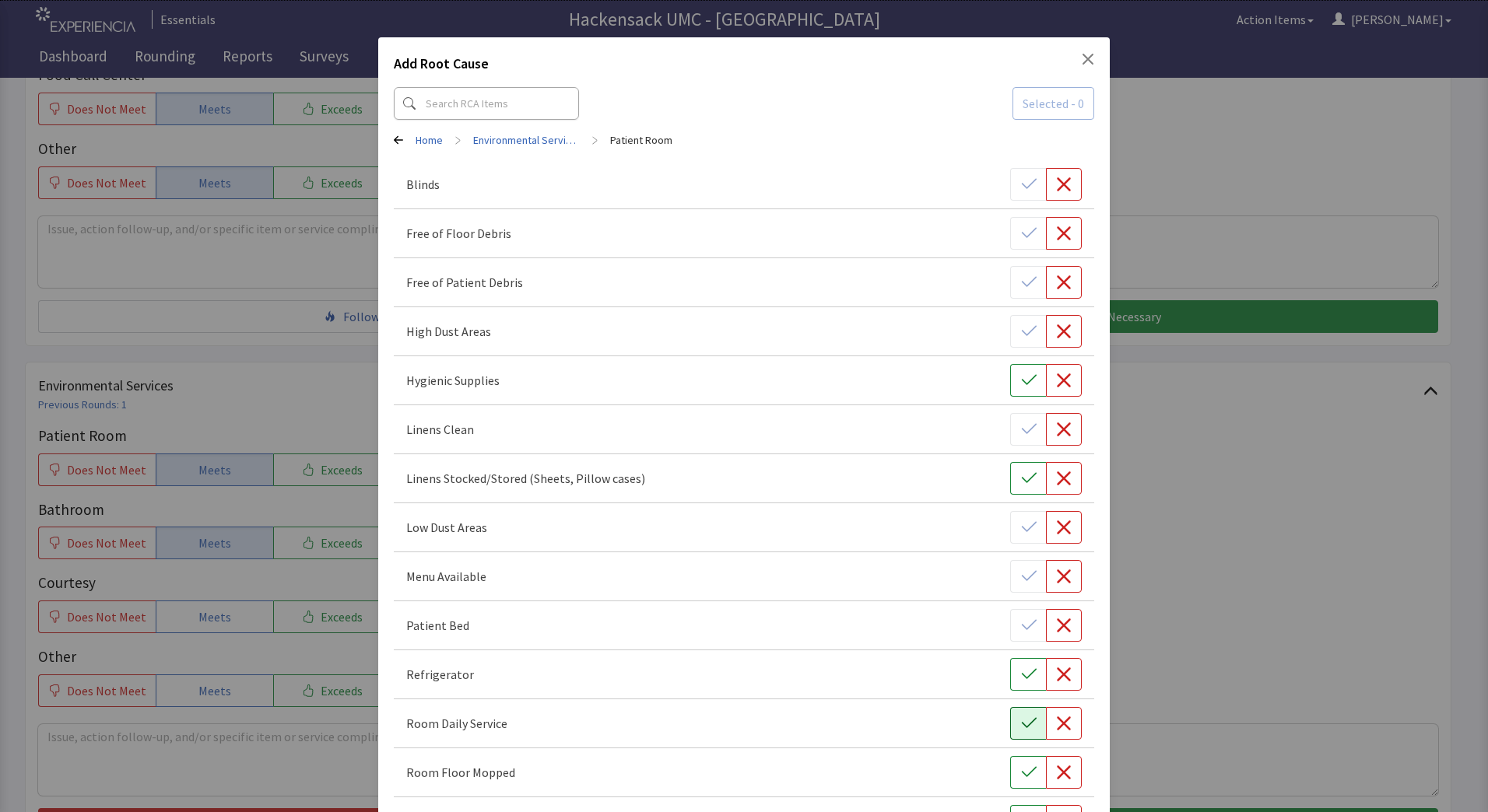
click at [1021, 724] on icon "button" at bounding box center [1029, 724] width 15 height 15
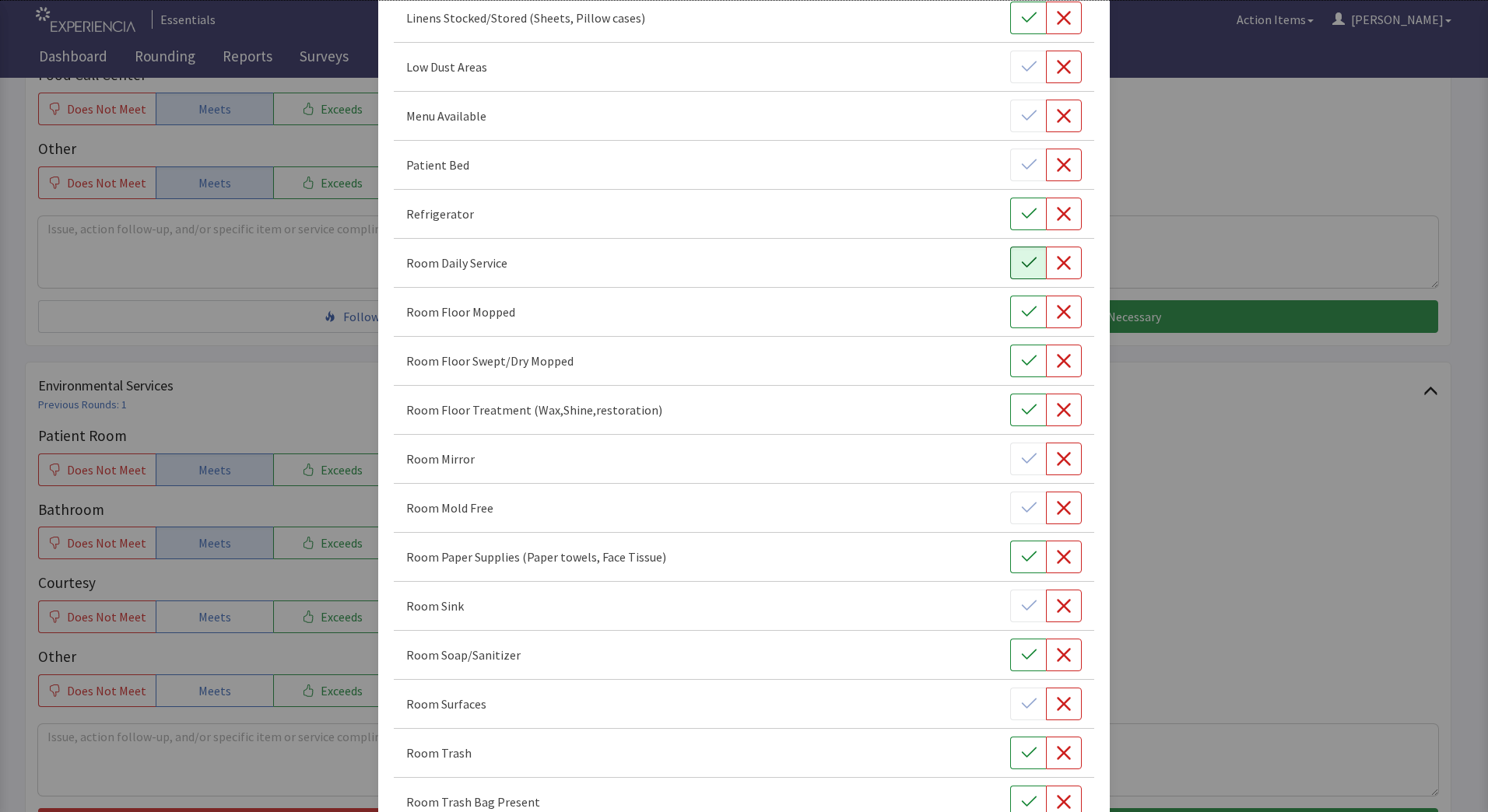
scroll to position [800, 0]
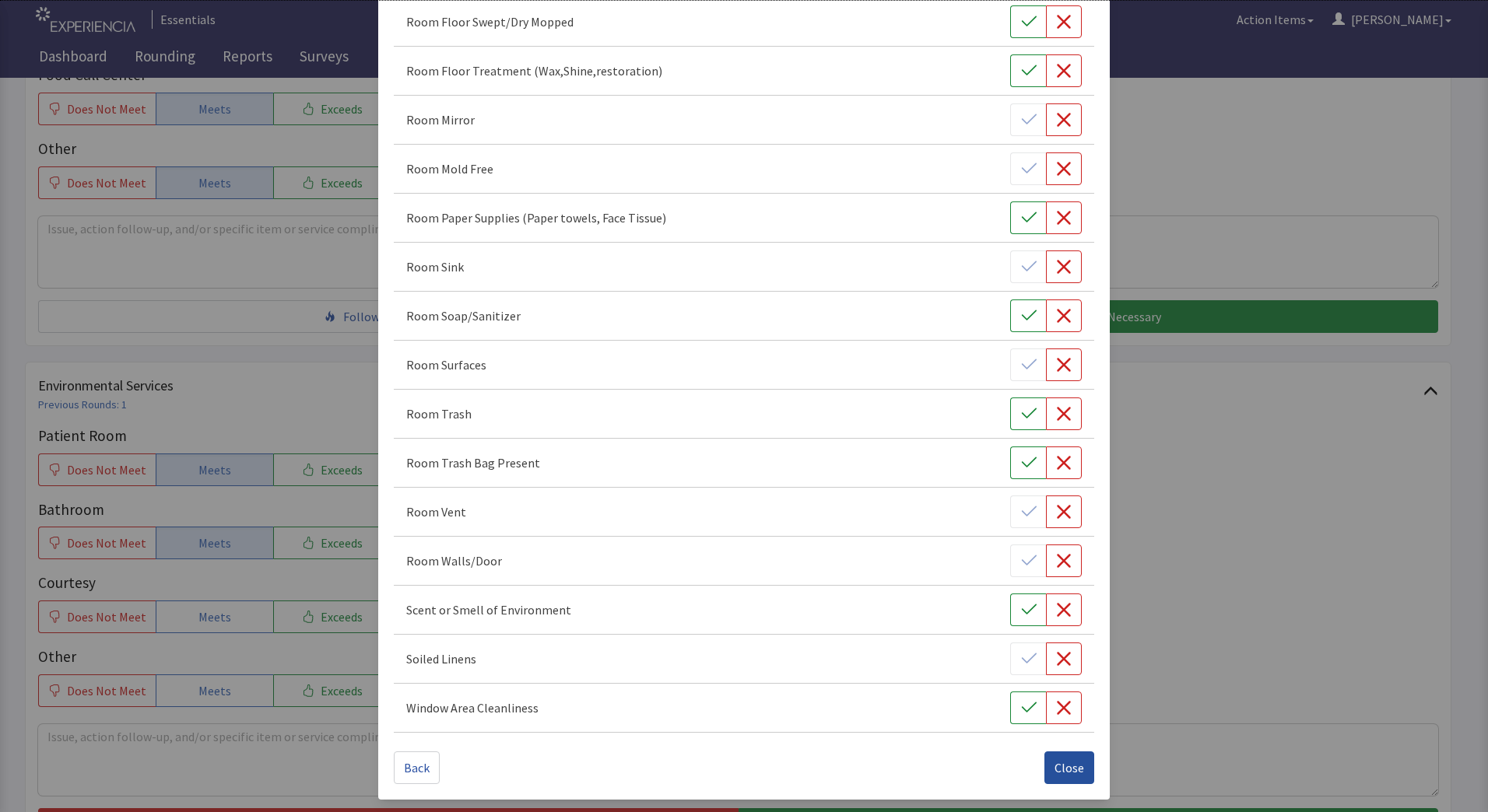
click at [1067, 783] on button "Close" at bounding box center [1069, 767] width 50 height 33
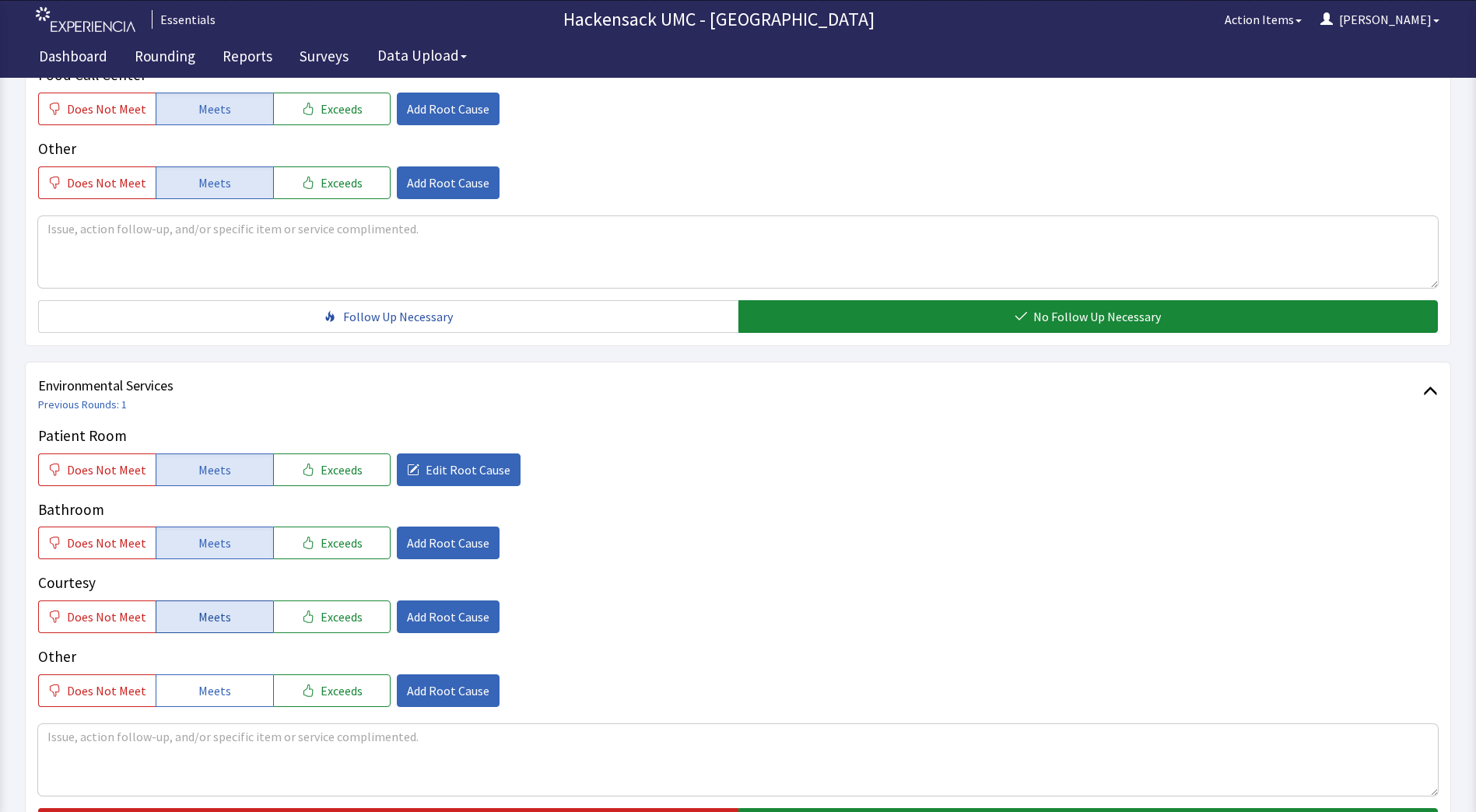
click at [235, 624] on button "Meets" at bounding box center [214, 617] width 117 height 33
click at [426, 612] on span "Add Root Cause" at bounding box center [448, 617] width 83 height 19
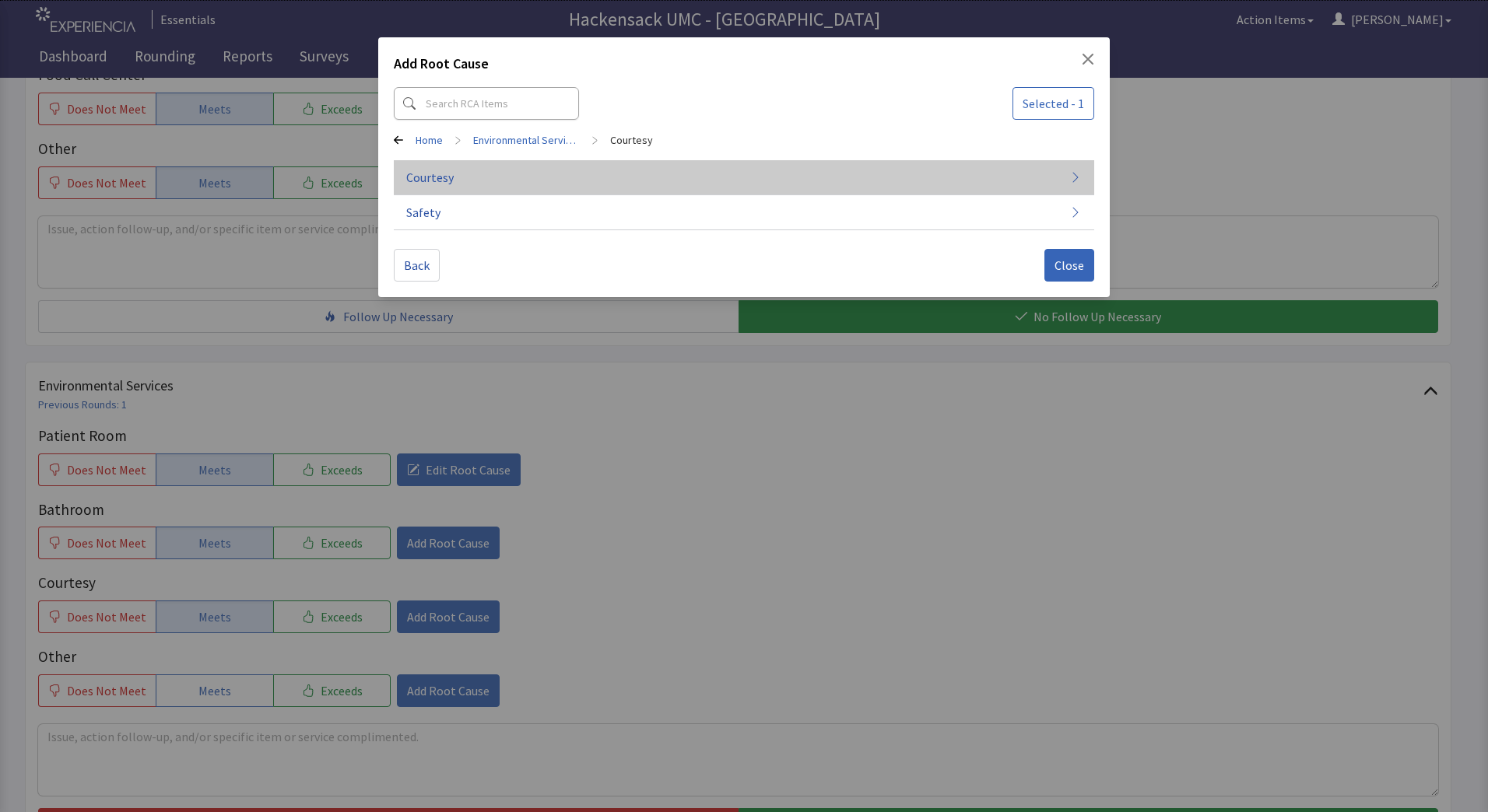
click at [438, 176] on span "Courtesy" at bounding box center [430, 178] width 47 height 19
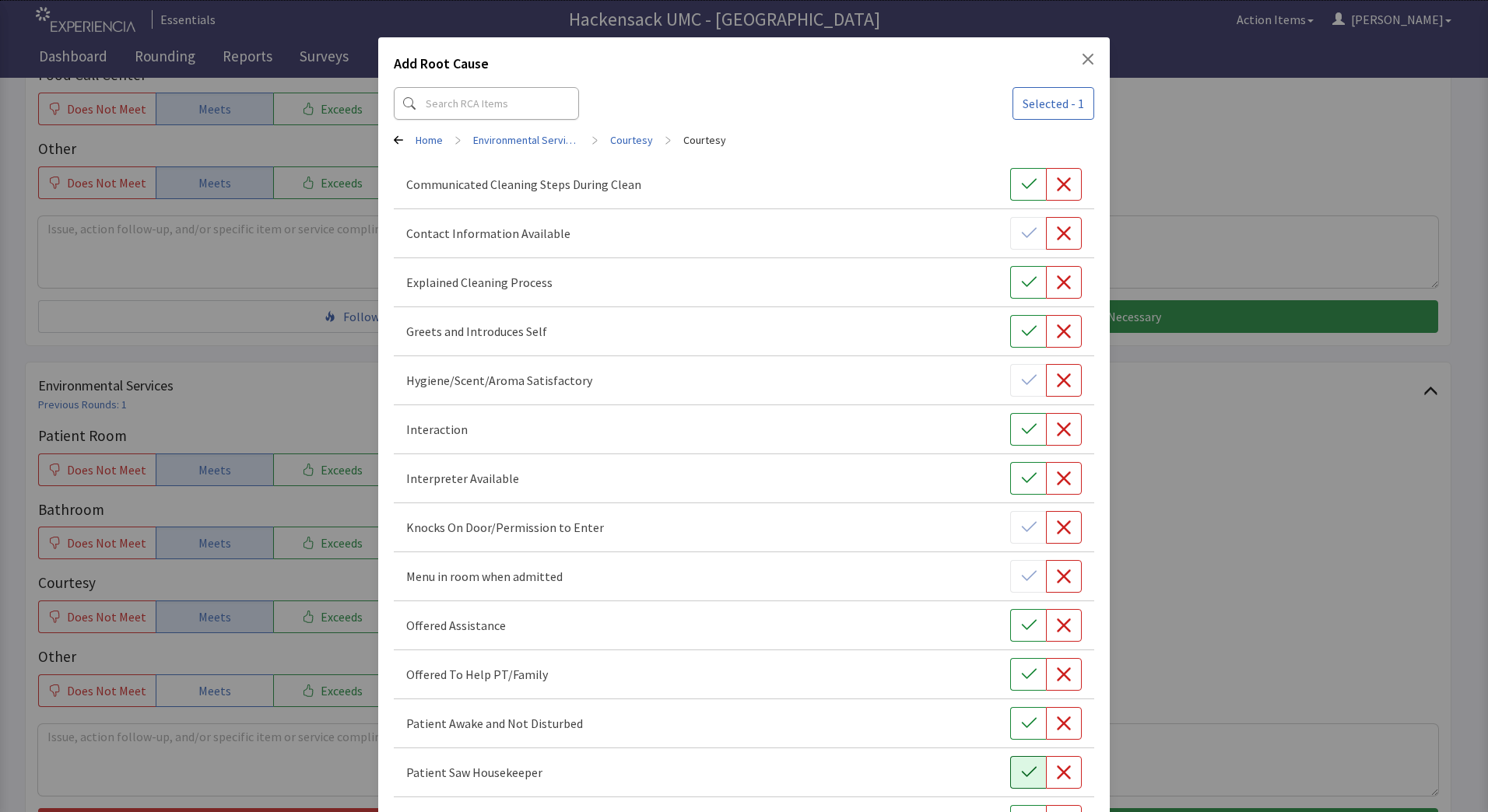
click at [1028, 772] on button "button" at bounding box center [1028, 772] width 35 height 33
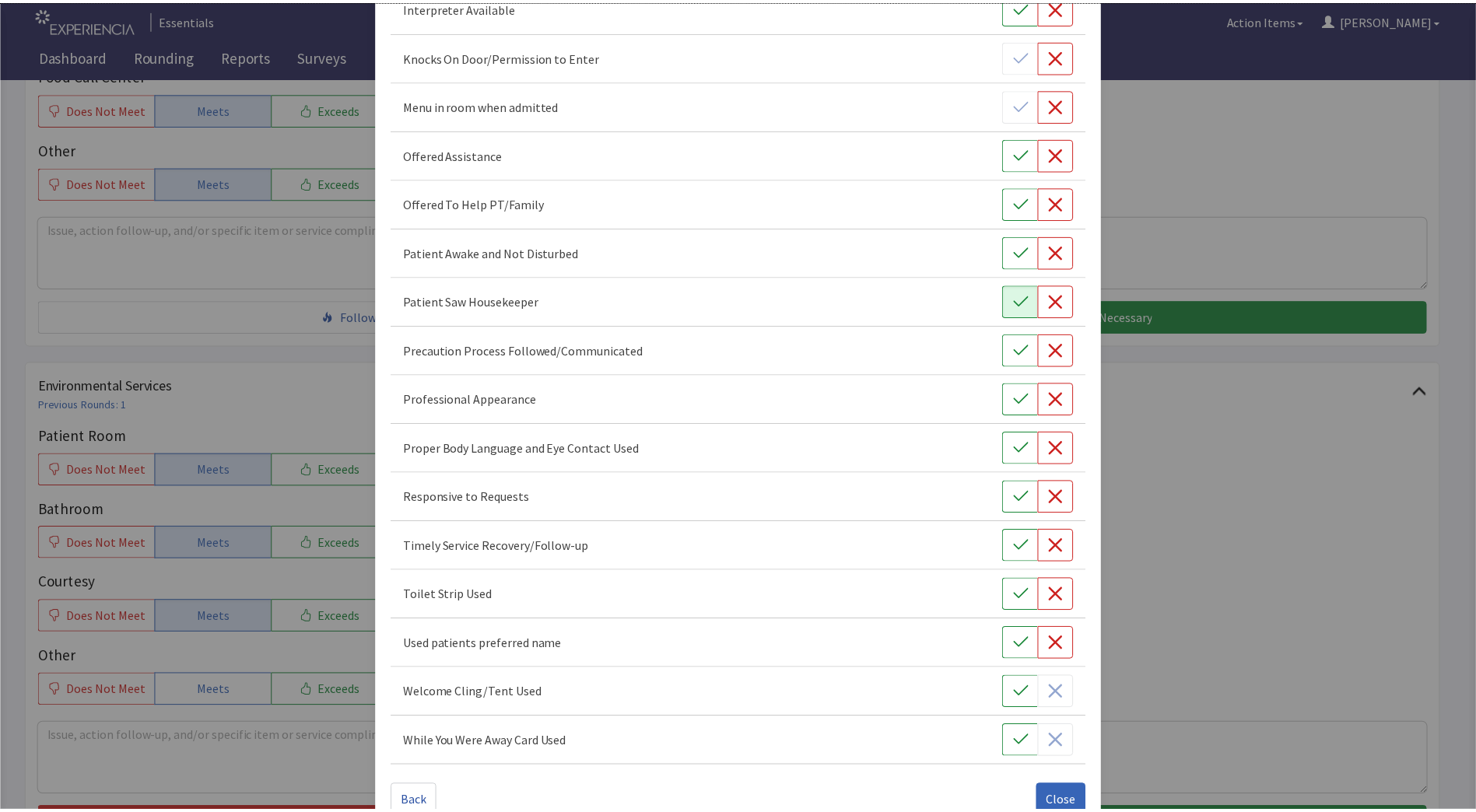
scroll to position [486, 0]
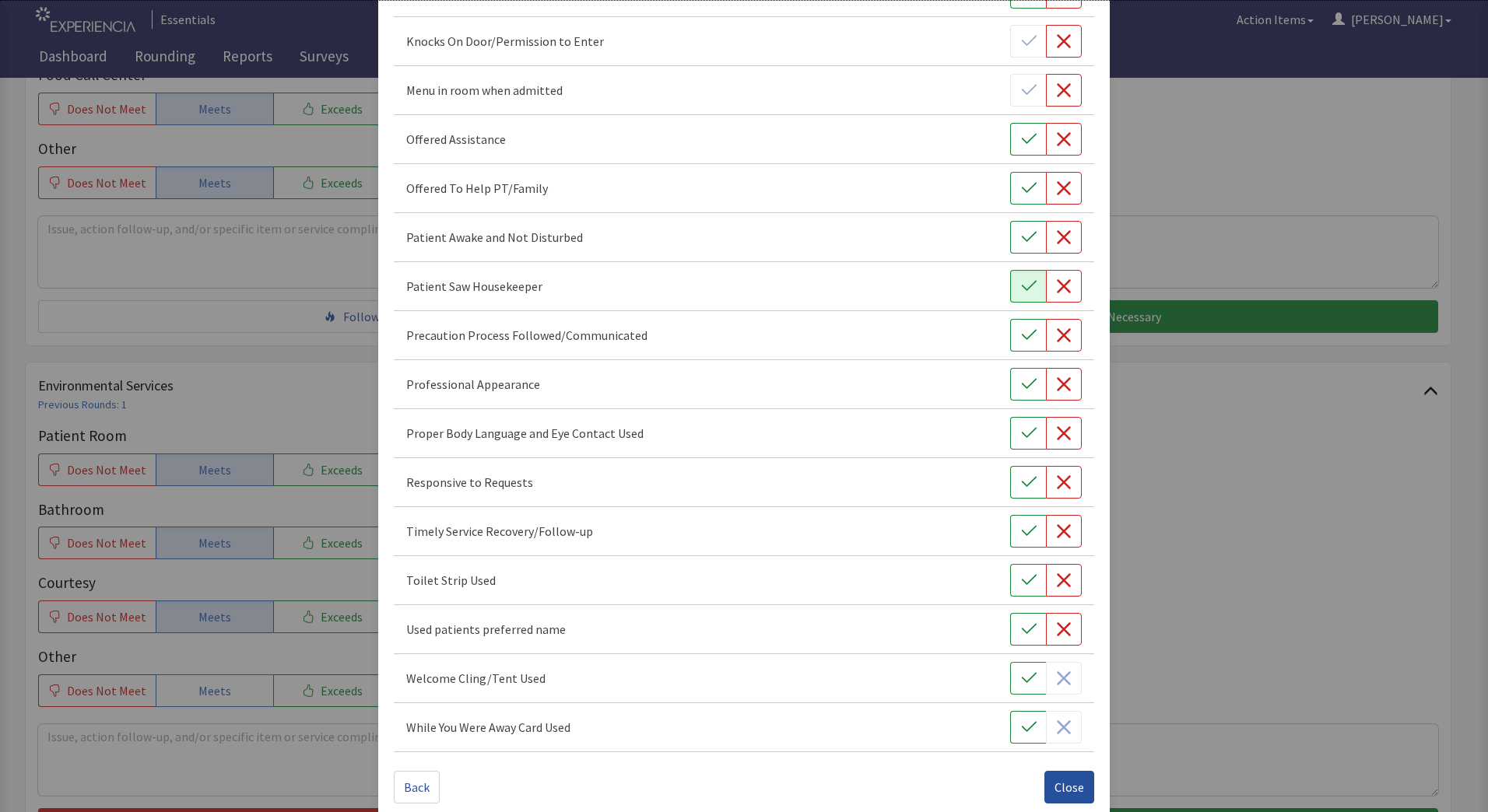
click at [1063, 780] on span "Close" at bounding box center [1069, 788] width 29 height 19
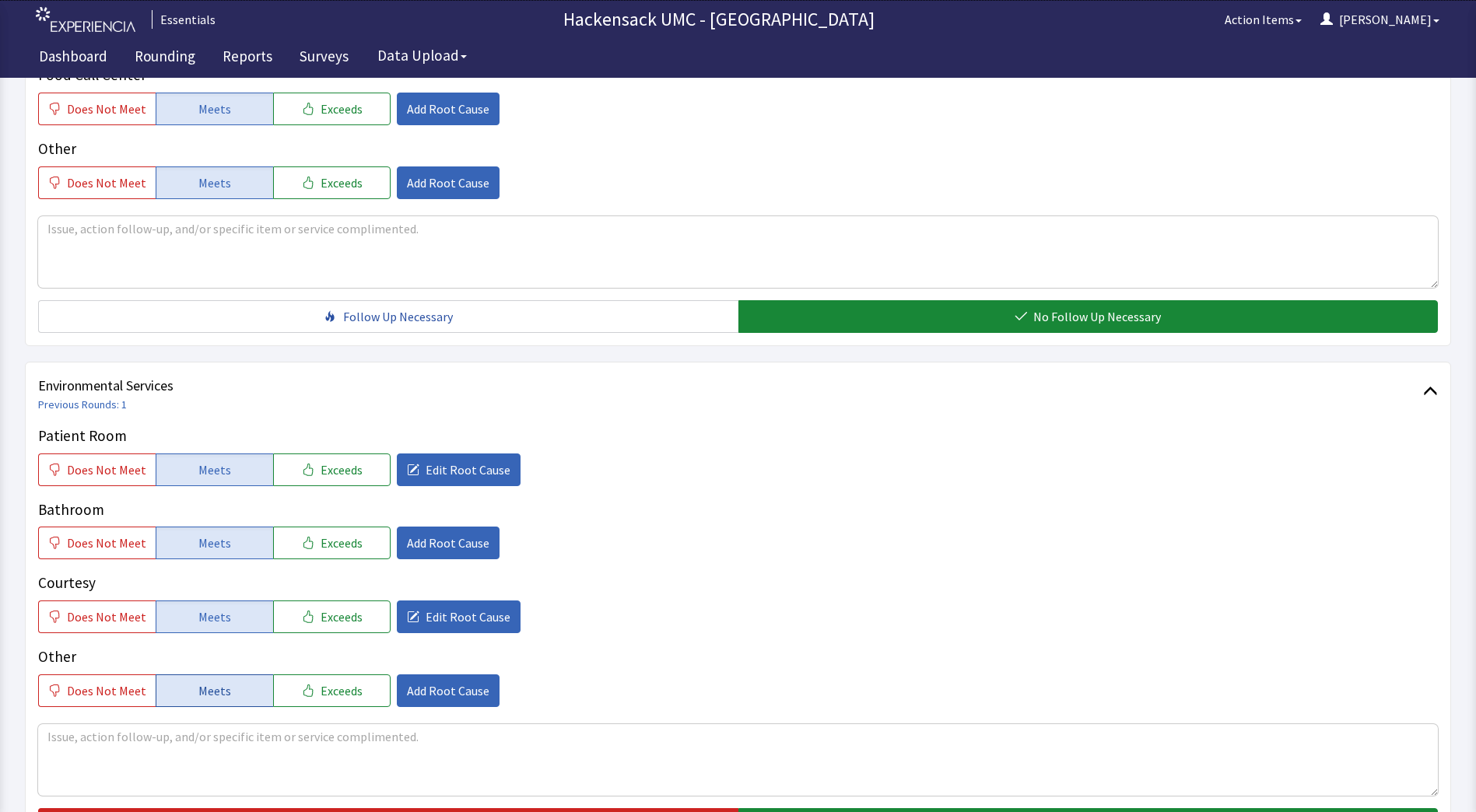
click at [209, 682] on span "Meets" at bounding box center [215, 691] width 33 height 19
click at [227, 754] on textarea at bounding box center [738, 760] width 1400 height 72
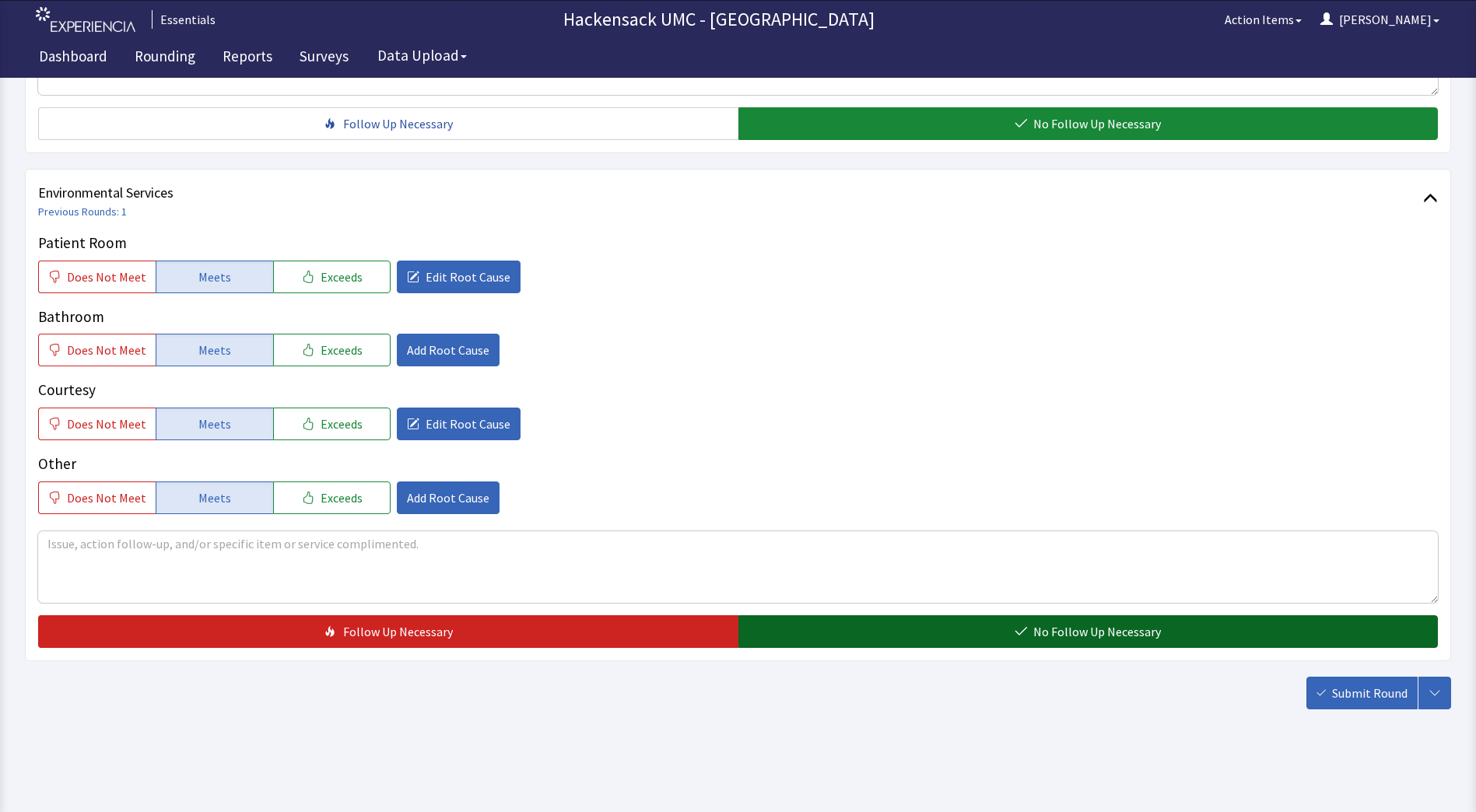
click at [1000, 622] on button "No Follow Up Necessary" at bounding box center [1088, 632] width 700 height 33
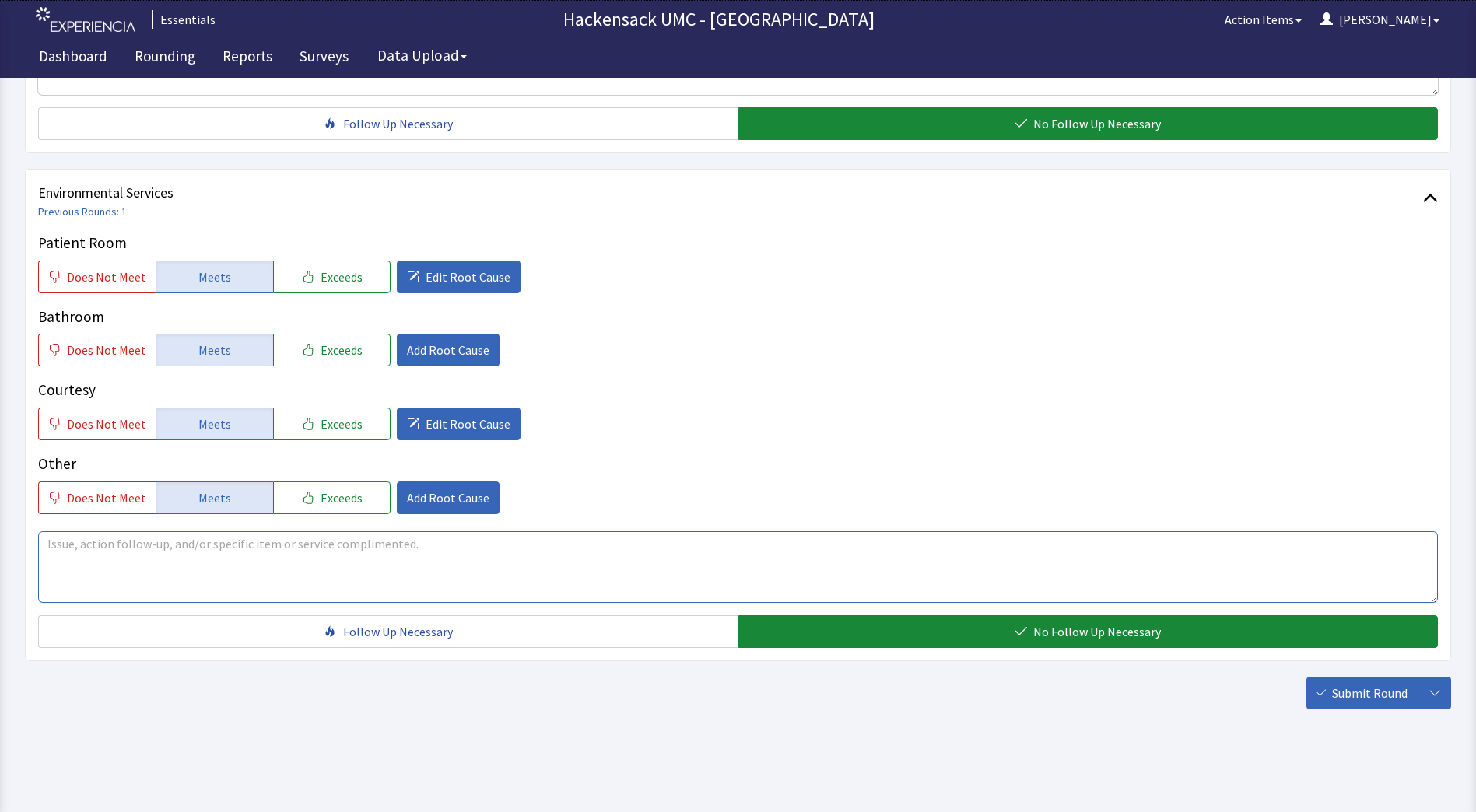
click at [457, 565] on textarea at bounding box center [738, 567] width 1400 height 72
type textarea "P"
click at [457, 565] on textarea at bounding box center [738, 567] width 1400 height 72
click at [1350, 688] on span "Submit Round" at bounding box center [1370, 693] width 76 height 19
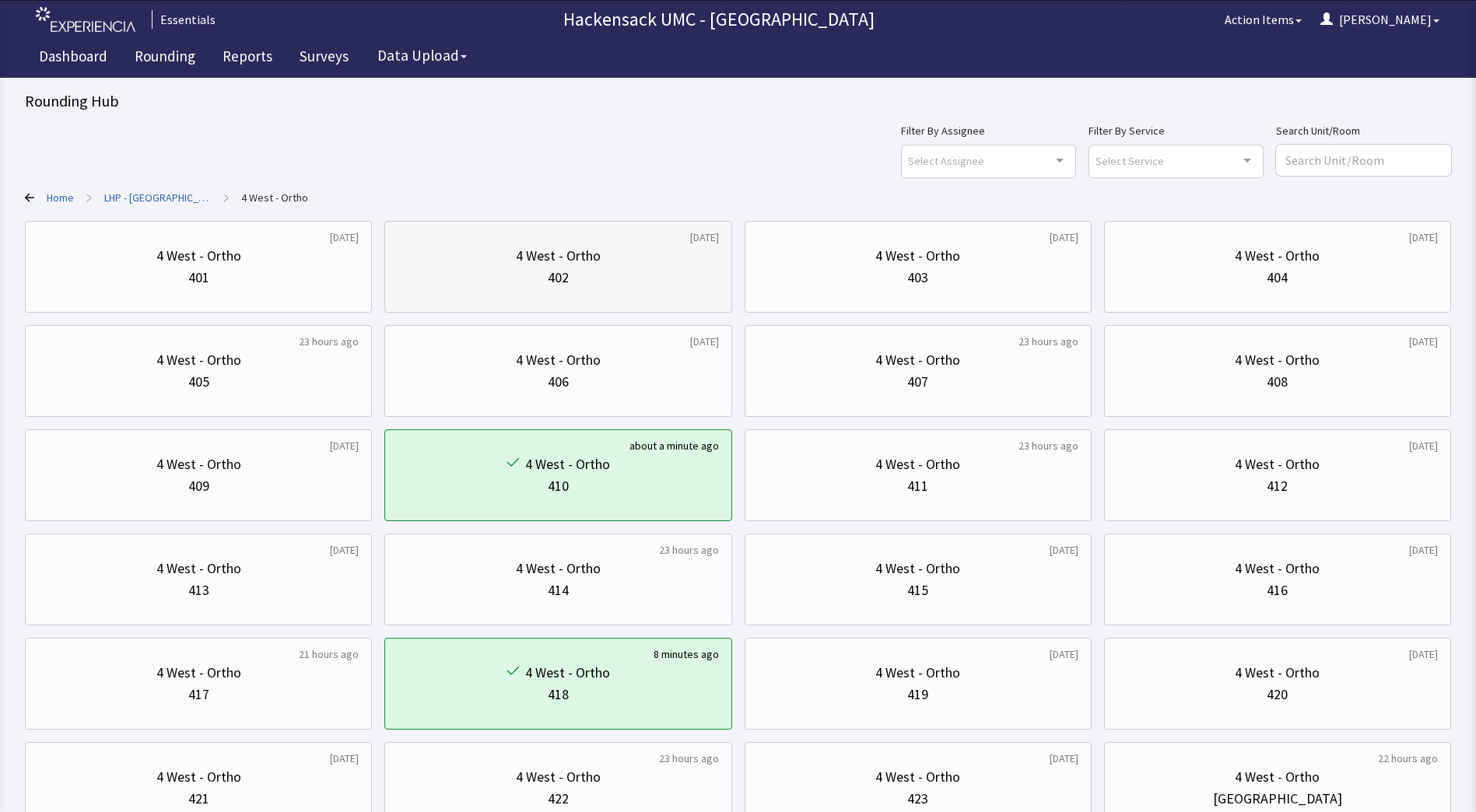
click at [684, 271] on div "402" at bounding box center [558, 278] width 321 height 22
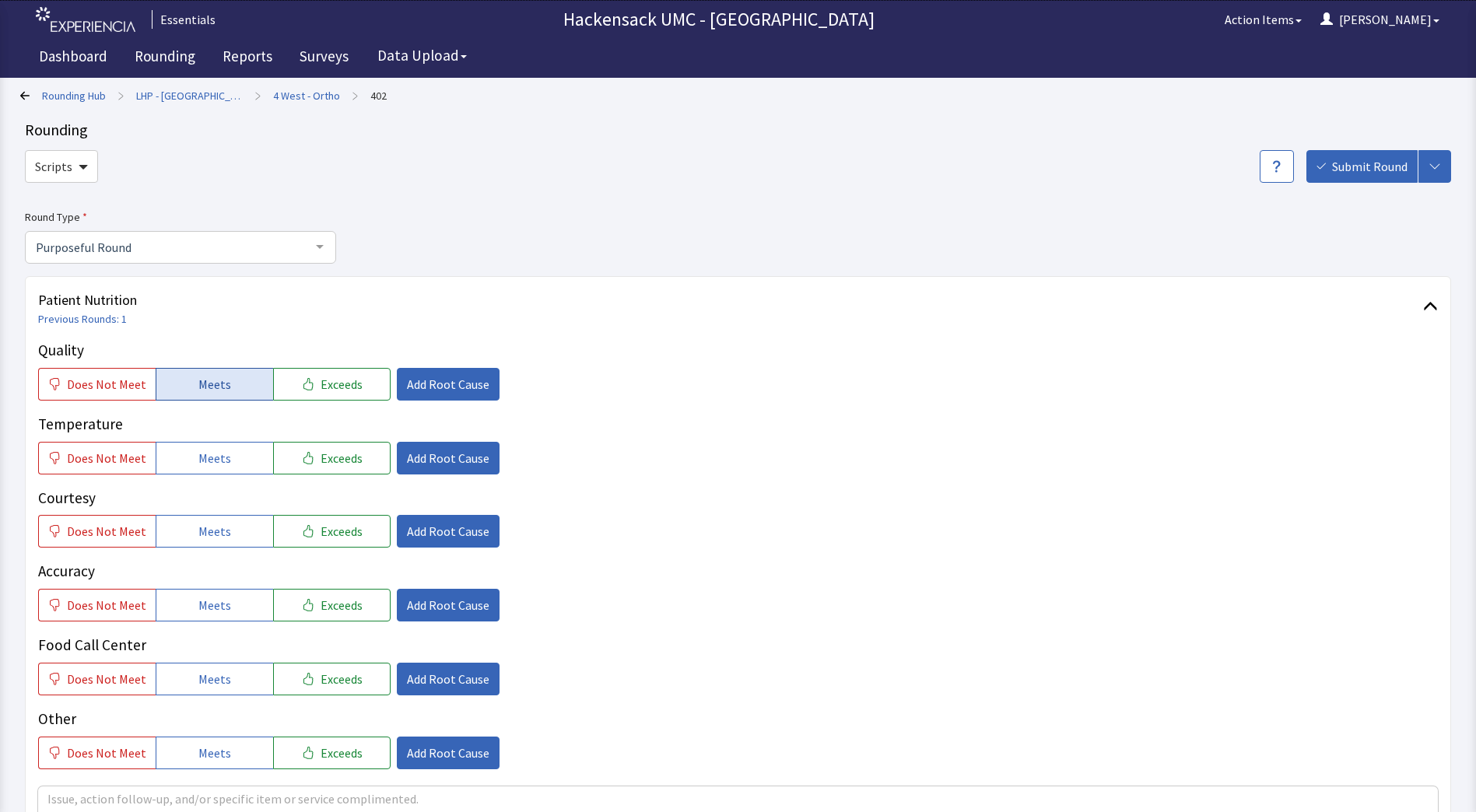
click at [227, 378] on button "Meets" at bounding box center [214, 384] width 117 height 33
click at [220, 456] on span "Meets" at bounding box center [215, 458] width 33 height 19
click at [220, 529] on span "Meets" at bounding box center [215, 532] width 33 height 19
click at [220, 596] on span "Meets" at bounding box center [215, 606] width 33 height 19
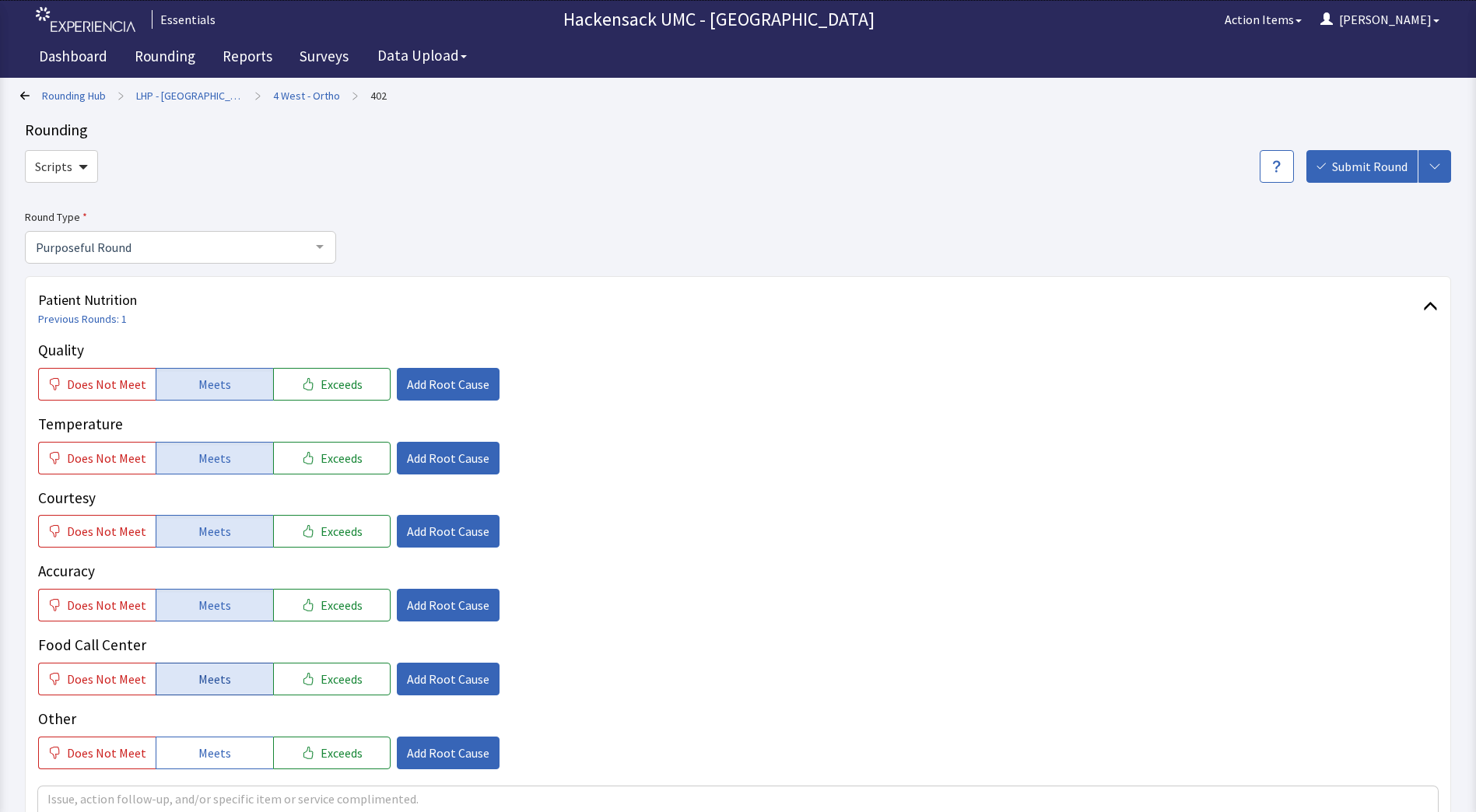
click at [226, 676] on button "Meets" at bounding box center [214, 679] width 117 height 33
click at [213, 744] on span "Meets" at bounding box center [215, 753] width 33 height 19
click at [315, 252] on div at bounding box center [319, 246] width 31 height 29
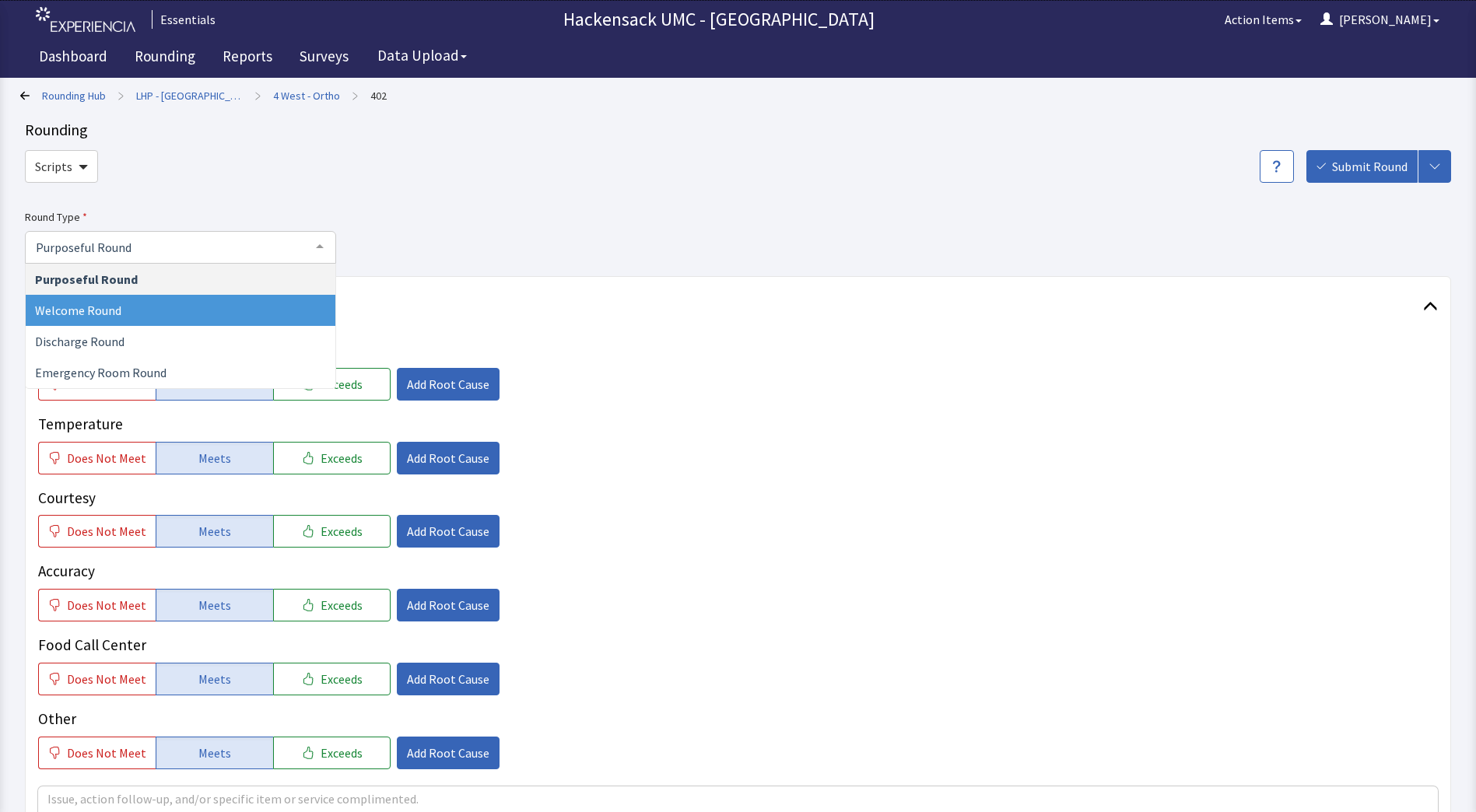
click at [131, 312] on span "Welcome Round" at bounding box center [180, 310] width 310 height 31
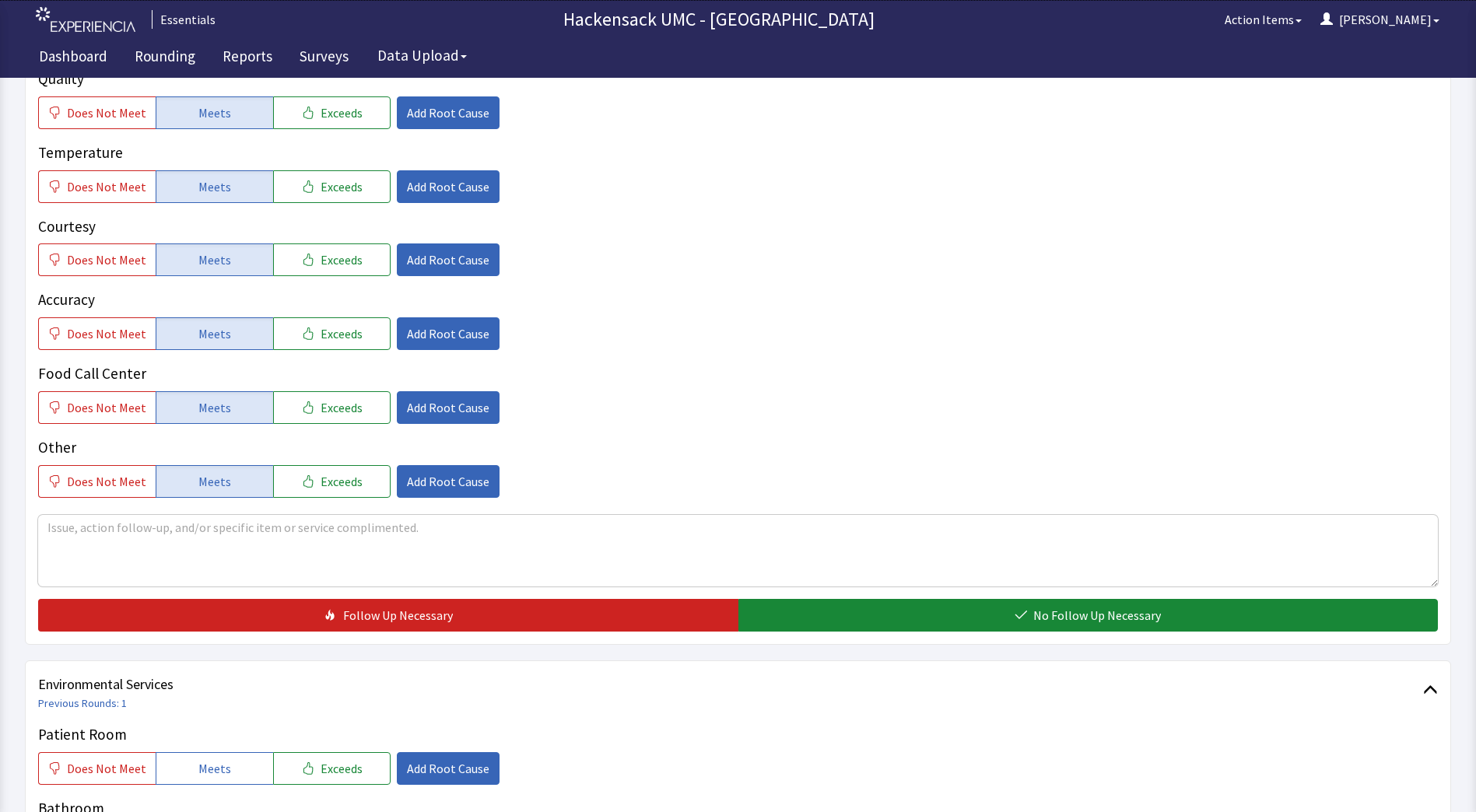
scroll to position [335, 0]
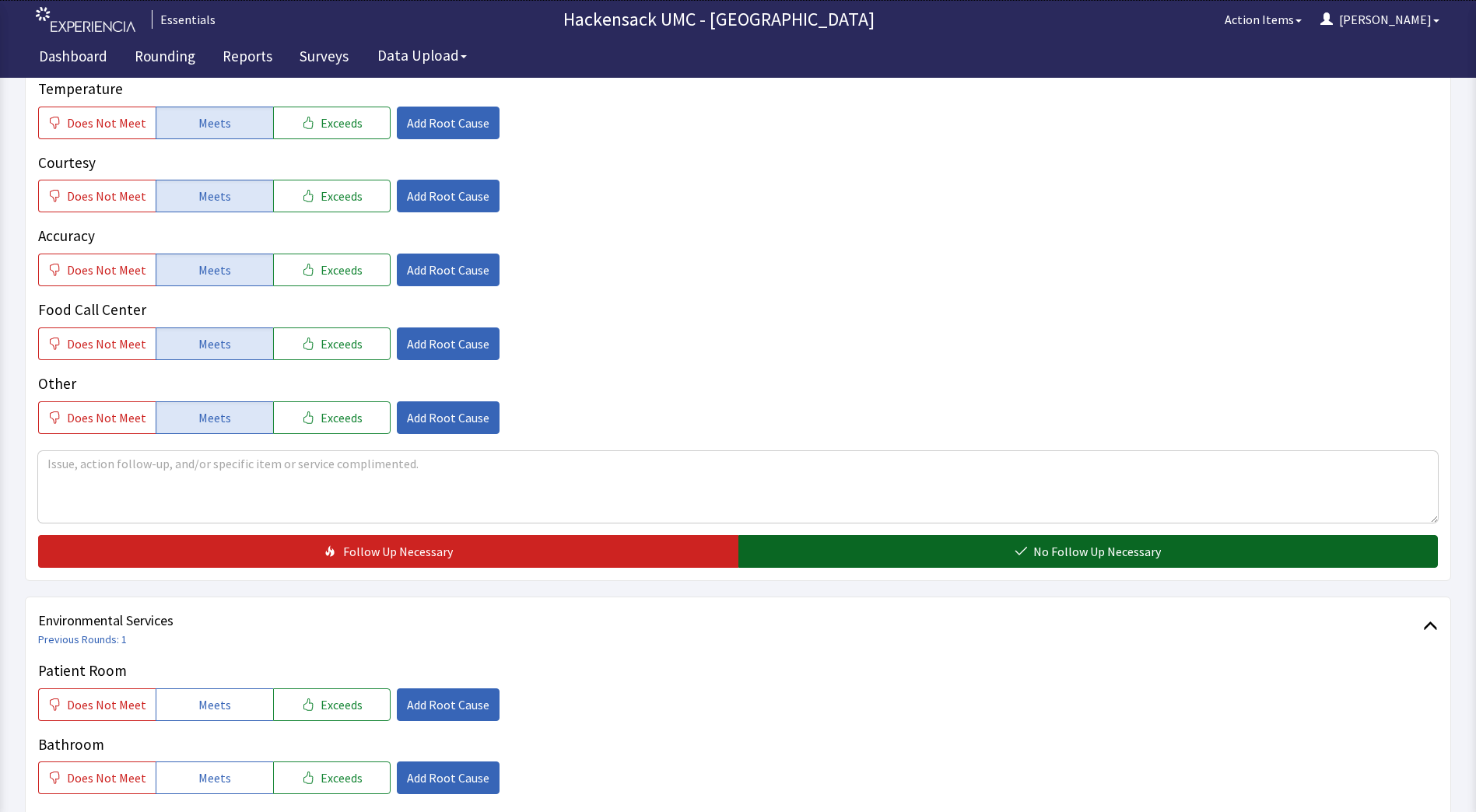
click at [1120, 553] on span "No Follow Up Necessary" at bounding box center [1097, 552] width 127 height 19
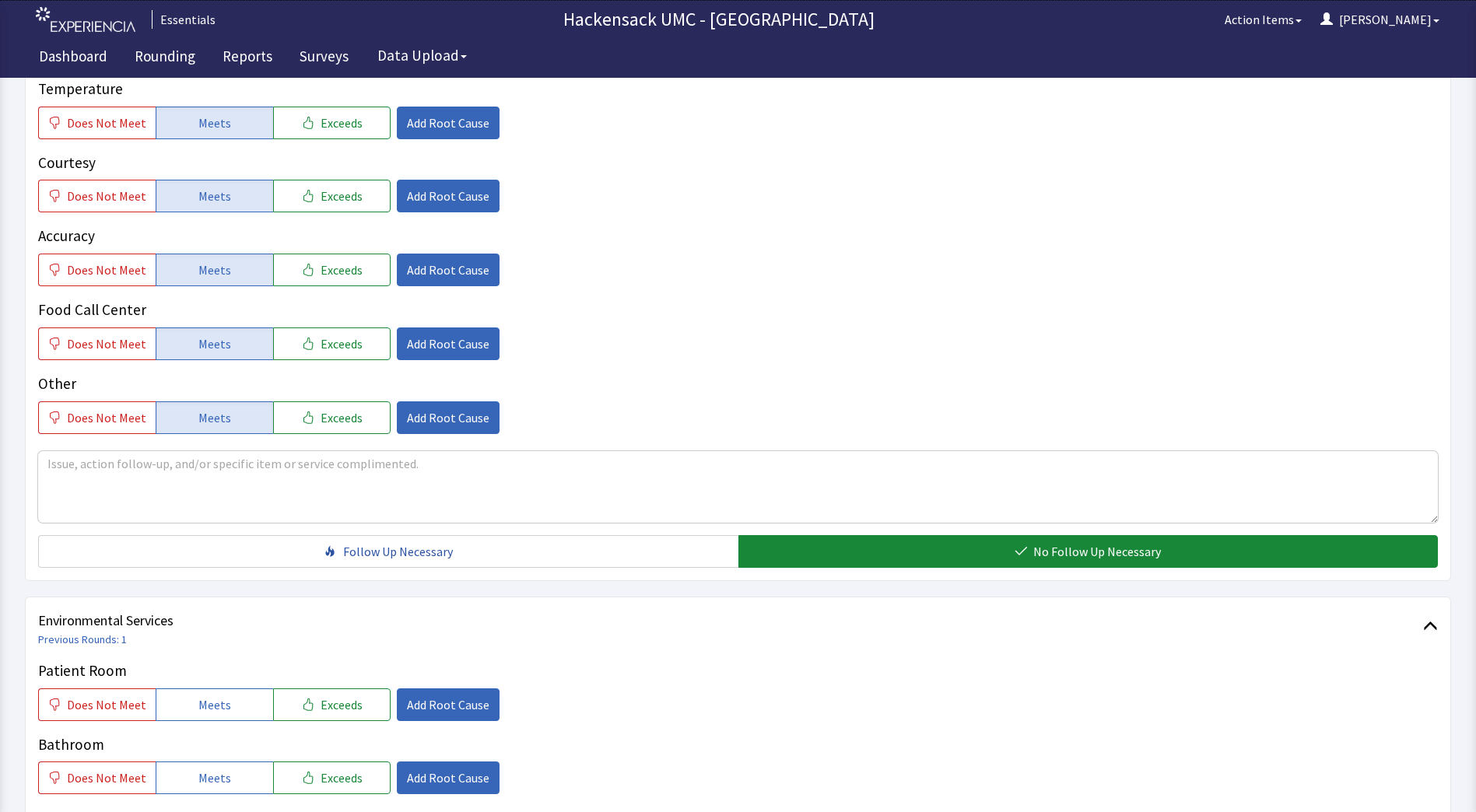
scroll to position [698, 0]
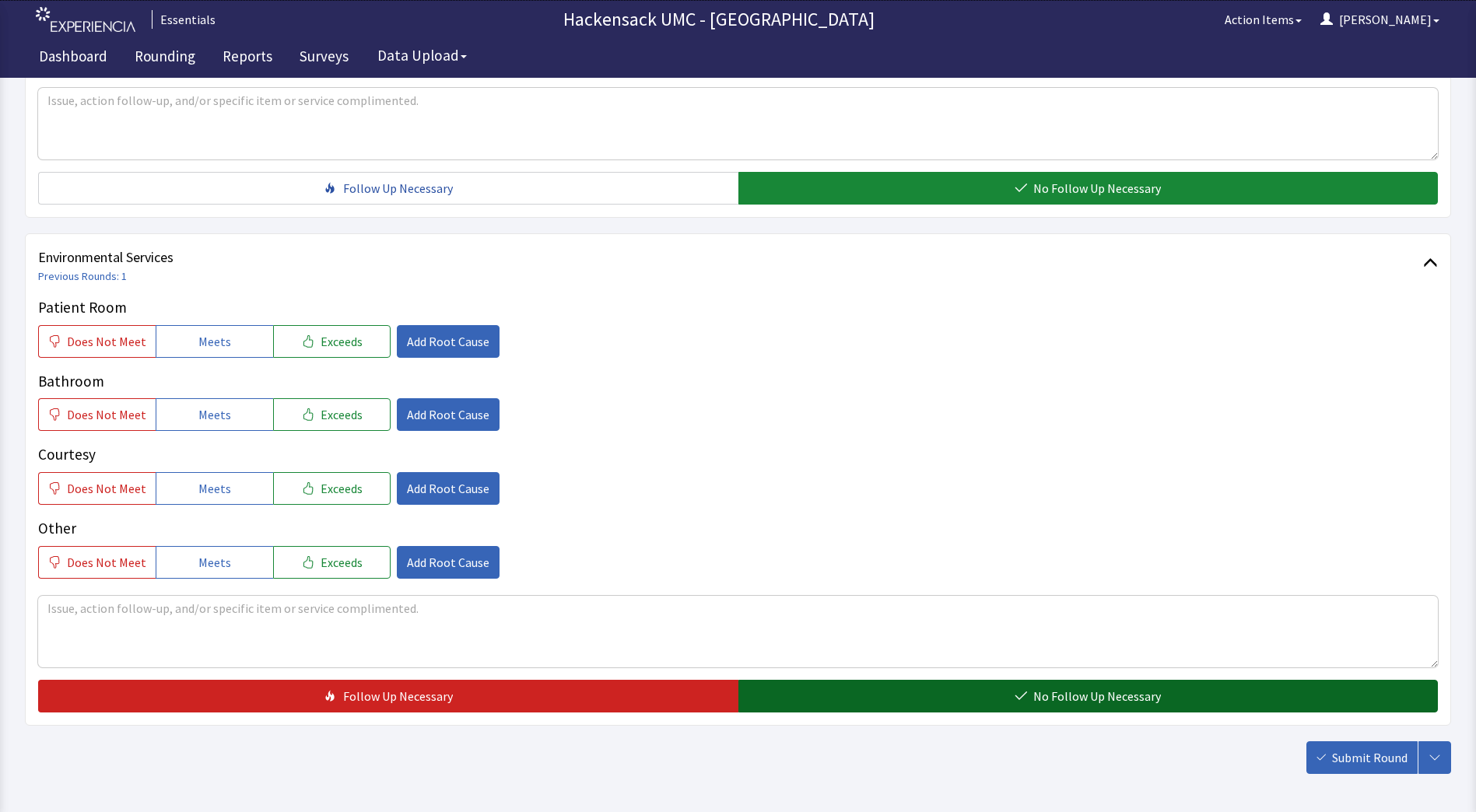
click at [1109, 707] on button "No Follow Up Necessary" at bounding box center [1088, 696] width 700 height 33
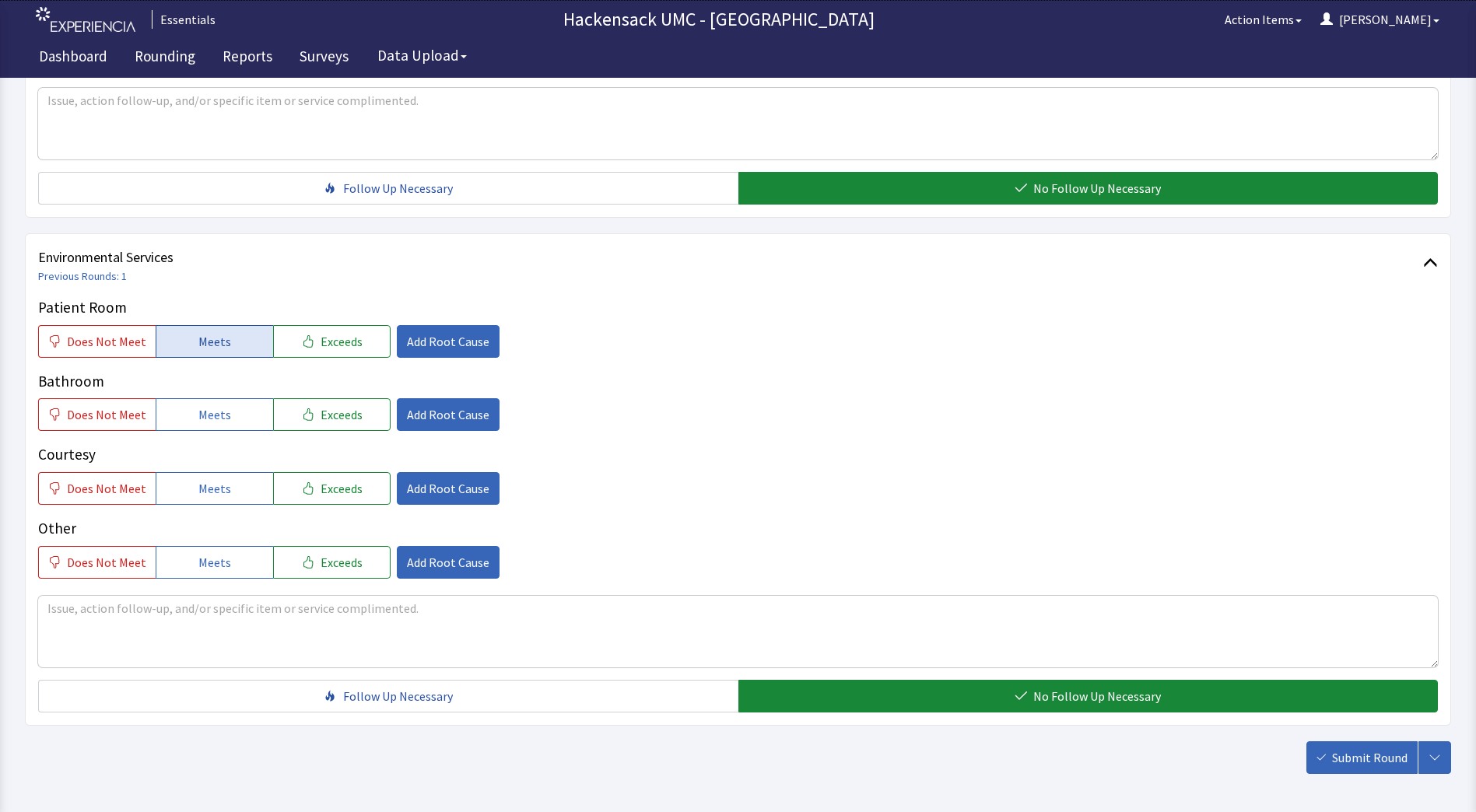
click at [219, 341] on span "Meets" at bounding box center [215, 341] width 33 height 19
click at [208, 416] on span "Meets" at bounding box center [215, 414] width 33 height 19
click at [211, 486] on span "Meets" at bounding box center [215, 489] width 33 height 19
click at [211, 554] on span "Meets" at bounding box center [215, 563] width 33 height 19
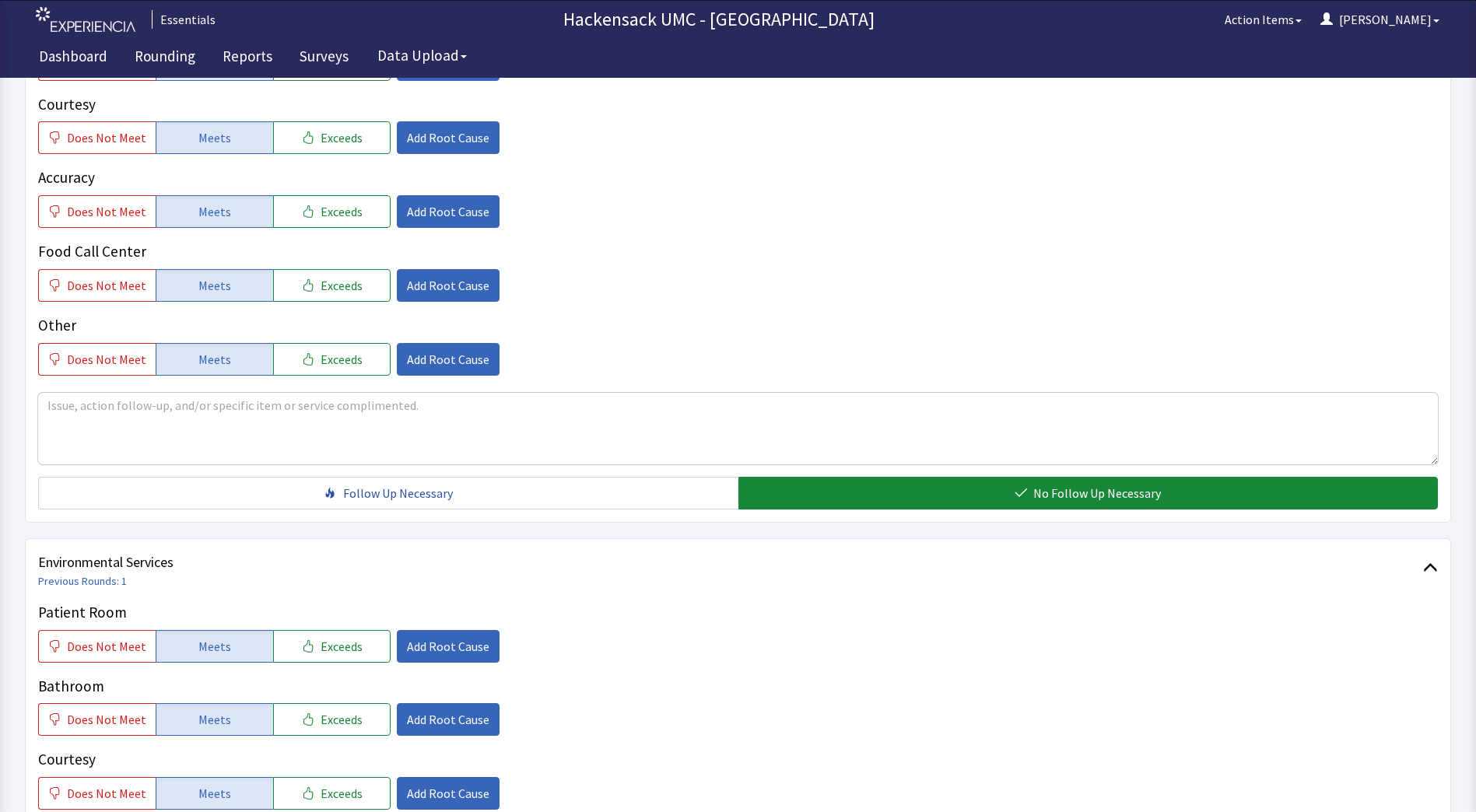
scroll to position [376, 0]
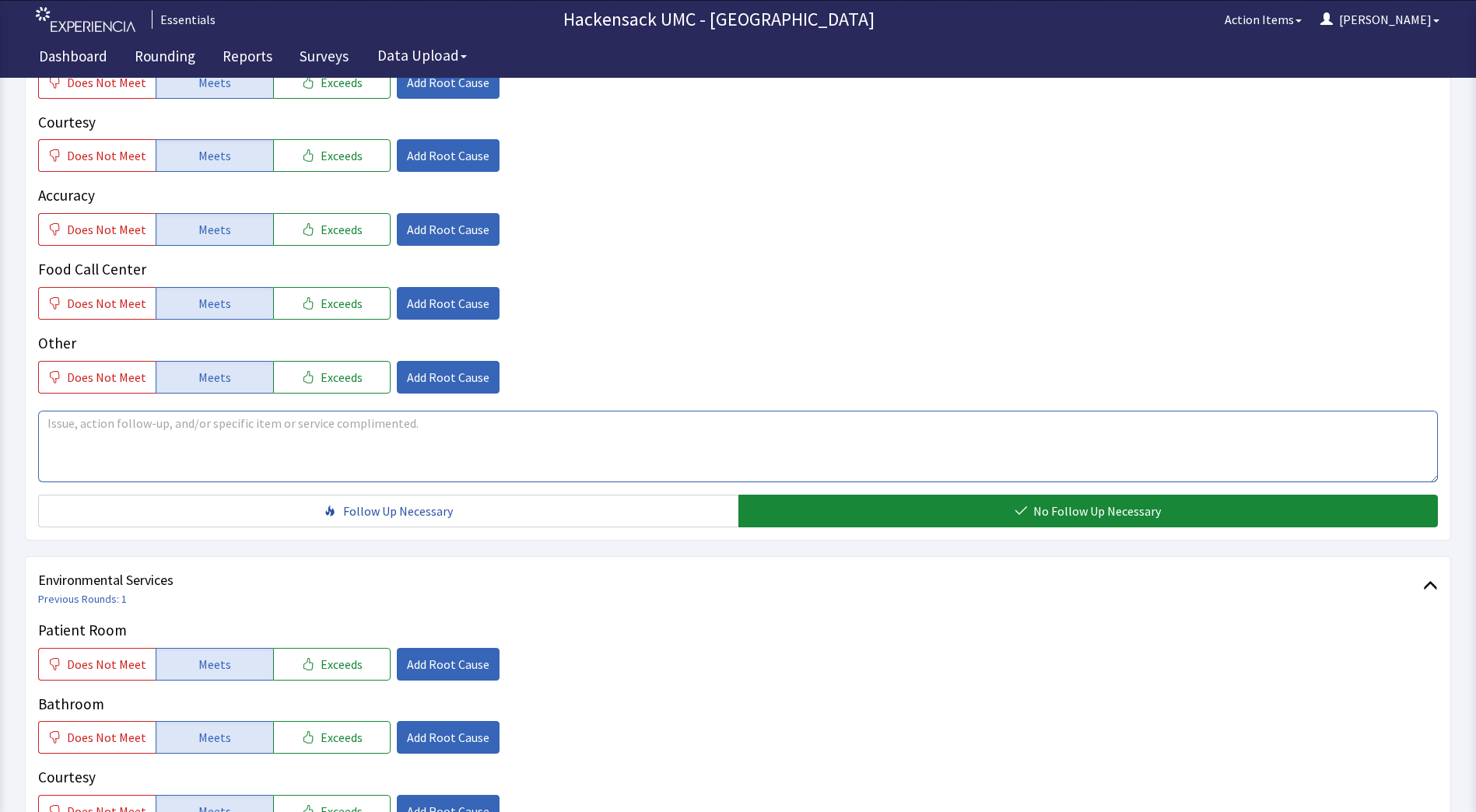
click at [586, 440] on textarea at bounding box center [738, 446] width 1400 height 72
click at [590, 441] on textarea "P" at bounding box center [738, 446] width 1400 height 72
type textarea "Patient brought to the room after surgery. Yes, I believe someone from nursing …"
click at [336, 377] on span "Exceeds" at bounding box center [342, 377] width 42 height 19
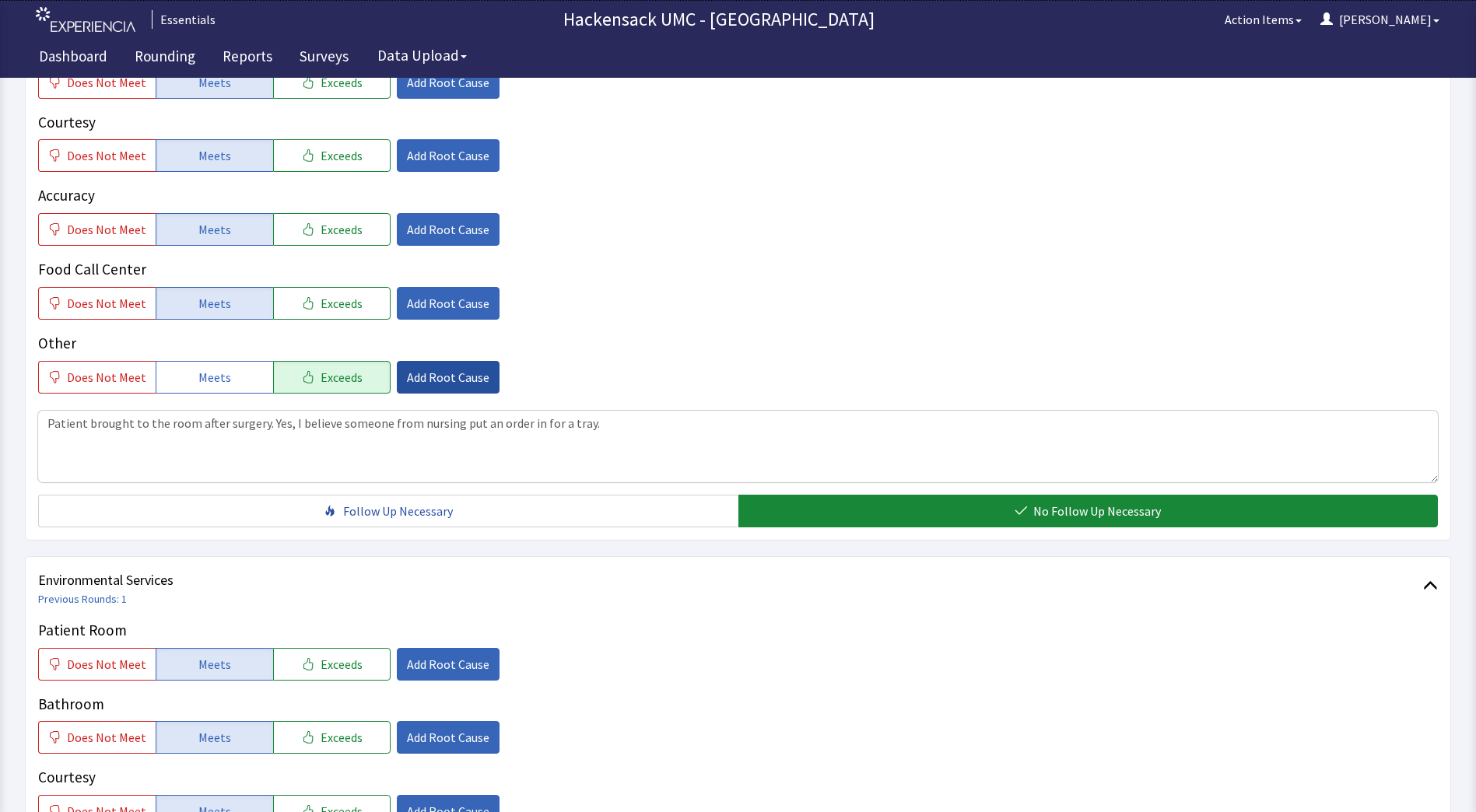
click at [443, 382] on span "Add Root Cause" at bounding box center [448, 377] width 83 height 19
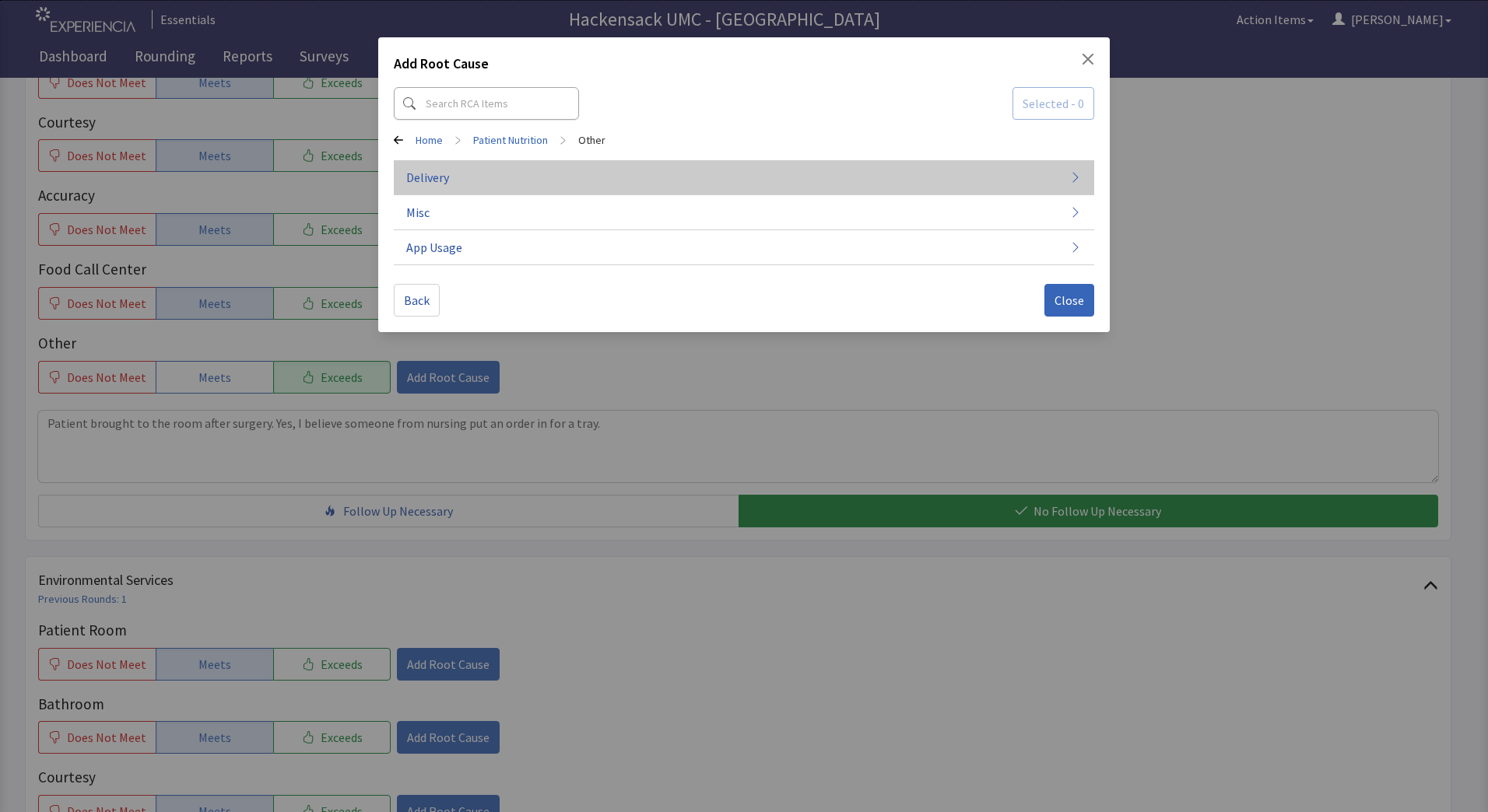
click at [460, 174] on button "Delivery" at bounding box center [743, 178] width 700 height 35
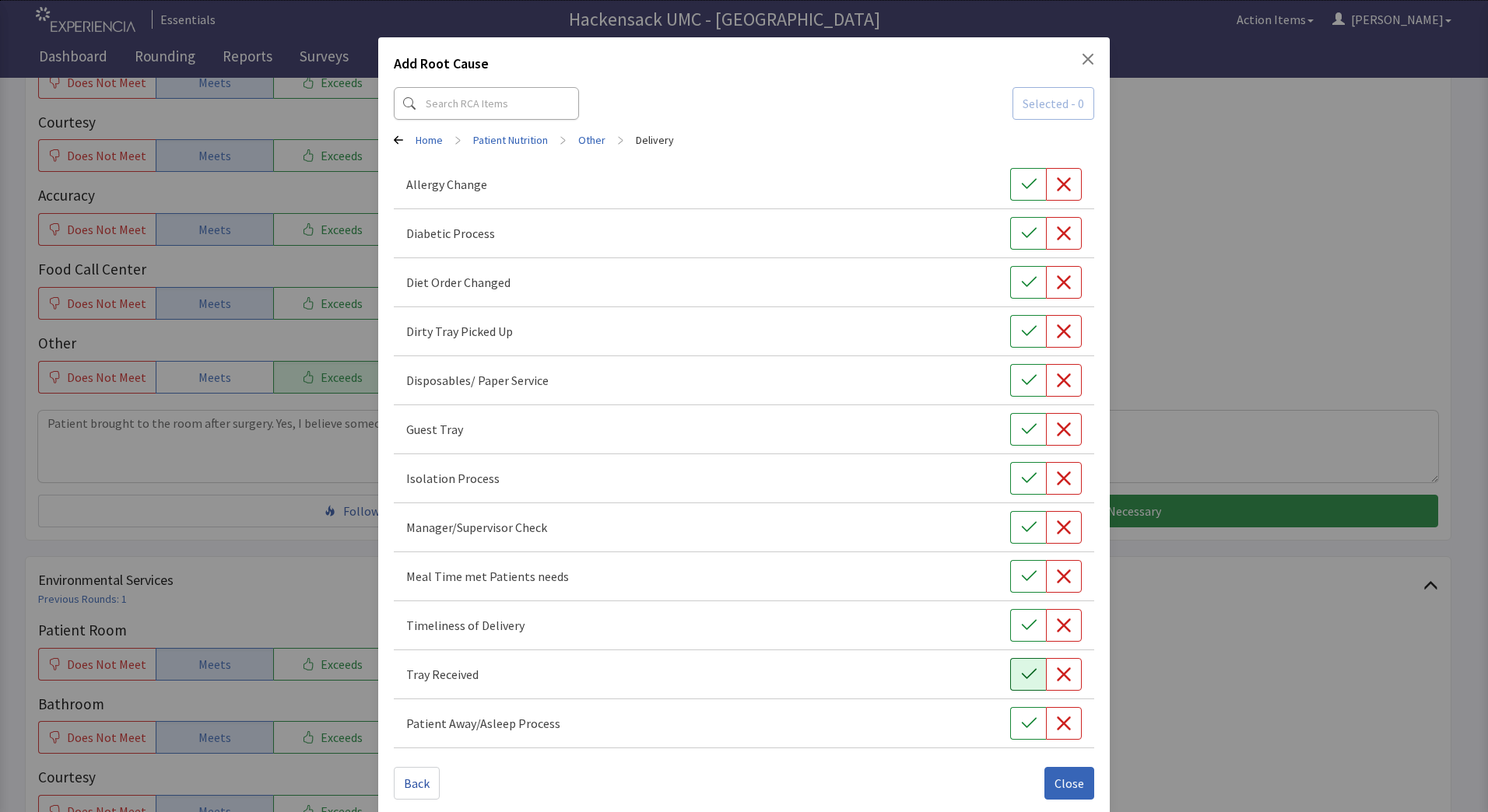
click at [1021, 672] on icon "button" at bounding box center [1029, 675] width 15 height 15
click at [1058, 782] on span "Close" at bounding box center [1069, 783] width 29 height 19
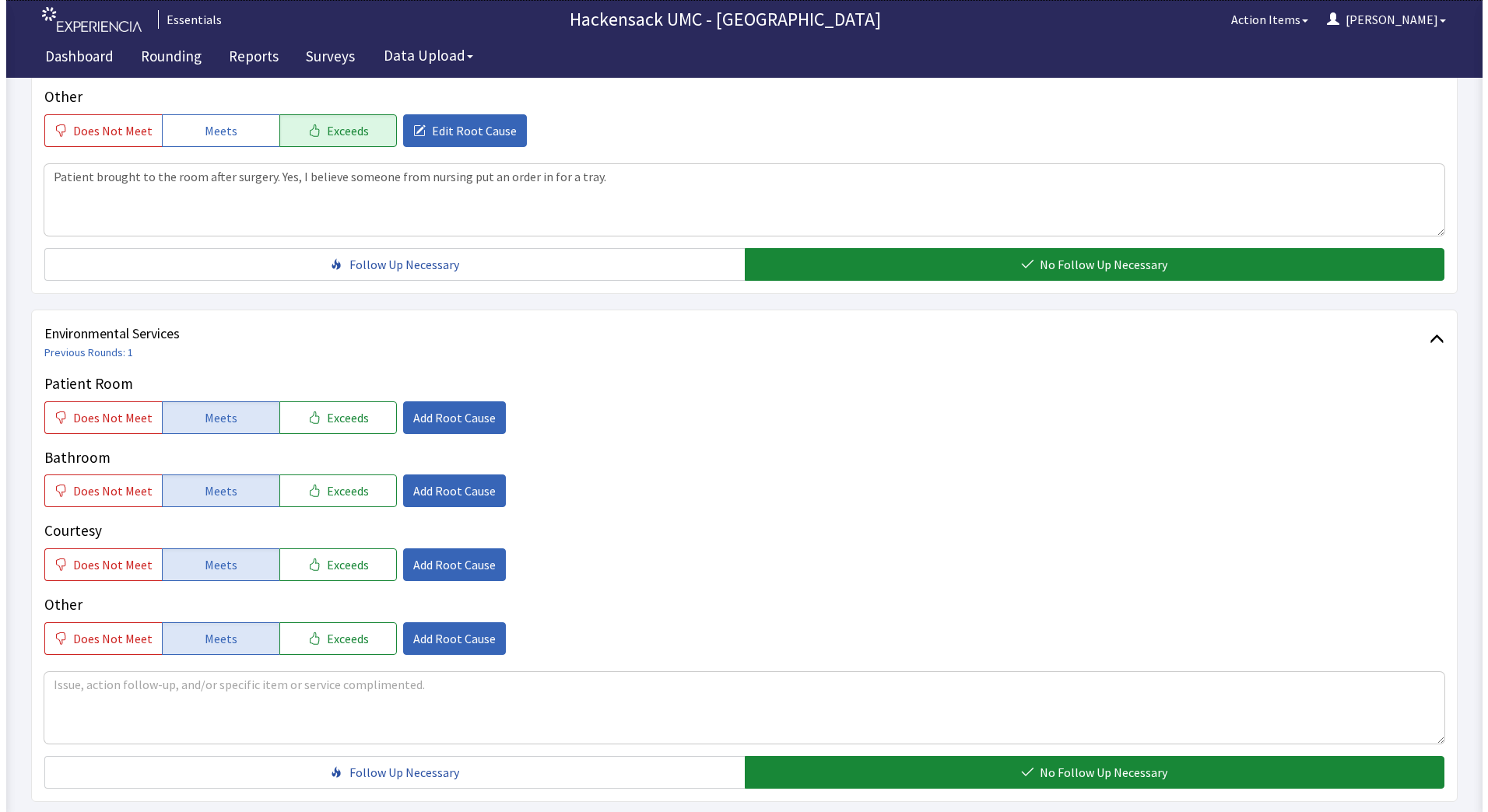
scroll to position [647, 0]
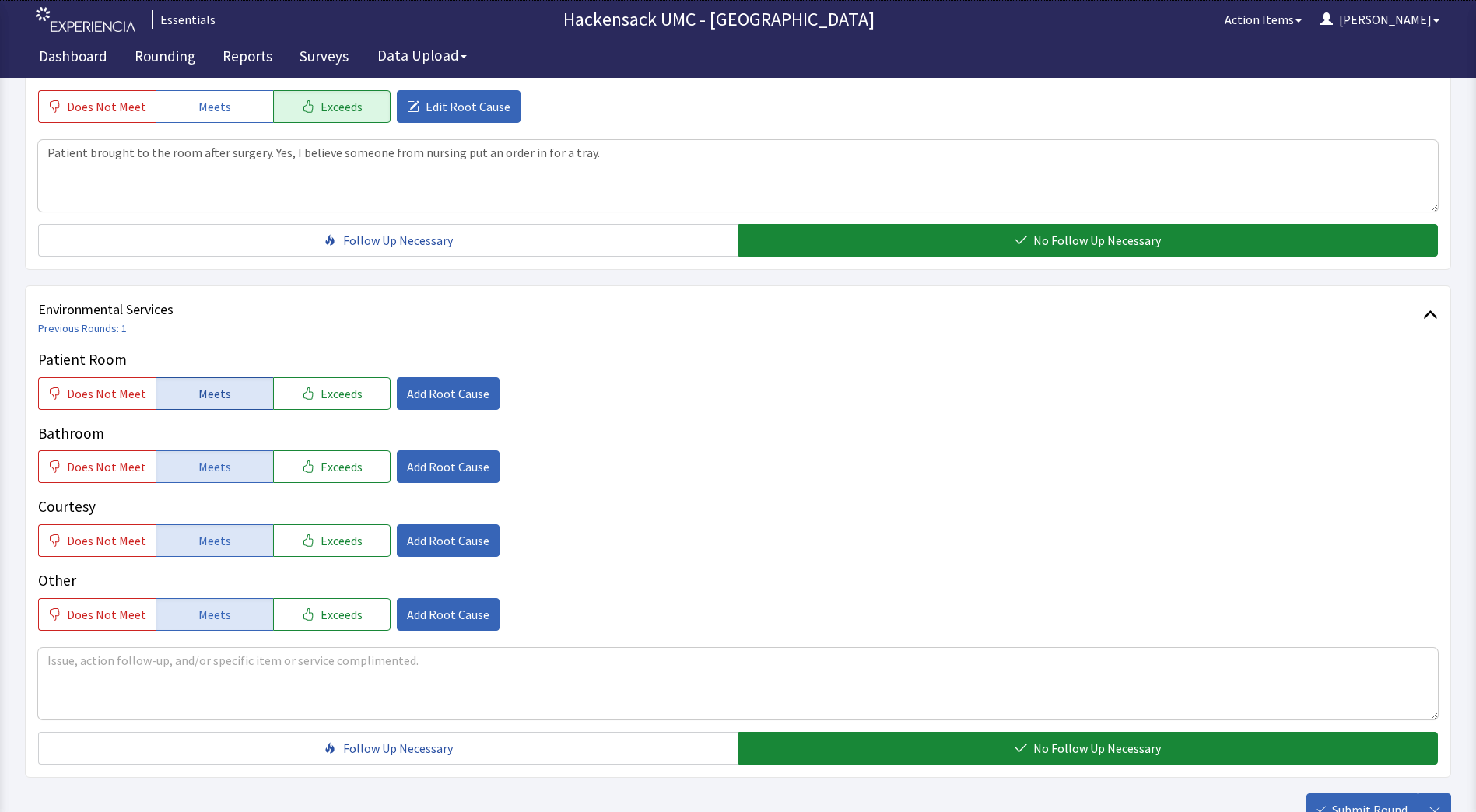
click at [209, 393] on span "Meets" at bounding box center [215, 393] width 33 height 19
click at [221, 398] on span "Meets" at bounding box center [215, 393] width 33 height 19
click at [423, 403] on button "Add Root Cause" at bounding box center [448, 393] width 103 height 33
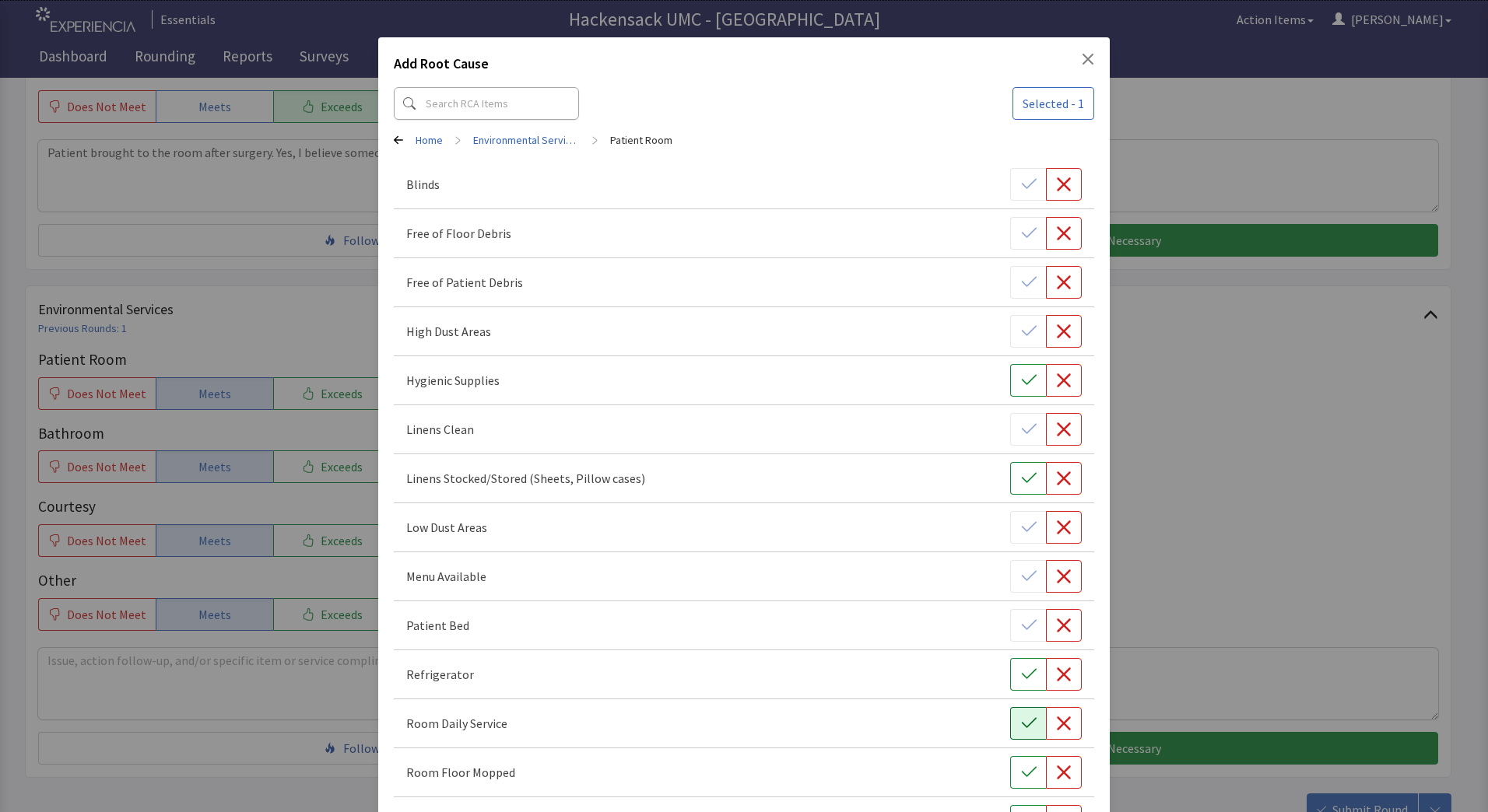
click at [1030, 715] on button "button" at bounding box center [1028, 724] width 35 height 33
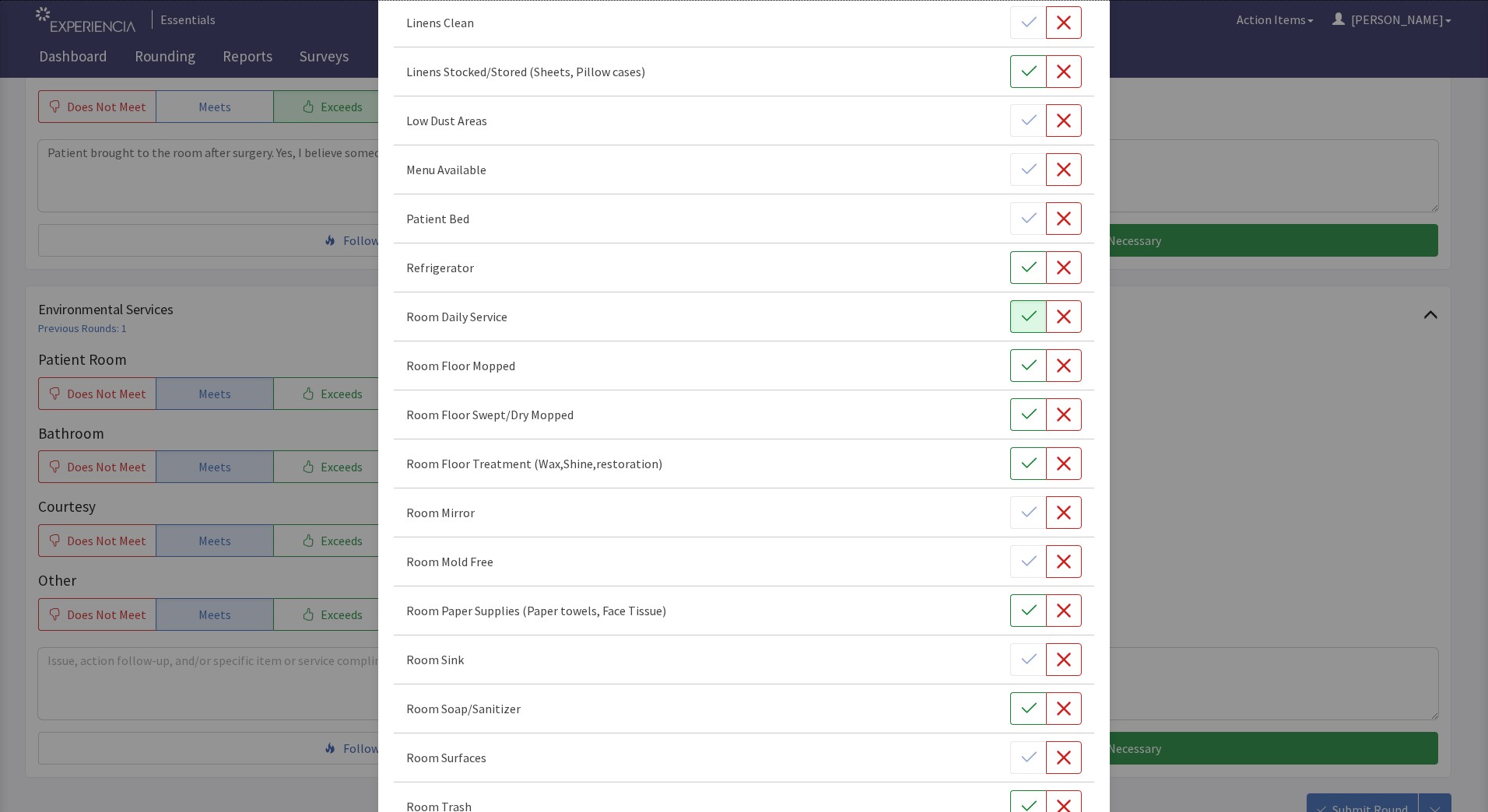
scroll to position [800, 0]
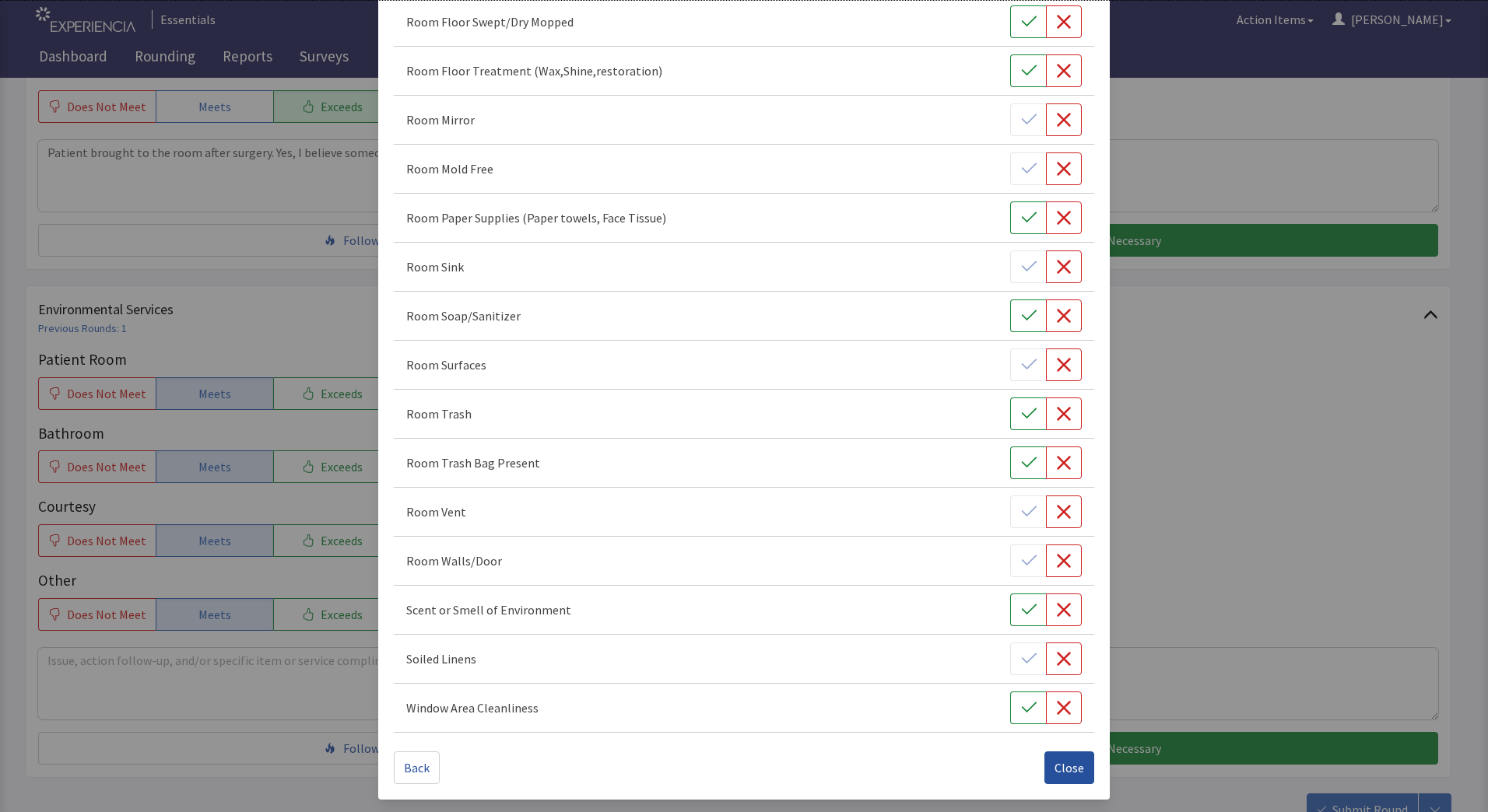
click at [1073, 767] on span "Close" at bounding box center [1069, 768] width 29 height 19
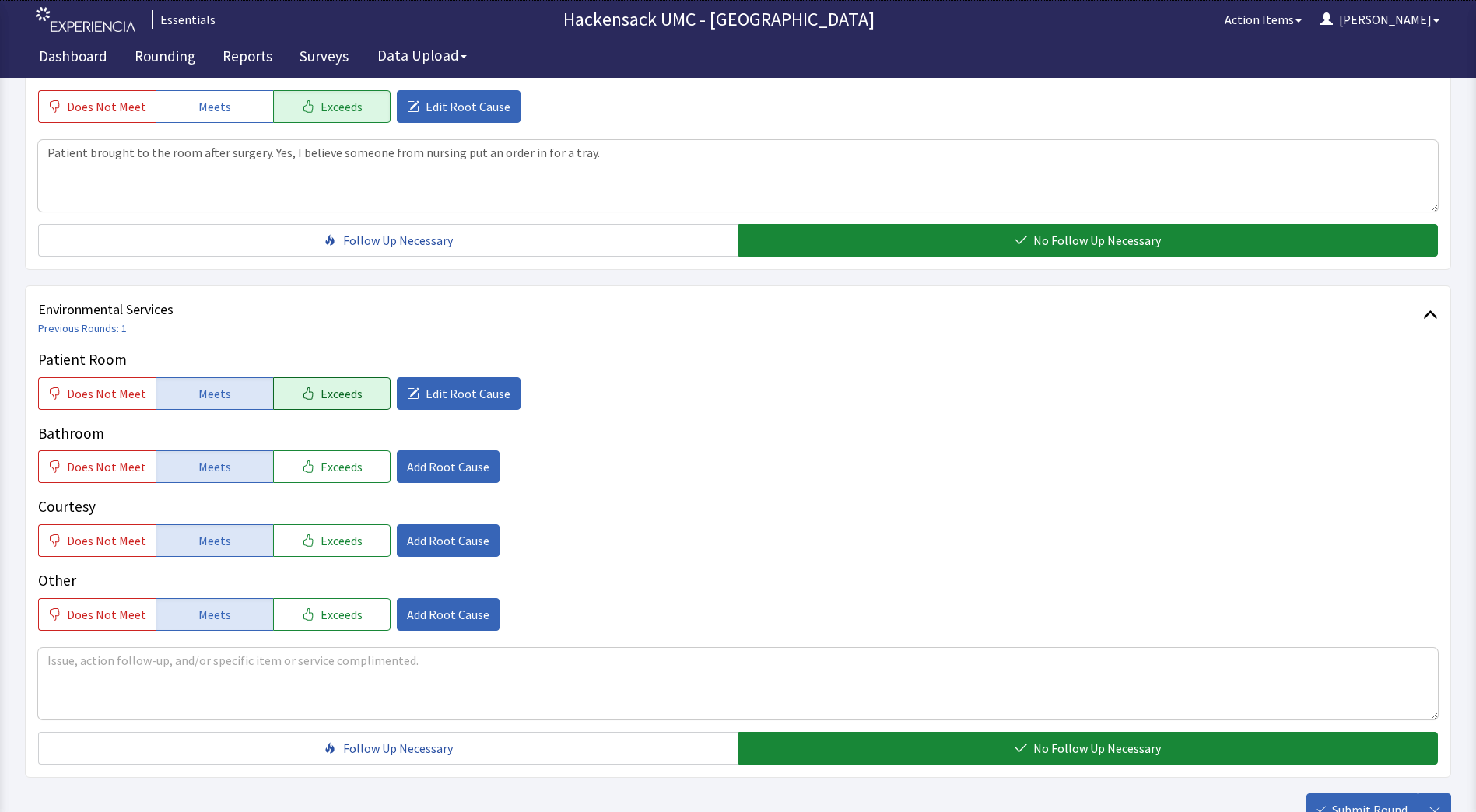
click at [331, 396] on span "Exceeds" at bounding box center [342, 393] width 42 height 19
click at [413, 545] on span "Add Root Cause" at bounding box center [448, 541] width 83 height 19
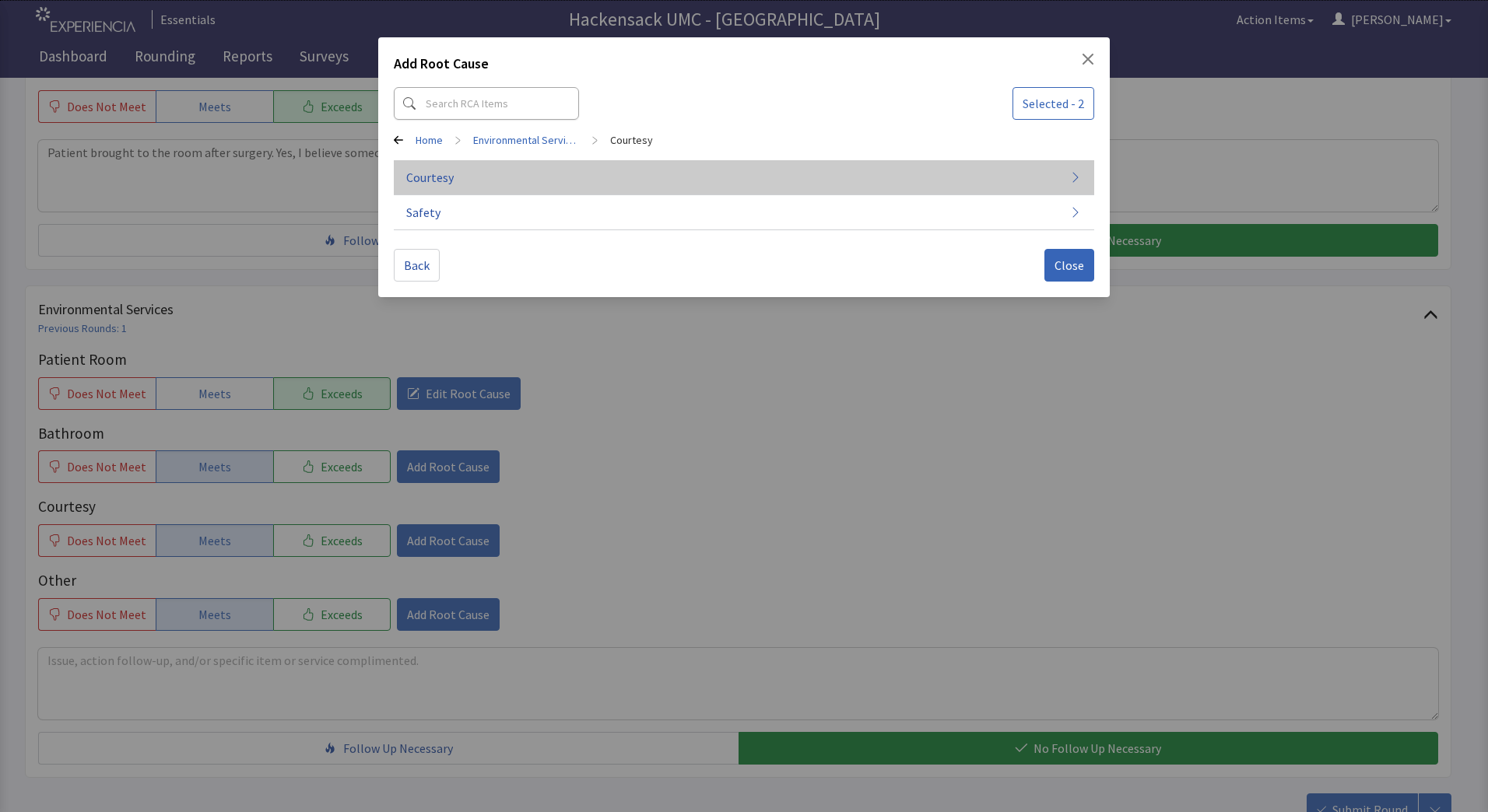
click at [452, 189] on button "Courtesy" at bounding box center [743, 178] width 700 height 35
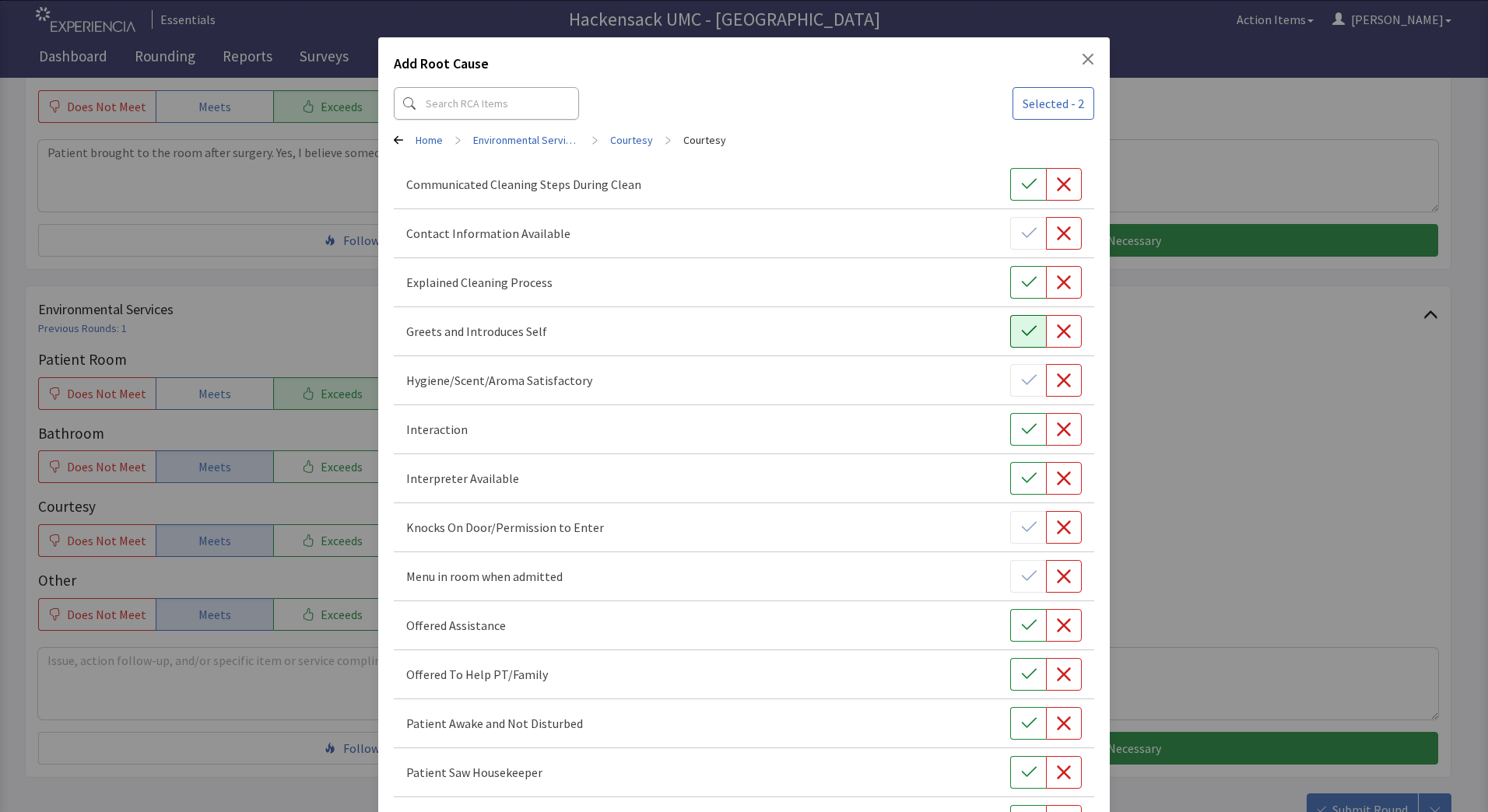
click at [1021, 334] on icon "button" at bounding box center [1029, 331] width 15 height 10
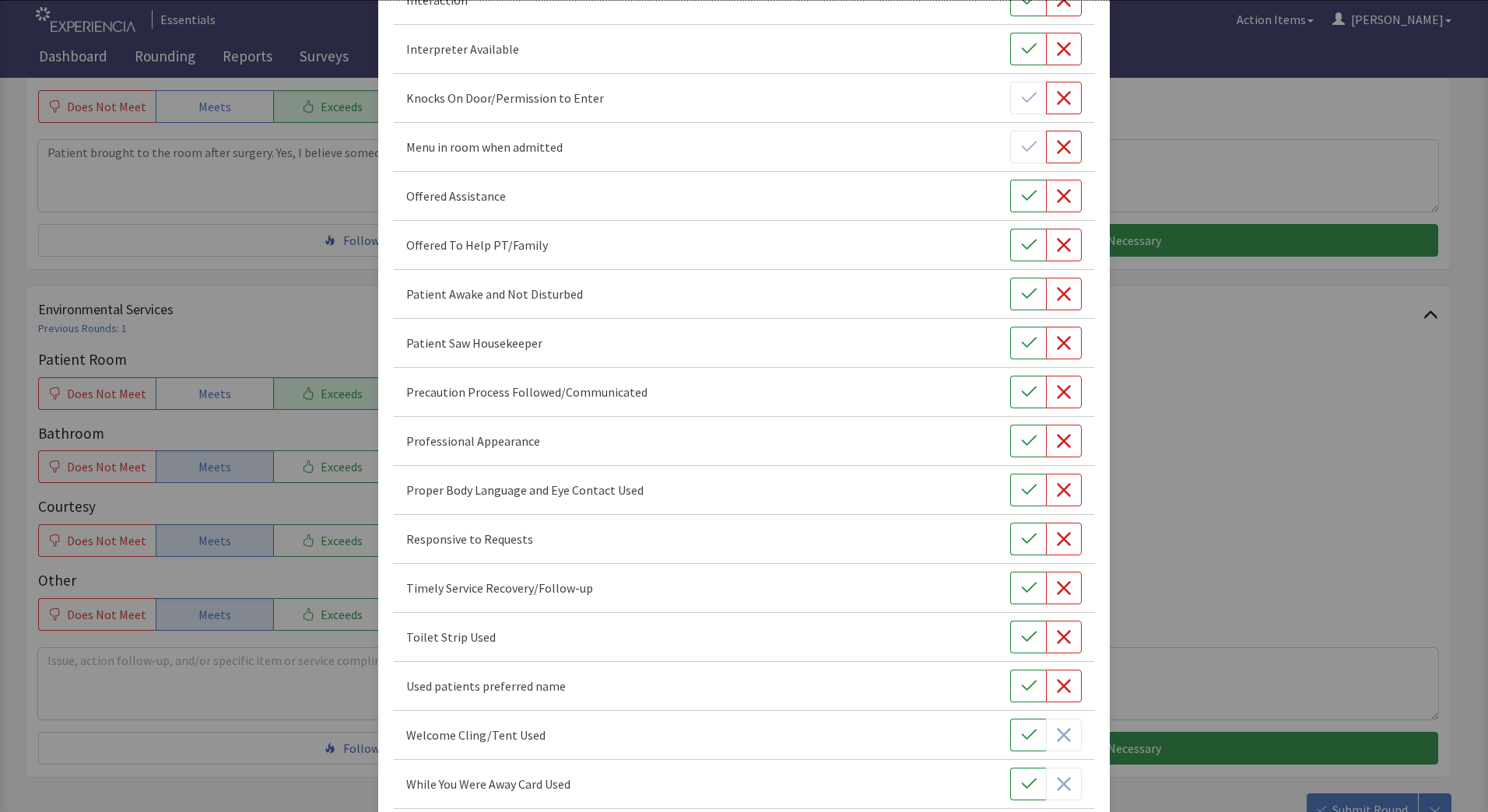
scroll to position [432, 0]
click at [1019, 350] on button "button" at bounding box center [1028, 340] width 35 height 33
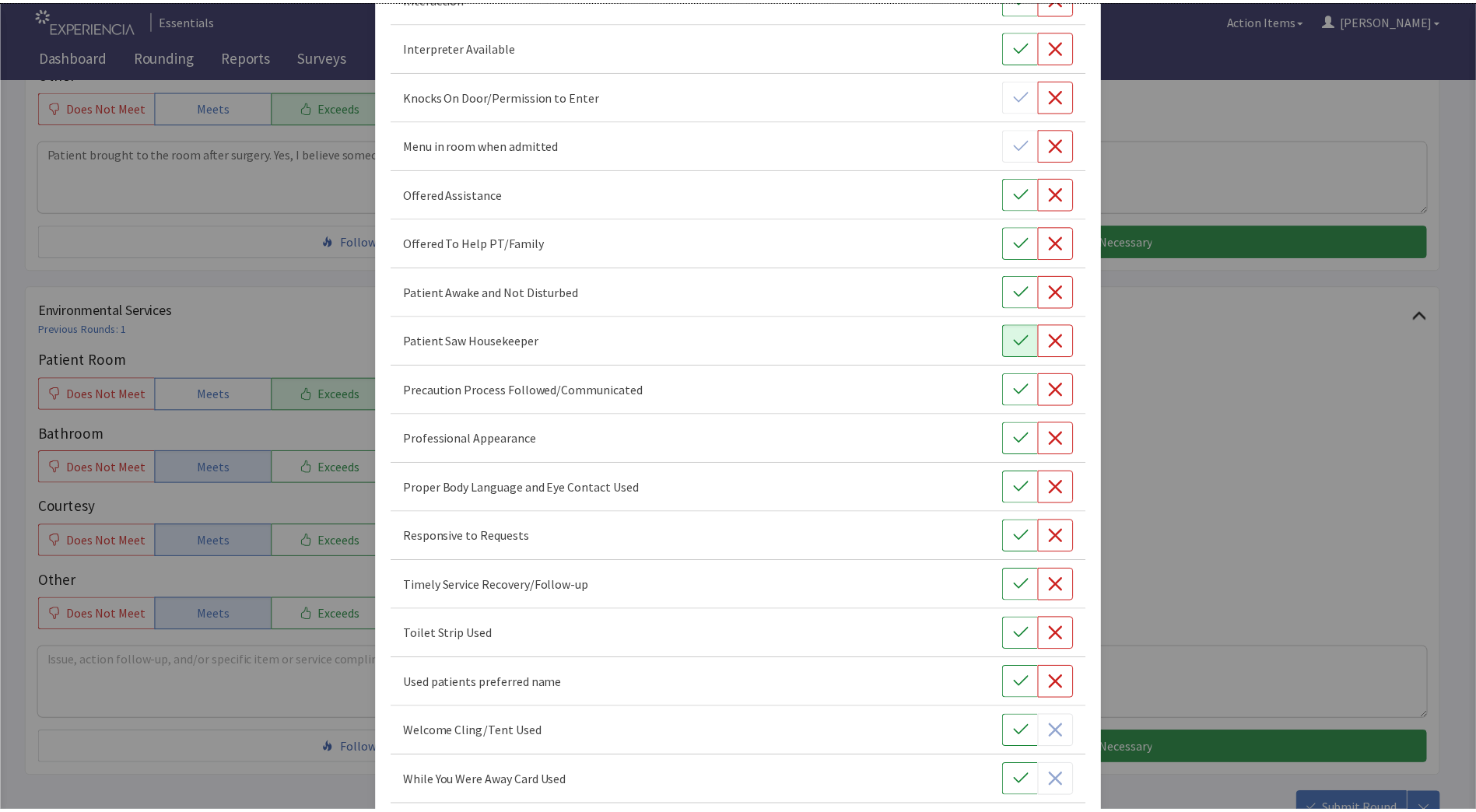
scroll to position [505, 0]
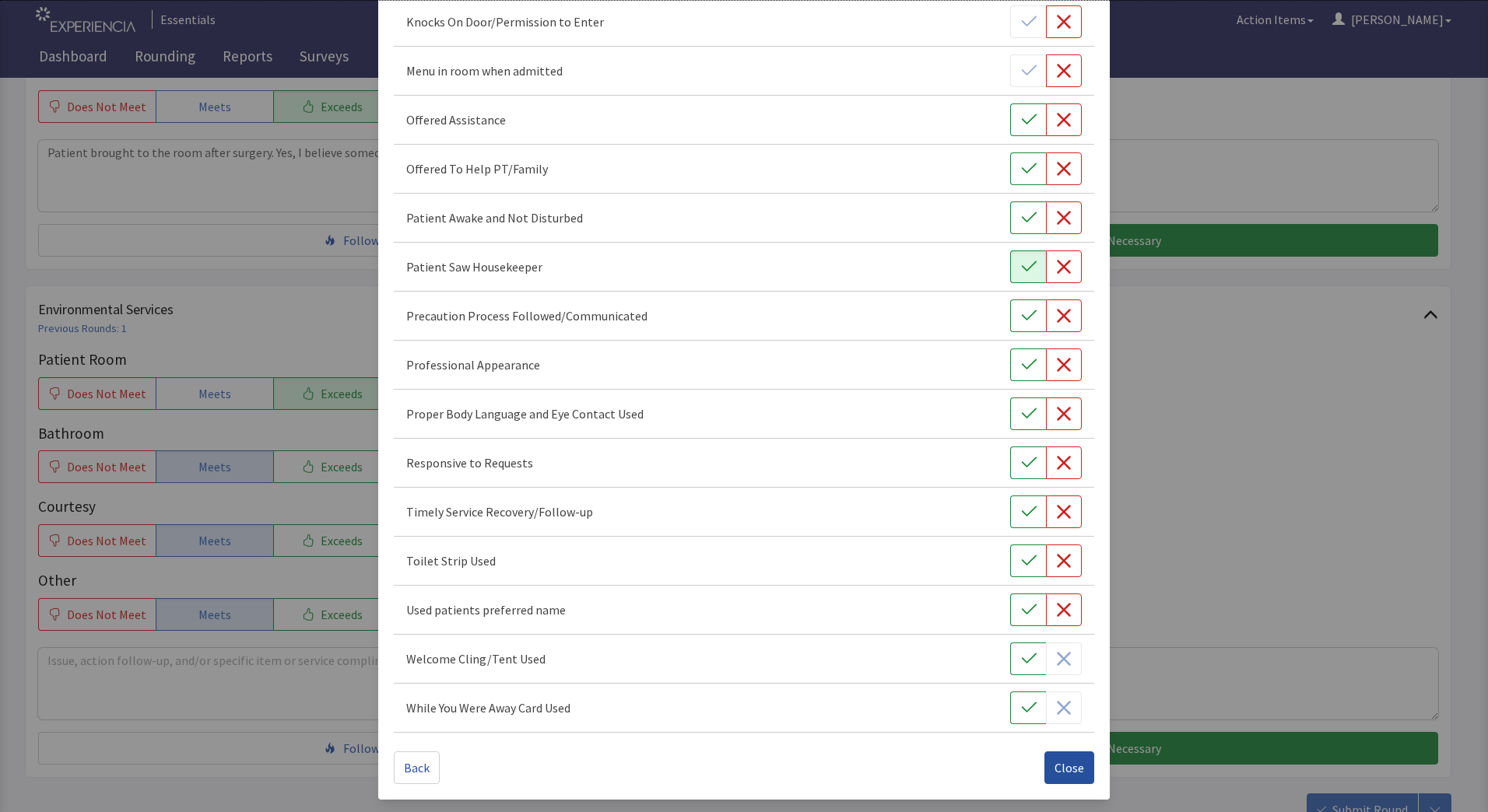
click at [1057, 766] on span "Close" at bounding box center [1069, 768] width 29 height 19
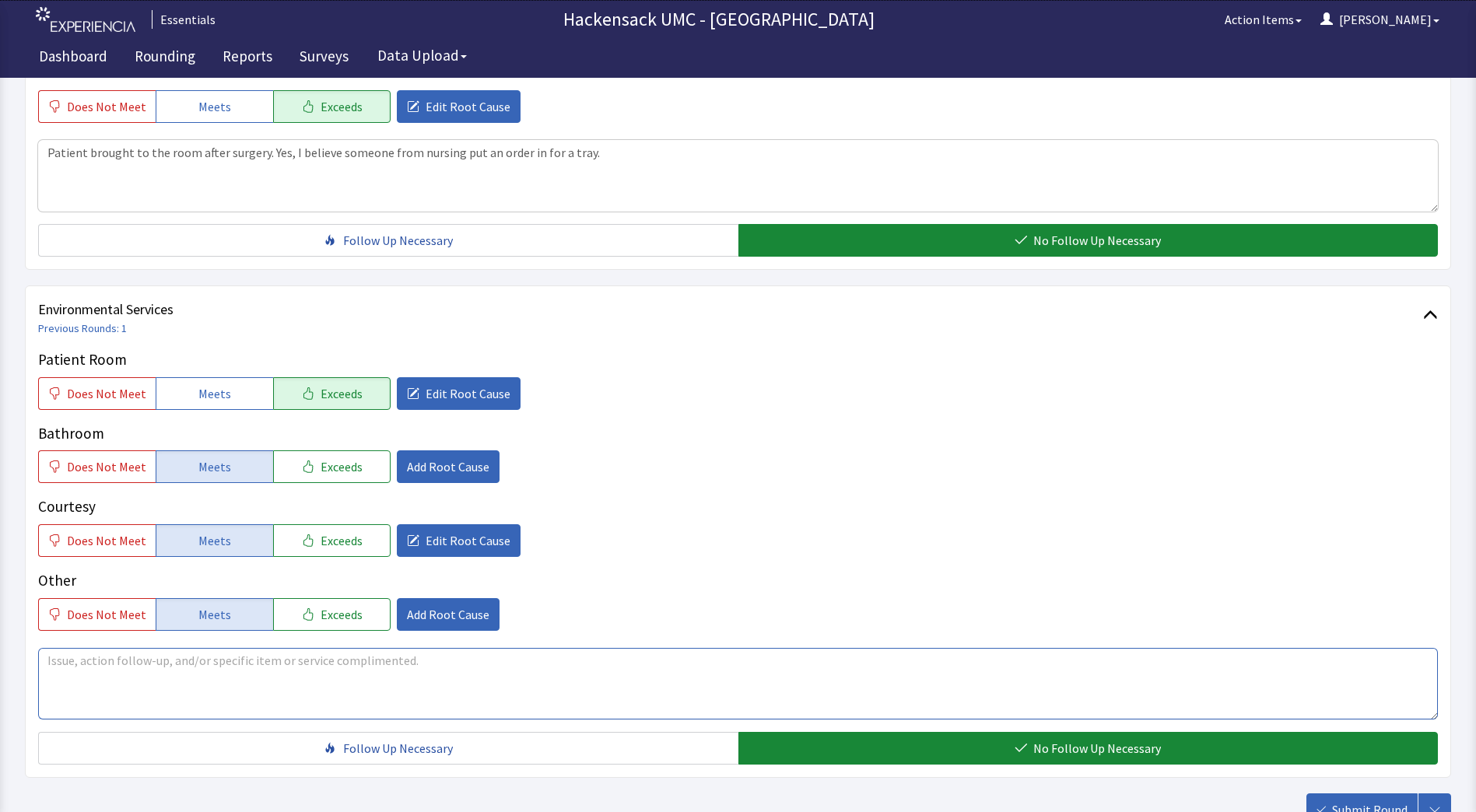
click at [351, 667] on textarea at bounding box center [738, 683] width 1400 height 72
type textarea "y"
type textarea "R"
type textarea "For the short time I have been here someone did come in and clean the room toda…"
click at [320, 558] on div "Patient Room Does Not Meet Meets Exceeds Edit Root Cause Bathroom Does Not Meet…" at bounding box center [738, 489] width 1400 height 282
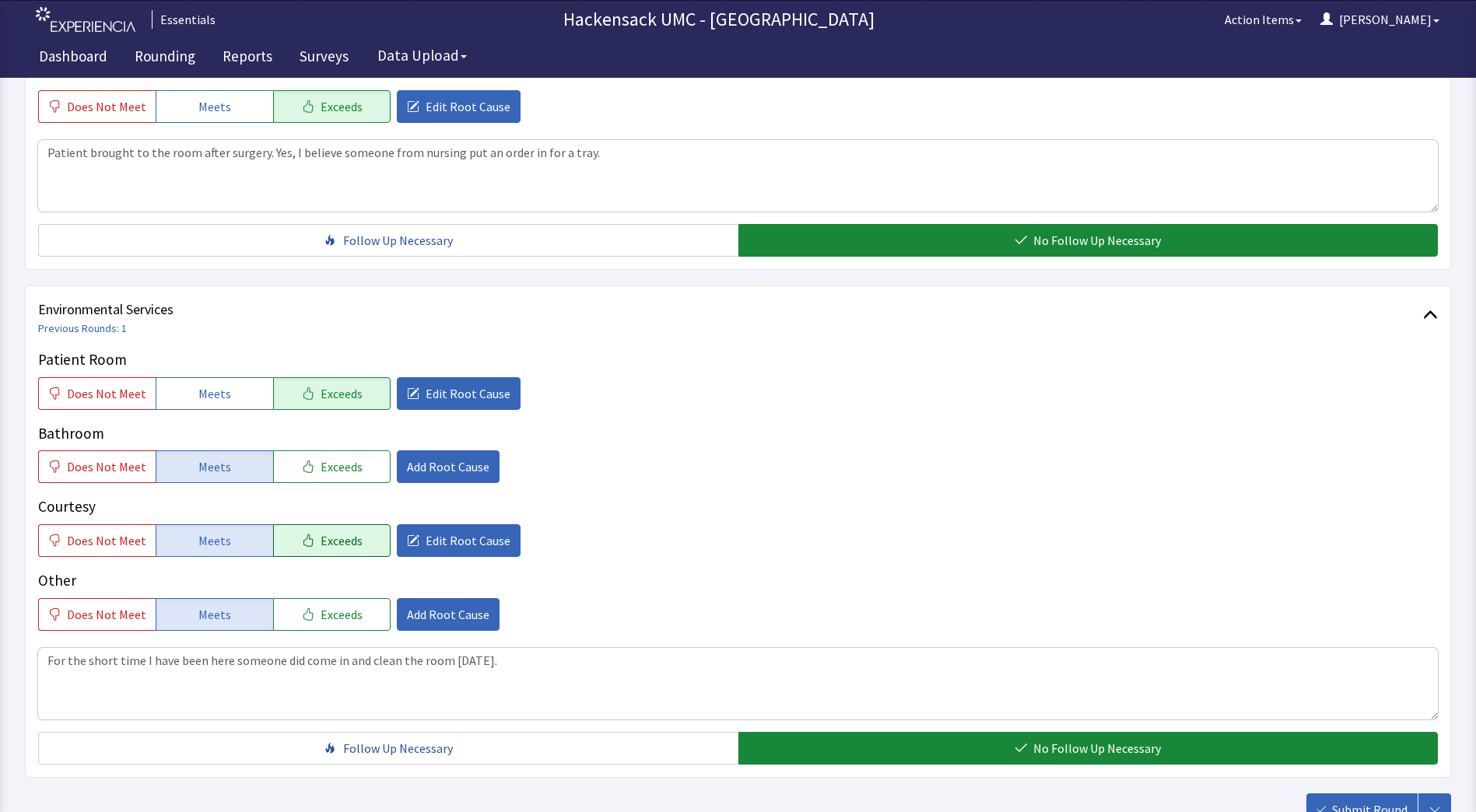
click at [329, 548] on span "Exceeds" at bounding box center [342, 541] width 42 height 19
click at [1338, 804] on span "Submit Round" at bounding box center [1370, 809] width 76 height 19
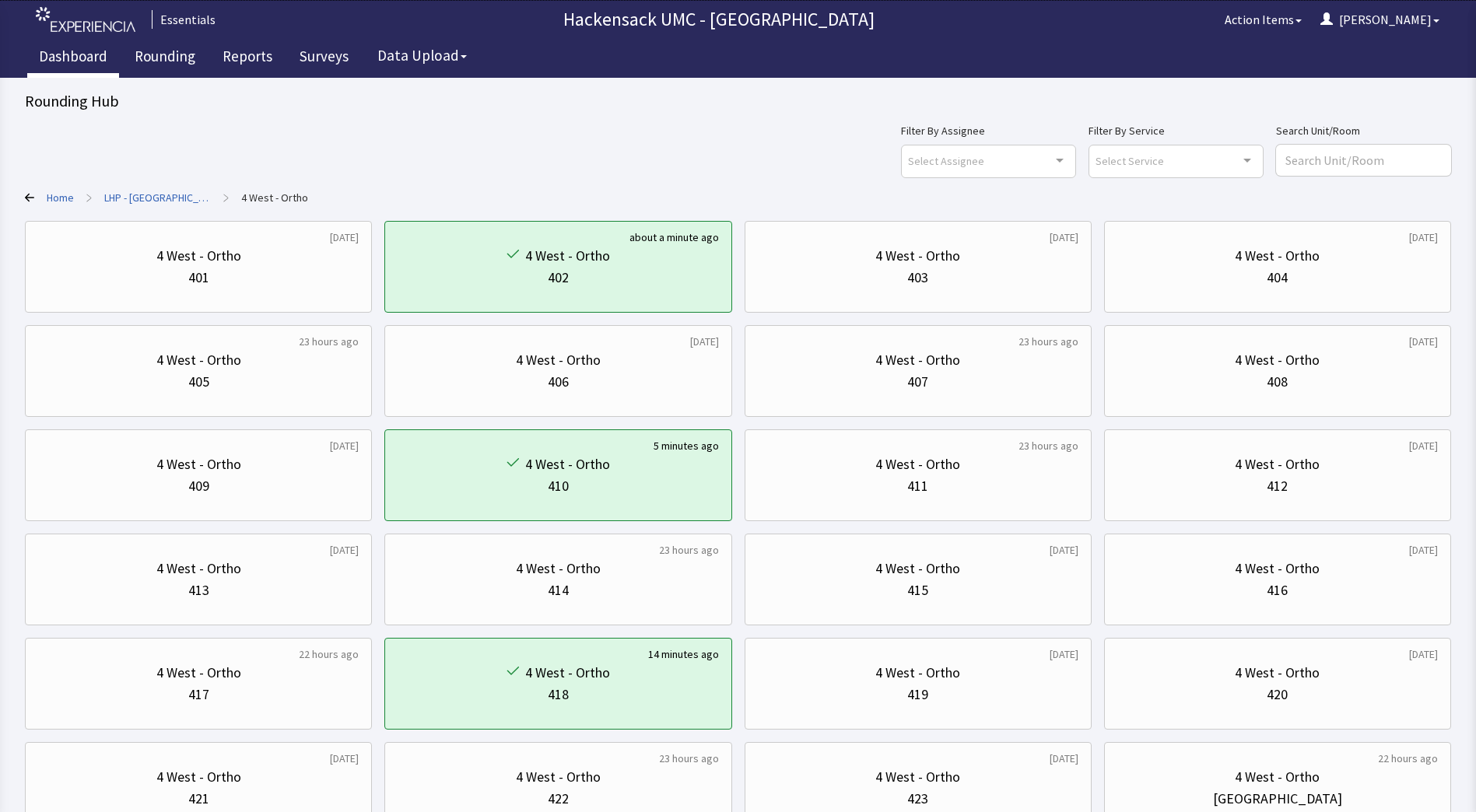
click at [68, 62] on link "Dashboard" at bounding box center [72, 58] width 92 height 39
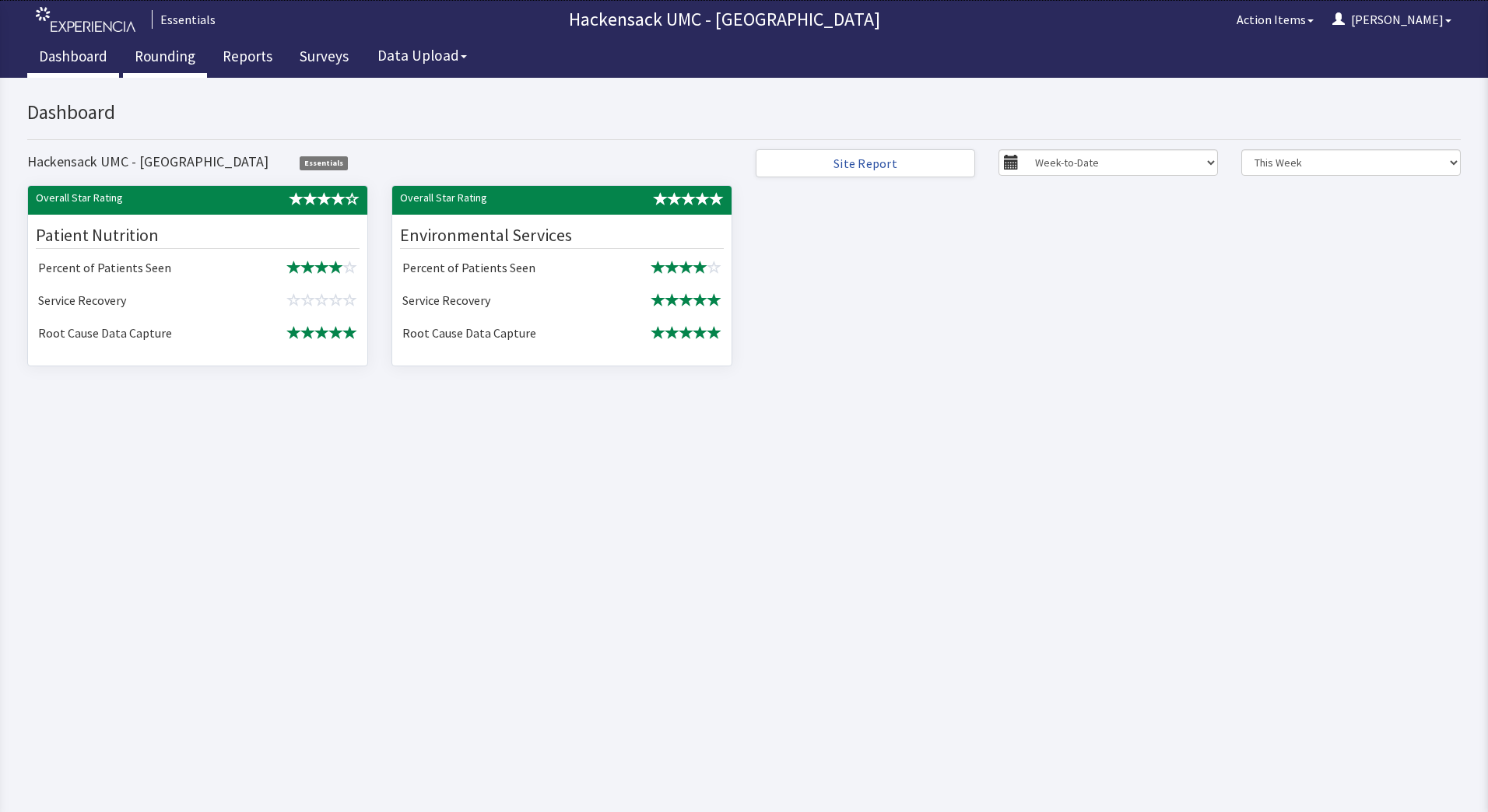
click at [151, 56] on link "Rounding" at bounding box center [165, 58] width 84 height 39
